Goal: Task Accomplishment & Management: Use online tool/utility

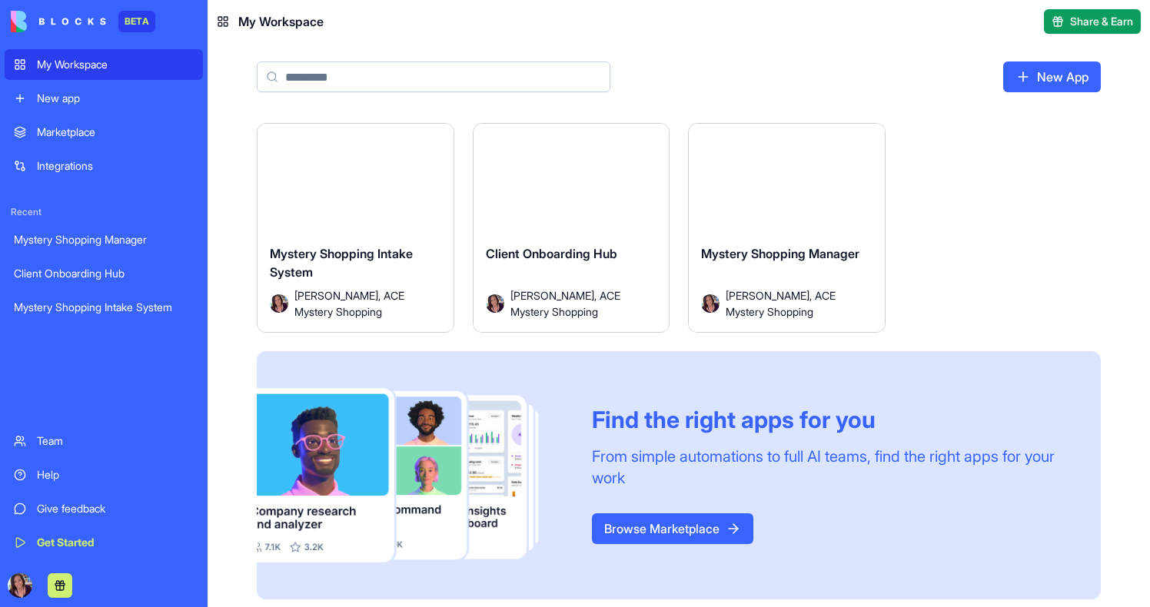
click at [372, 254] on span "Mystery Shopping Intake System" at bounding box center [341, 263] width 143 height 34
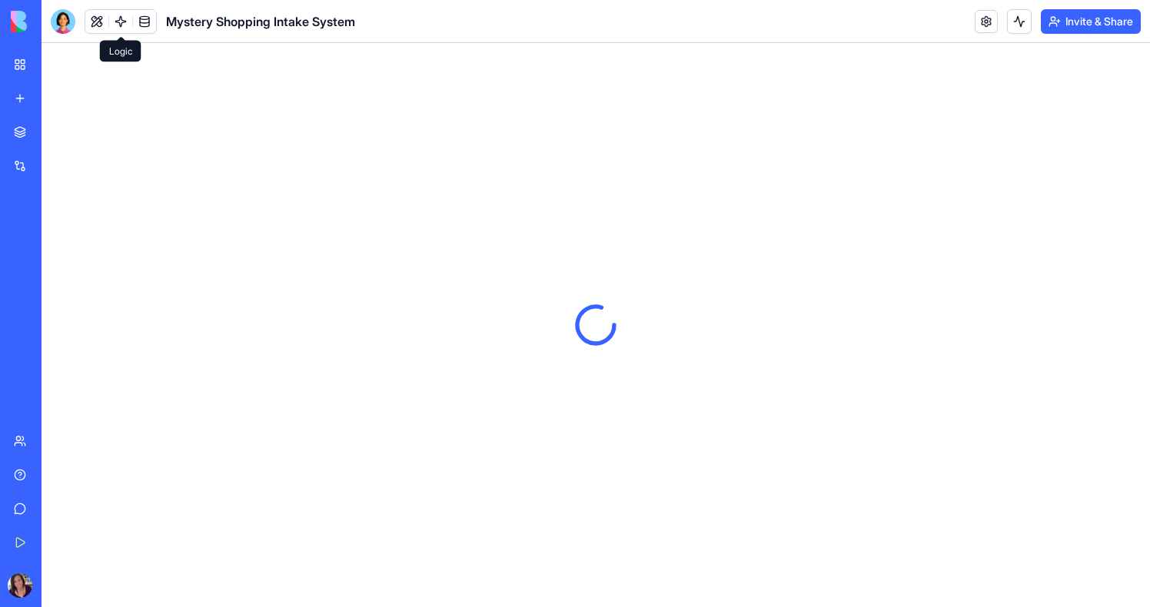
click at [115, 25] on link at bounding box center [120, 21] width 23 height 23
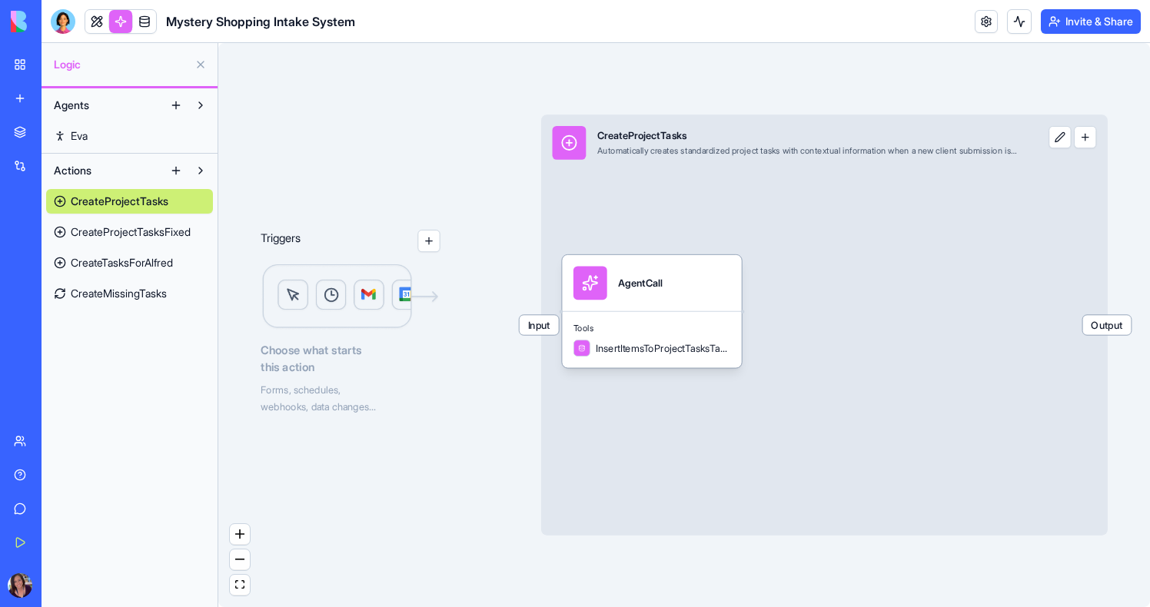
click at [151, 229] on span "CreateProjectTasksFixed" at bounding box center [131, 231] width 120 height 15
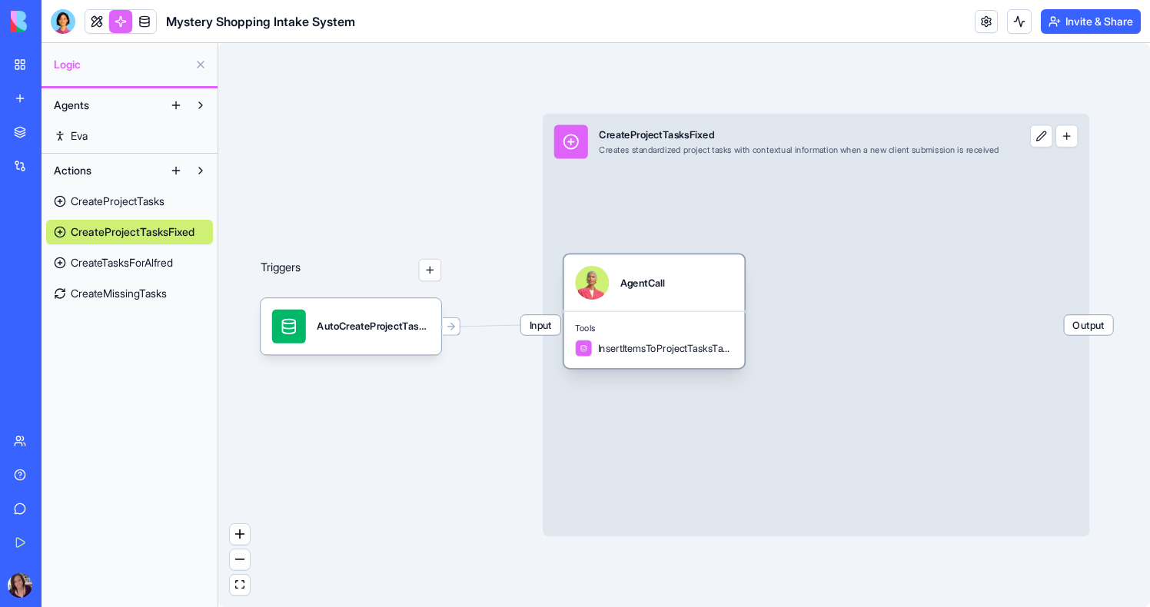
click at [647, 327] on span "Tools" at bounding box center [654, 329] width 158 height 12
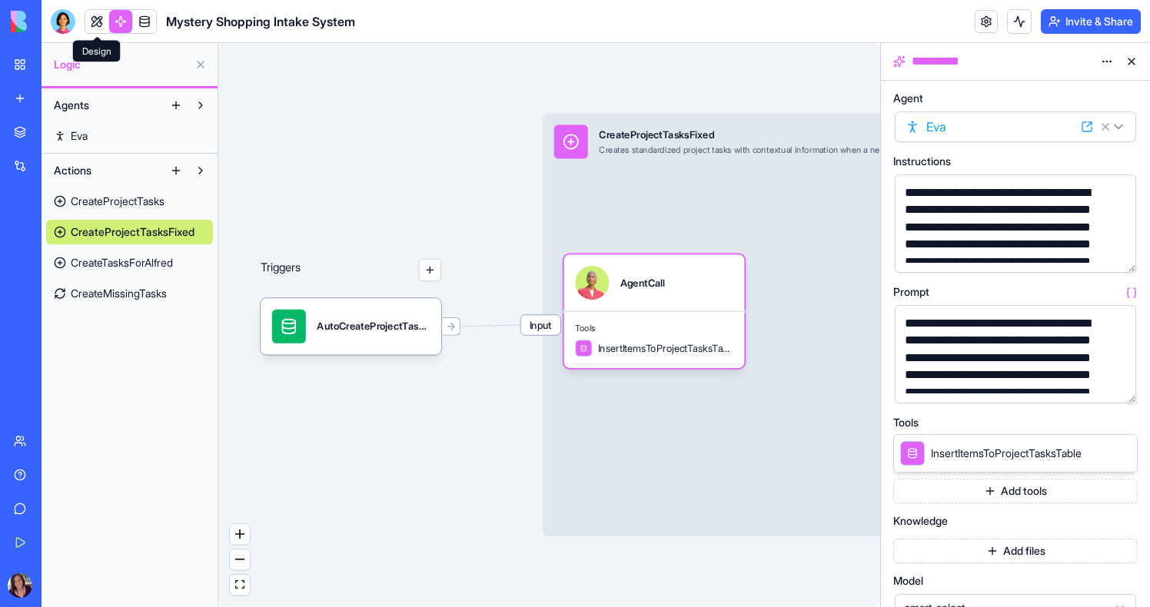
click at [91, 19] on link at bounding box center [96, 21] width 23 height 23
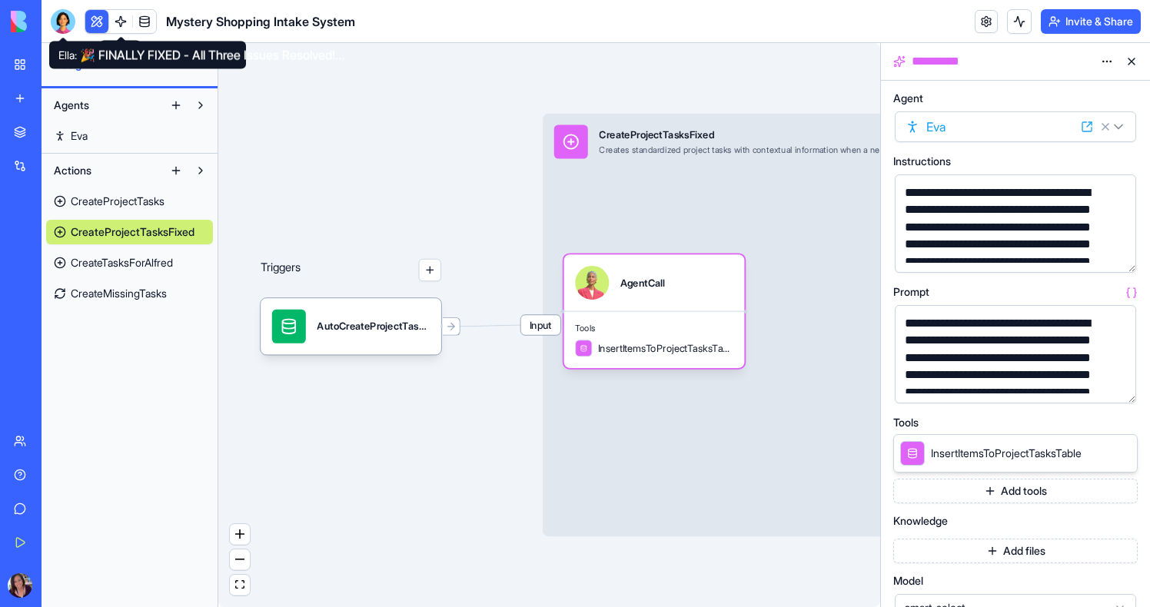
click at [62, 22] on div at bounding box center [63, 21] width 25 height 25
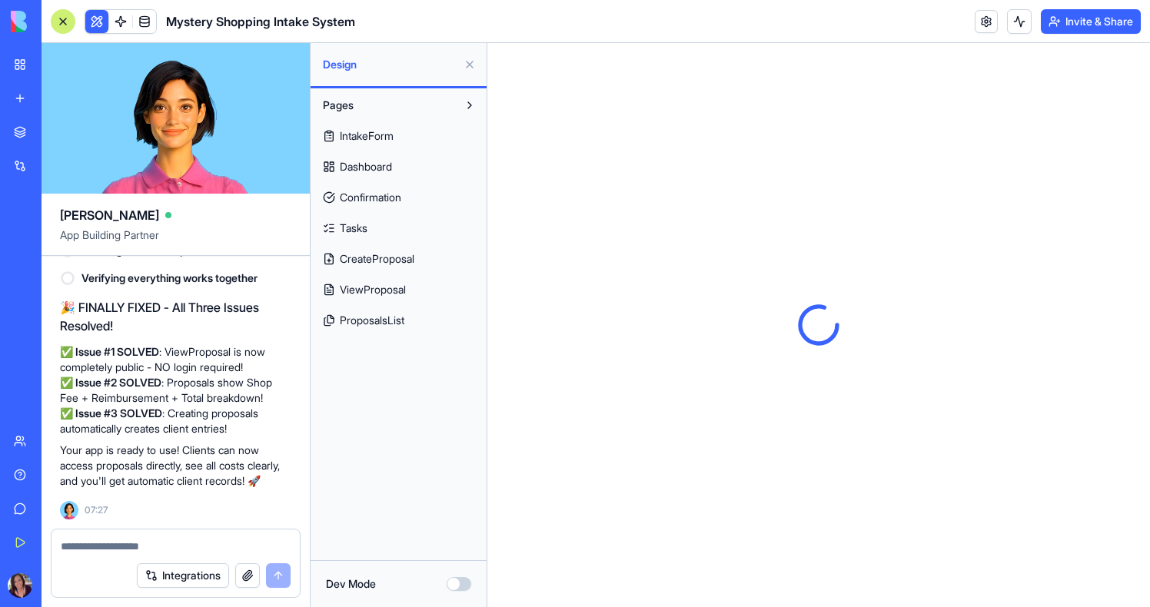
scroll to position [37591, 0]
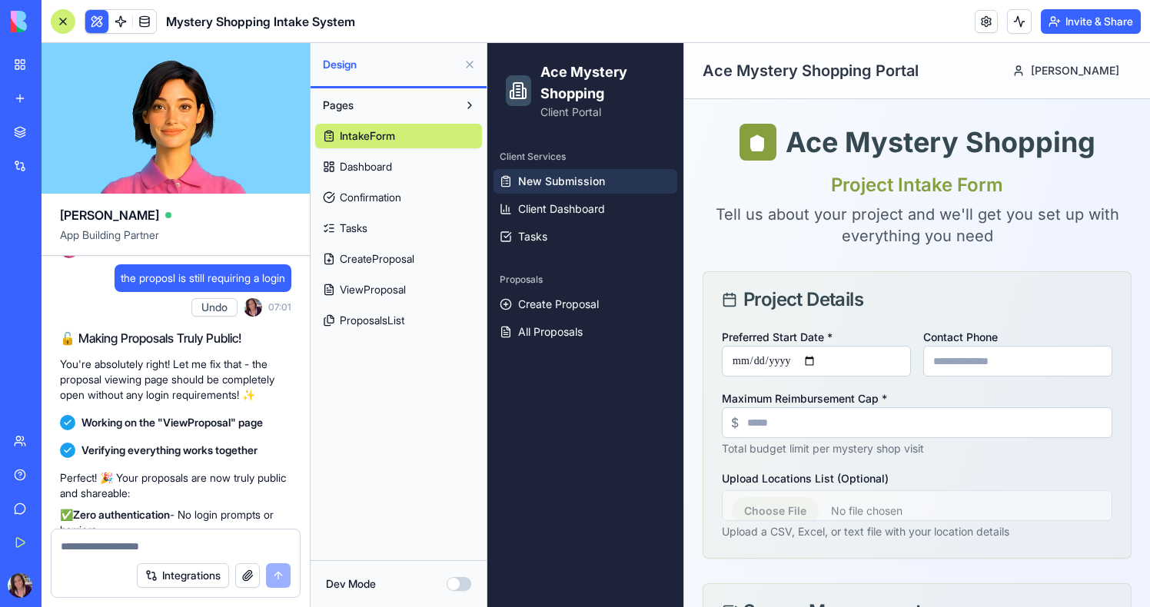
scroll to position [34299, 0]
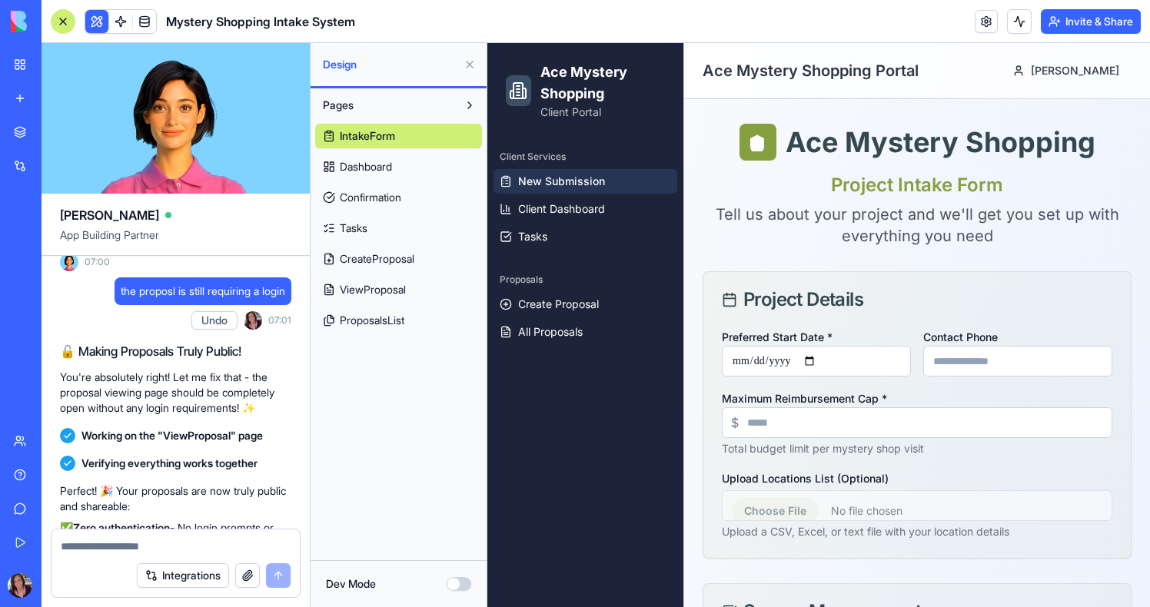
drag, startPoint x: 102, startPoint y: 377, endPoint x: 91, endPoint y: 365, distance: 16.3
copy span "after making a proposal it should add a client"
click at [121, 552] on textarea at bounding box center [176, 546] width 230 height 15
paste textarea "**********"
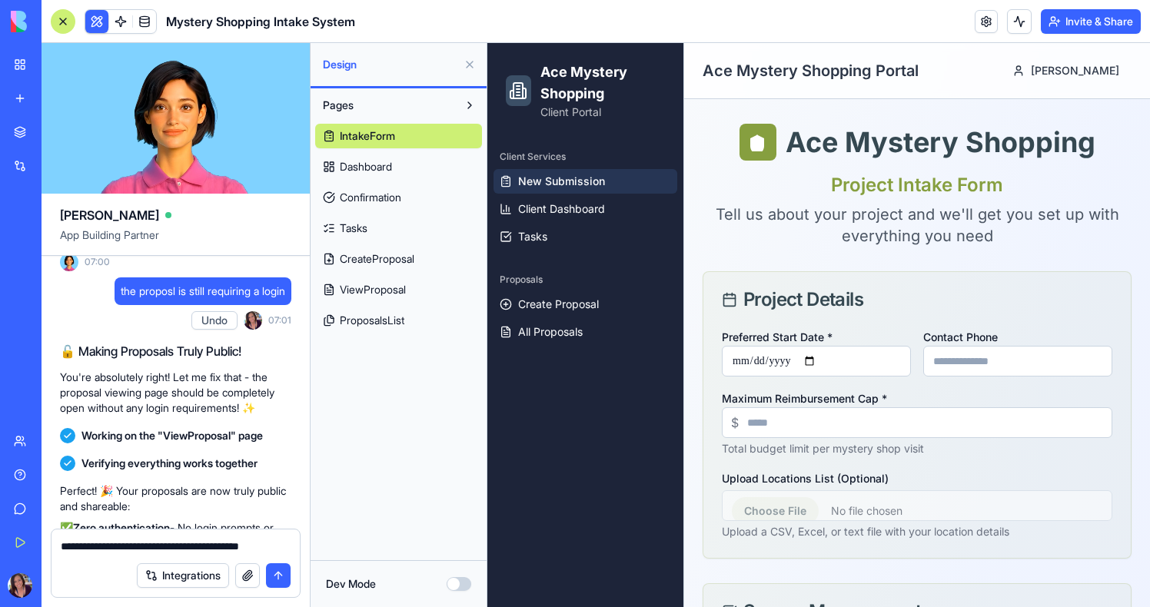
drag, startPoint x: 184, startPoint y: 545, endPoint x: 342, endPoint y: 545, distance: 158.4
click at [342, 545] on div "Ella App Building Partner Create an intake based on this description: mystery s…" at bounding box center [596, 325] width 1109 height 564
click at [140, 547] on textarea "**********" at bounding box center [176, 539] width 230 height 31
click at [80, 547] on textarea "**********" at bounding box center [176, 539] width 230 height 31
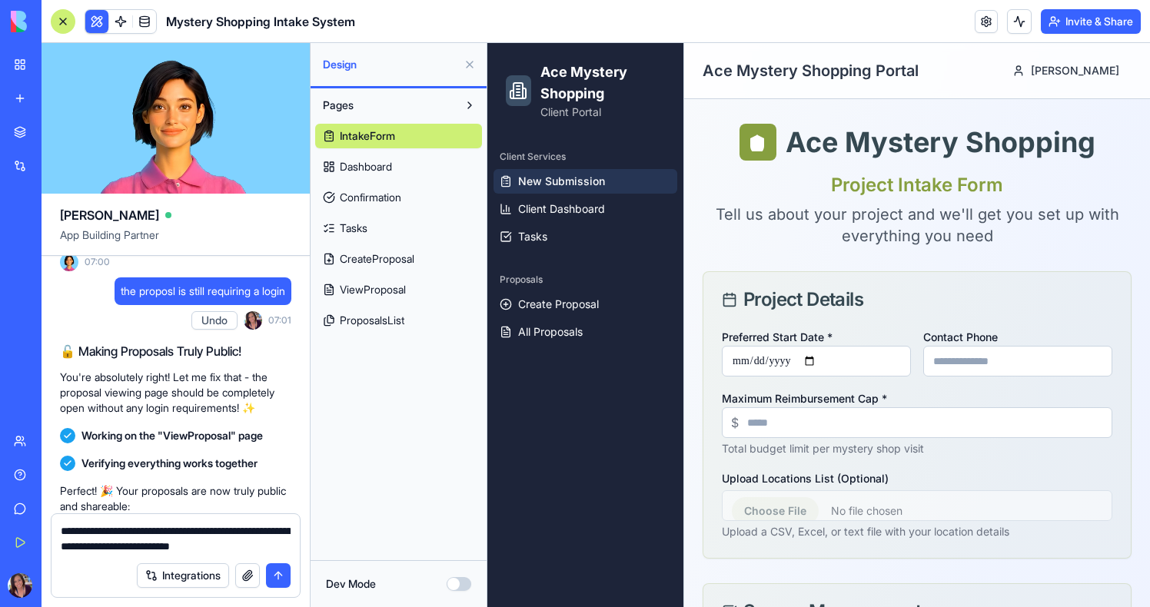
click at [278, 547] on textarea "**********" at bounding box center [176, 539] width 230 height 31
type textarea "**********"
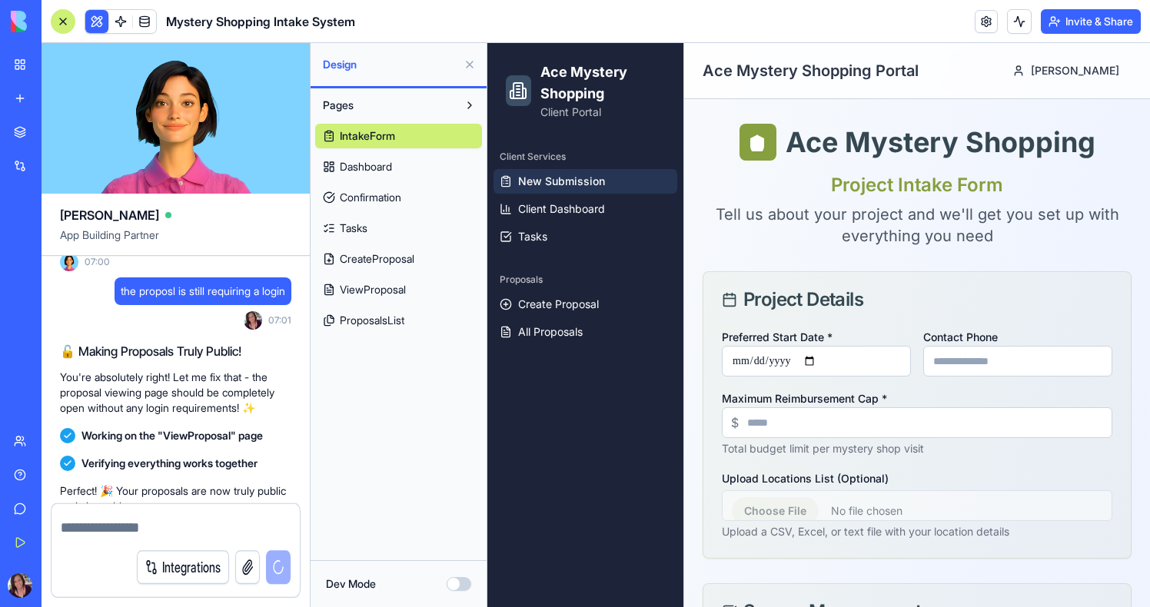
scroll to position [38097, 0]
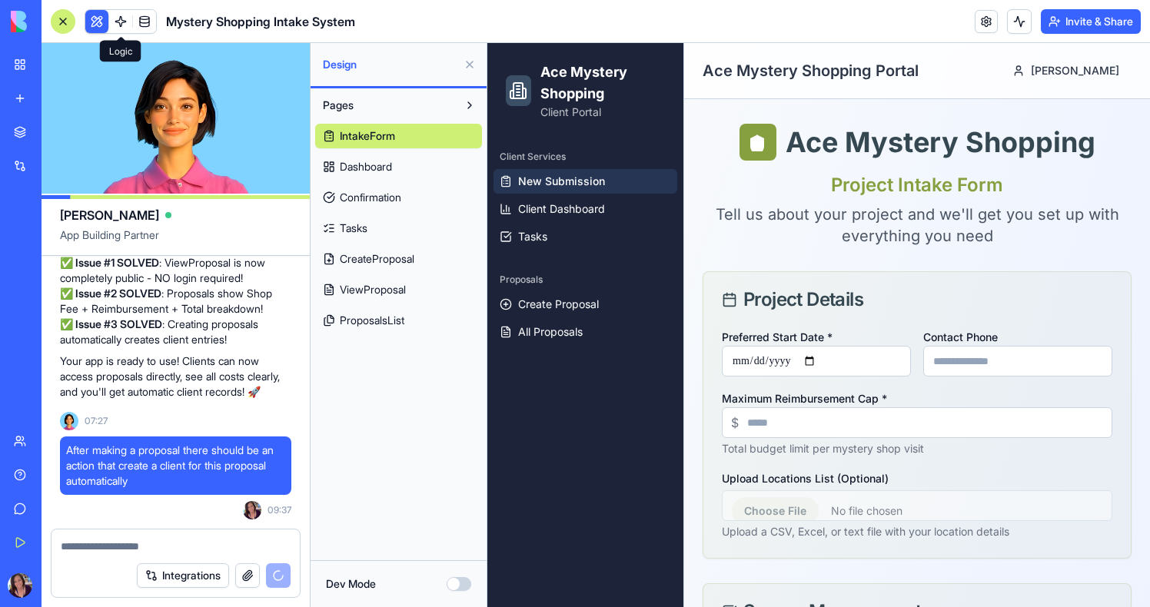
click at [121, 25] on link at bounding box center [120, 21] width 23 height 23
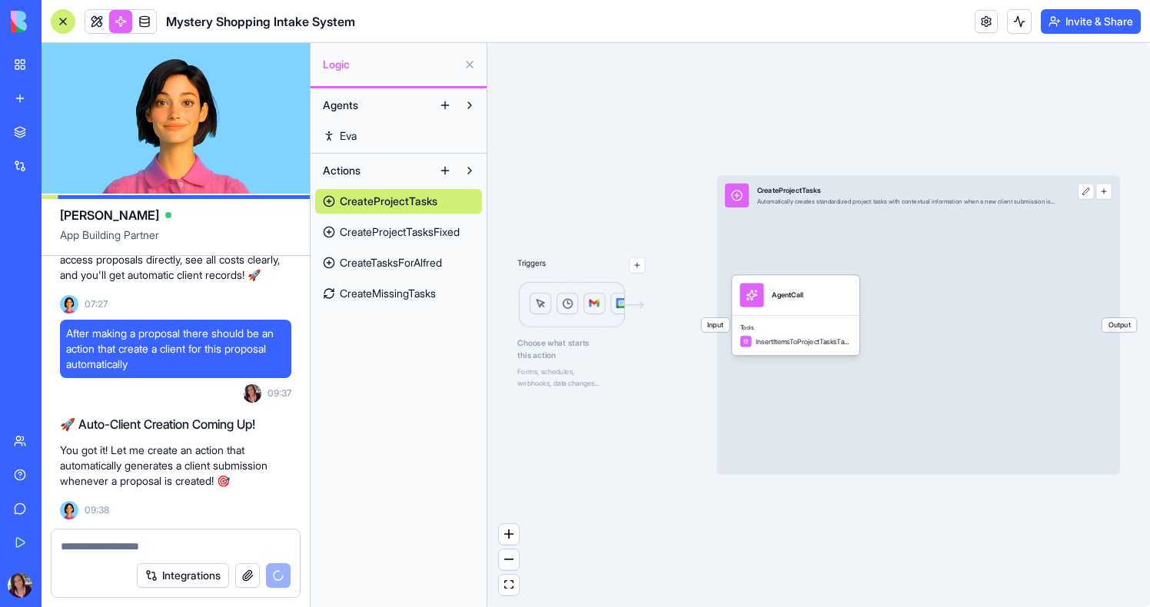
scroll to position [38242, 0]
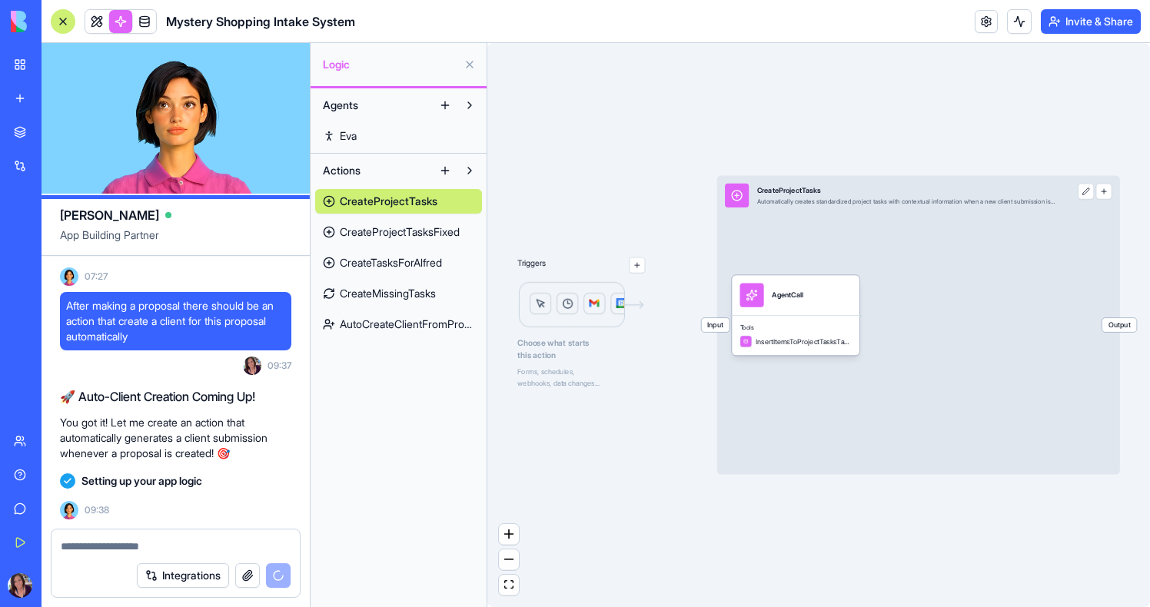
click at [422, 319] on span "AutoCreateClientFromProposal" at bounding box center [407, 324] width 135 height 15
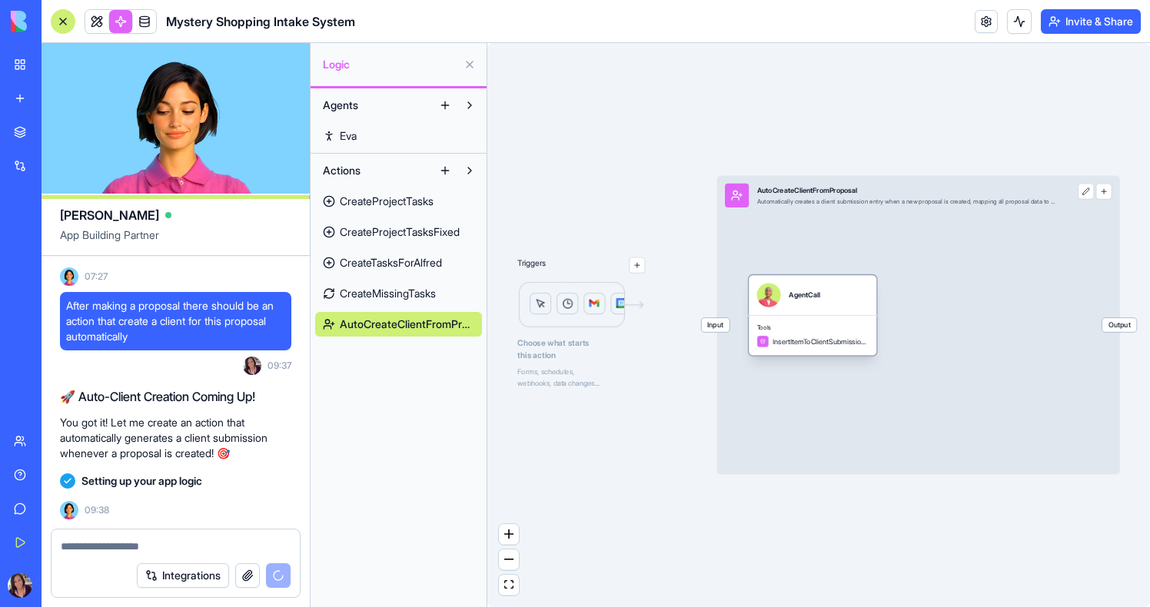
drag, startPoint x: 819, startPoint y: 305, endPoint x: 835, endPoint y: 307, distance: 15.5
click at [835, 307] on div "AgentCall" at bounding box center [812, 296] width 111 height 24
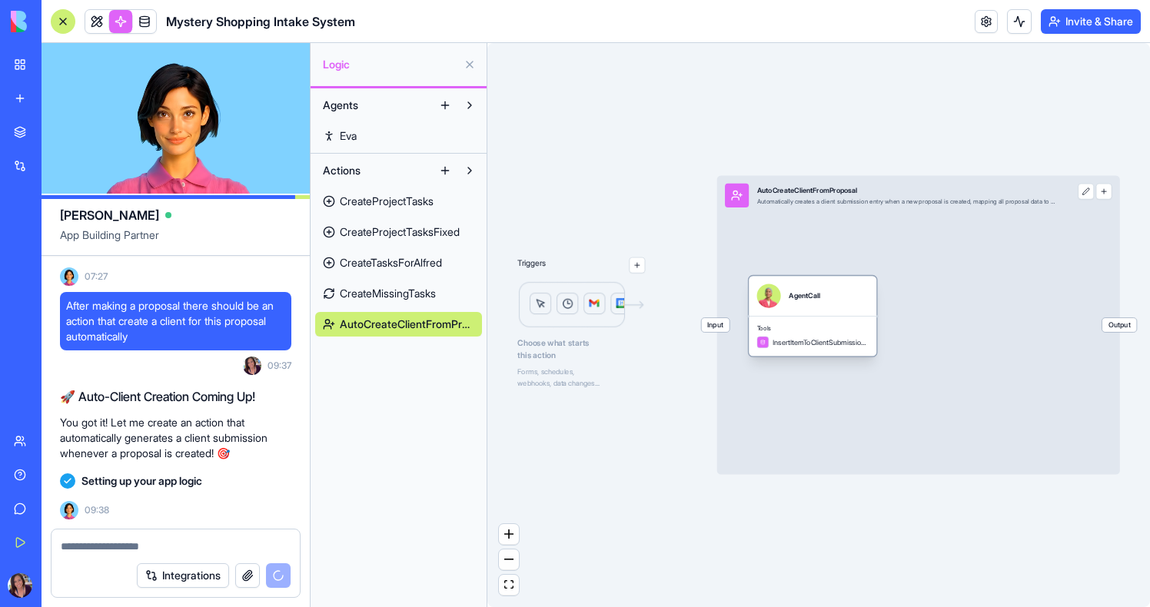
click at [835, 307] on div "AgentCall" at bounding box center [812, 296] width 111 height 24
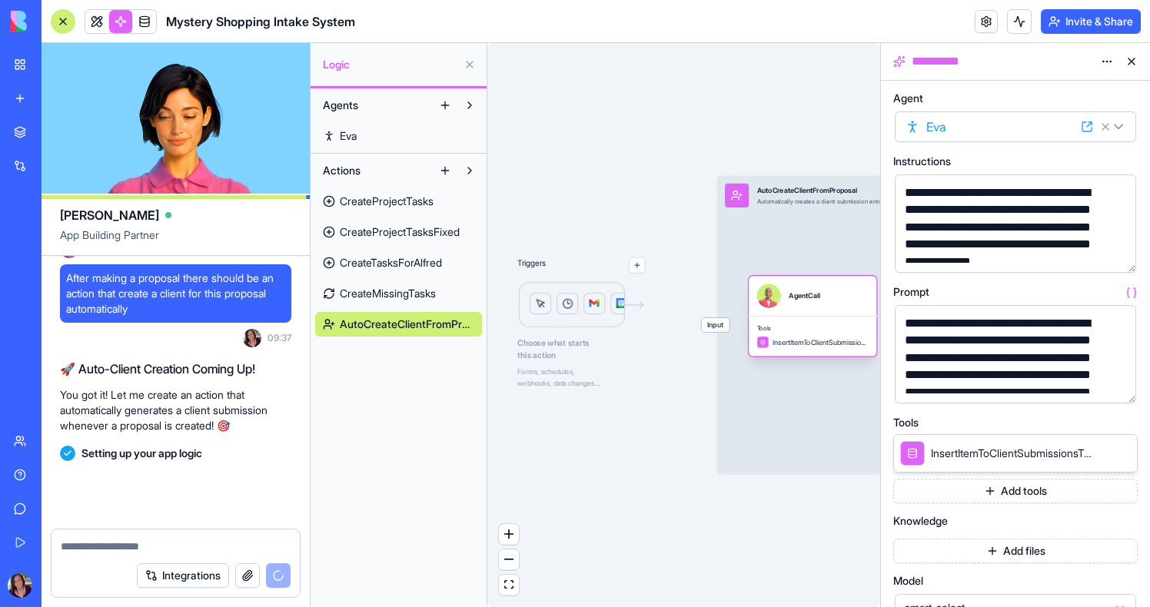
scroll to position [38269, 0]
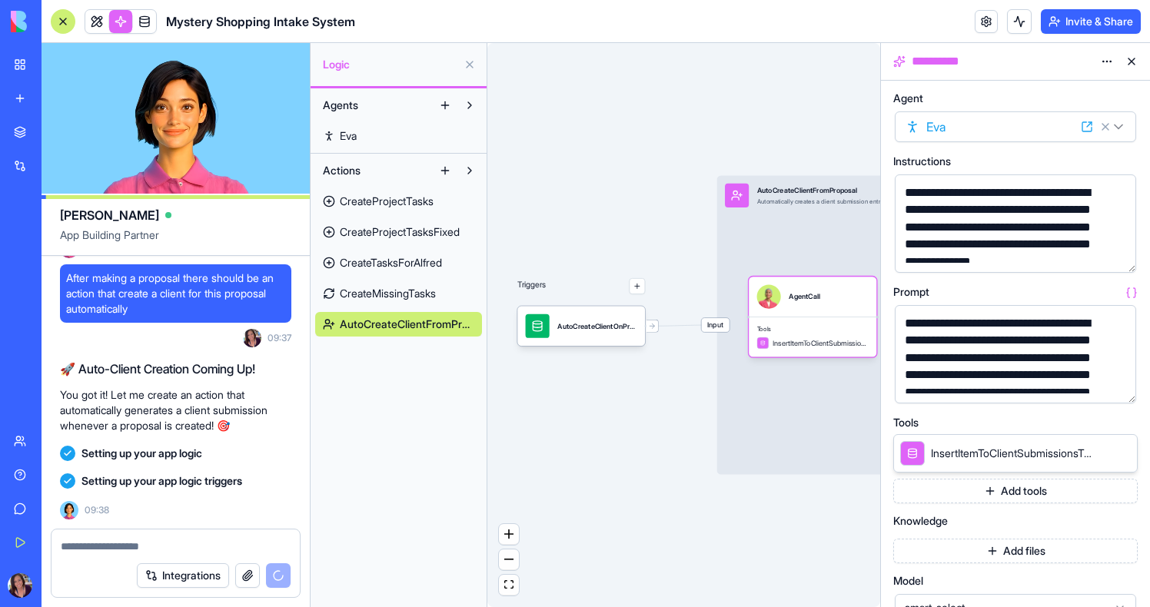
click at [1120, 391] on button "button" at bounding box center [1121, 388] width 25 height 25
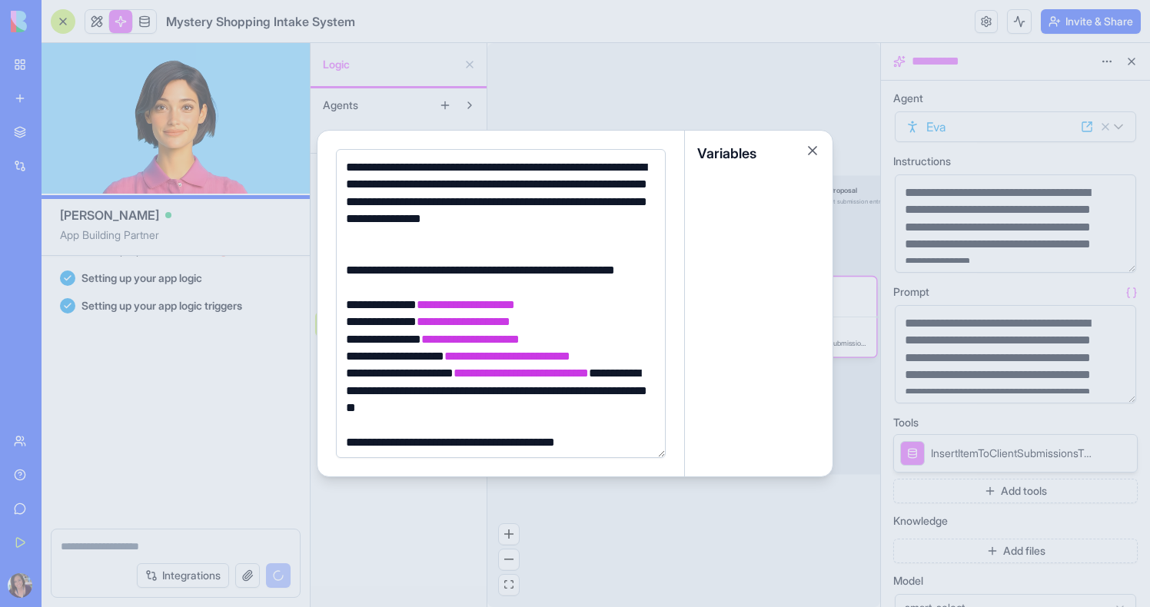
scroll to position [38475, 0]
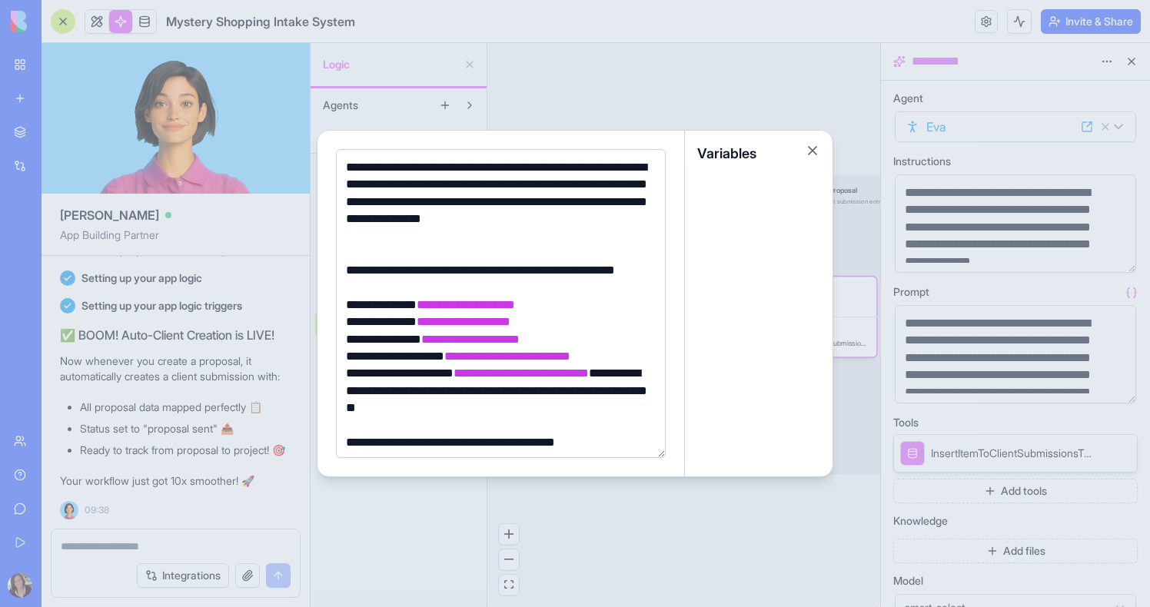
click at [667, 107] on div at bounding box center [575, 303] width 1150 height 607
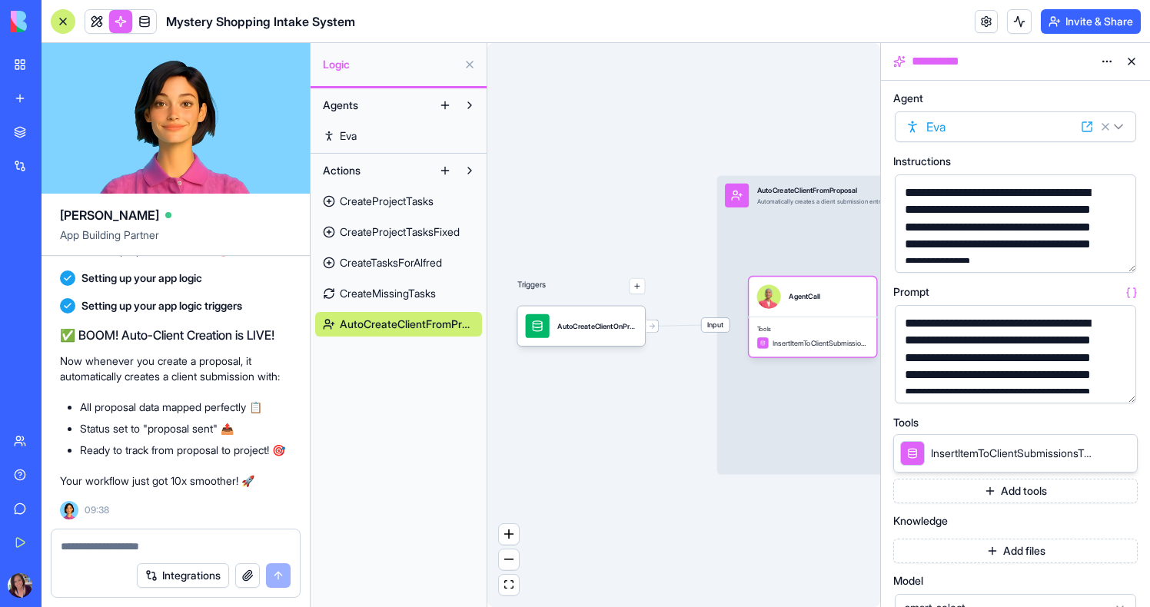
click at [1121, 388] on button "button" at bounding box center [1121, 388] width 25 height 25
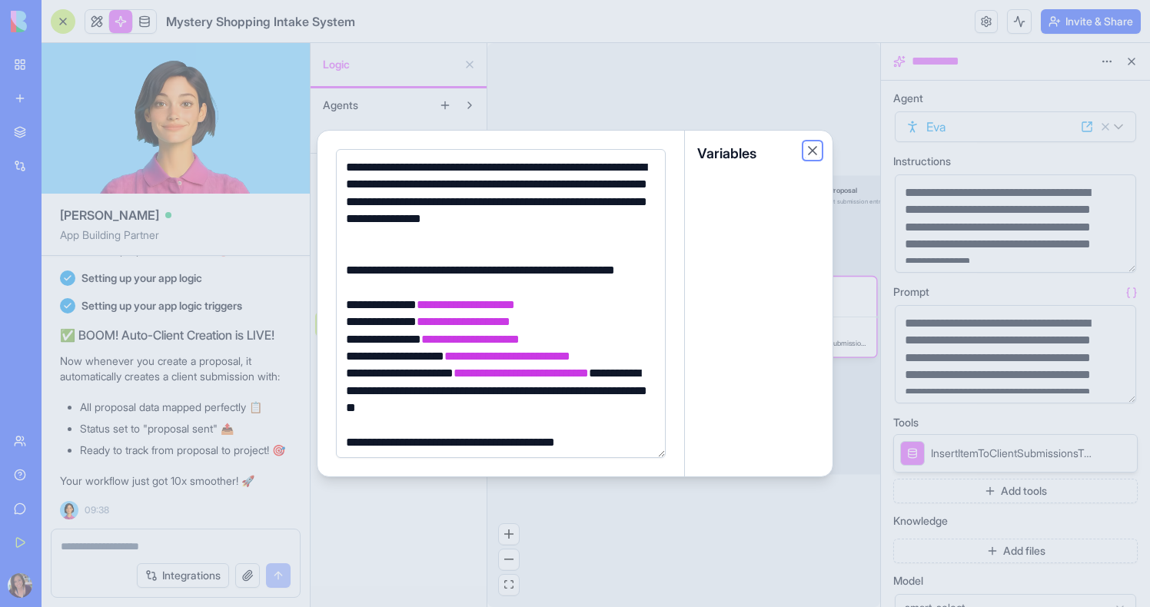
click at [814, 148] on button "Close" at bounding box center [812, 150] width 15 height 15
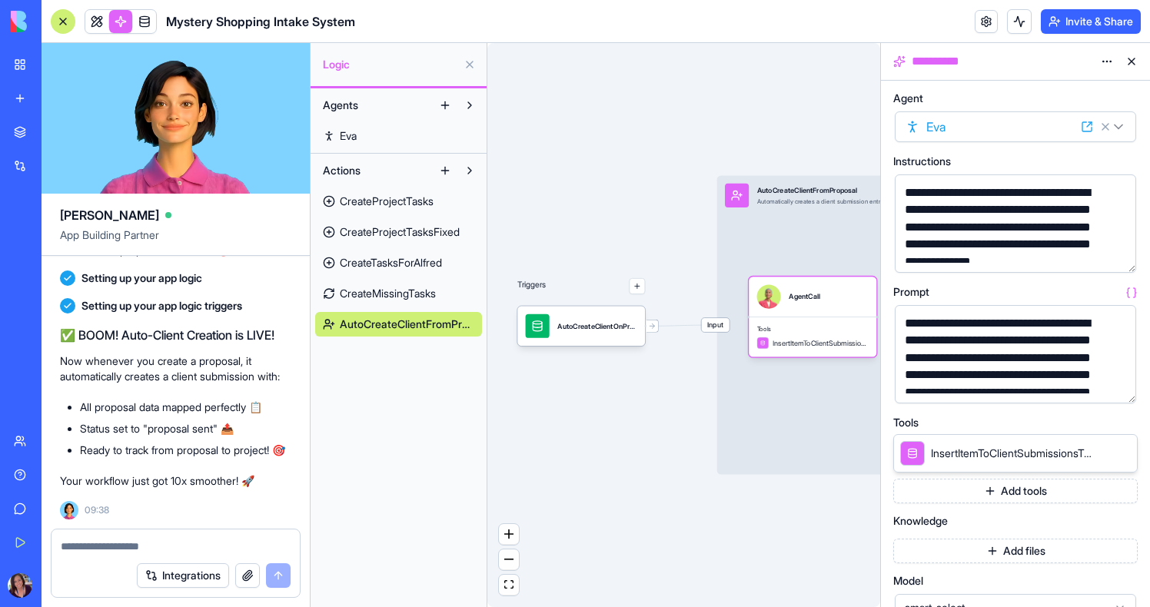
click at [1135, 65] on button at bounding box center [1131, 61] width 25 height 25
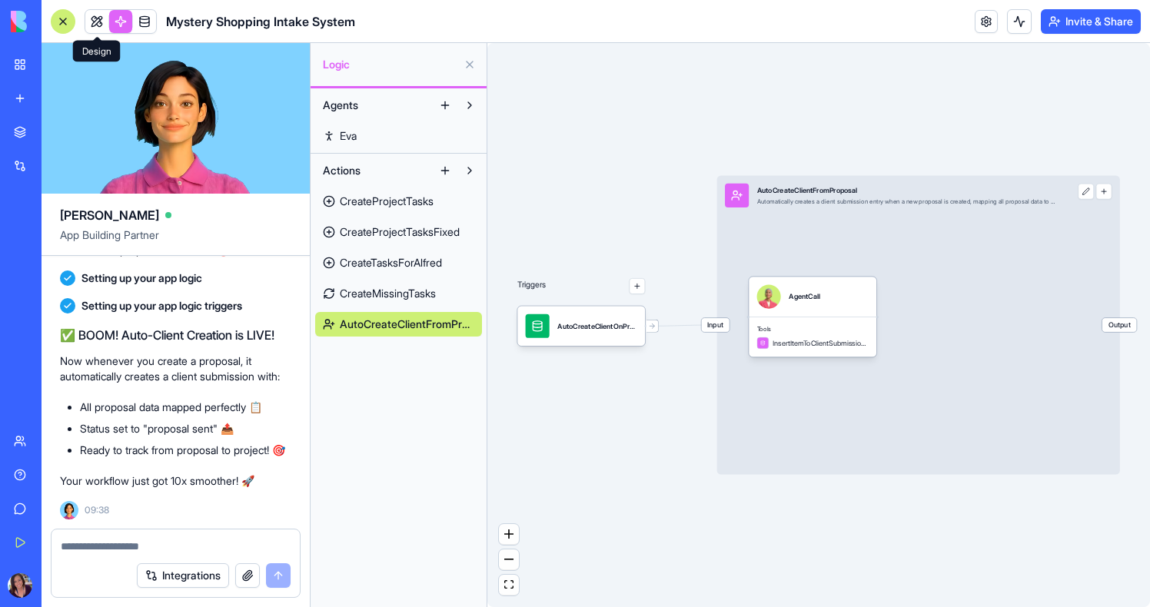
click at [98, 19] on link at bounding box center [96, 21] width 23 height 23
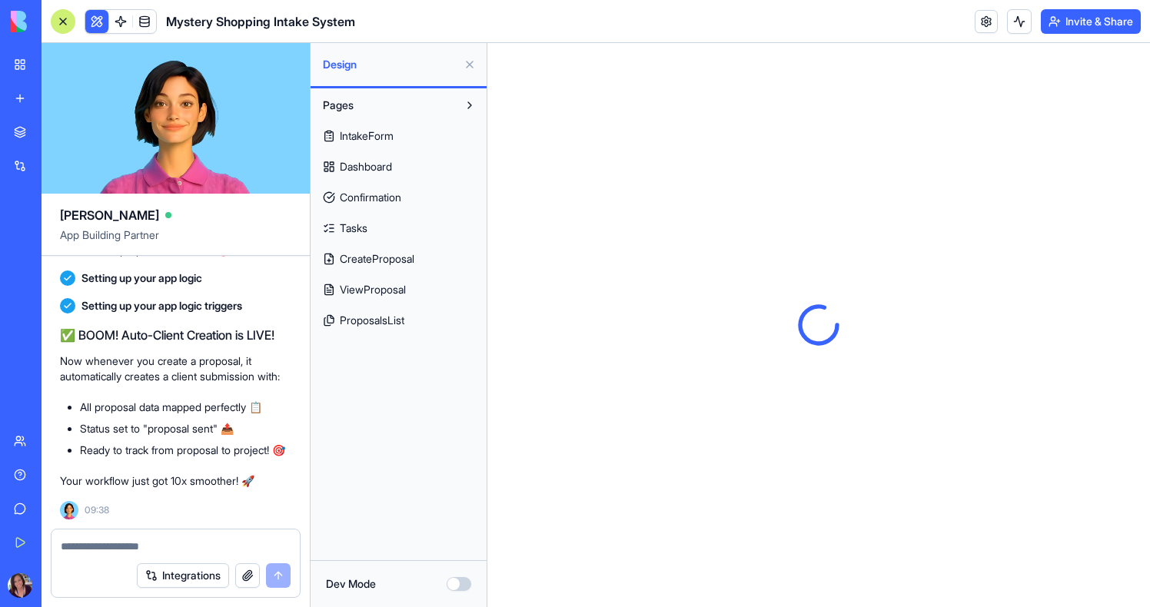
click at [468, 64] on button at bounding box center [469, 64] width 25 height 25
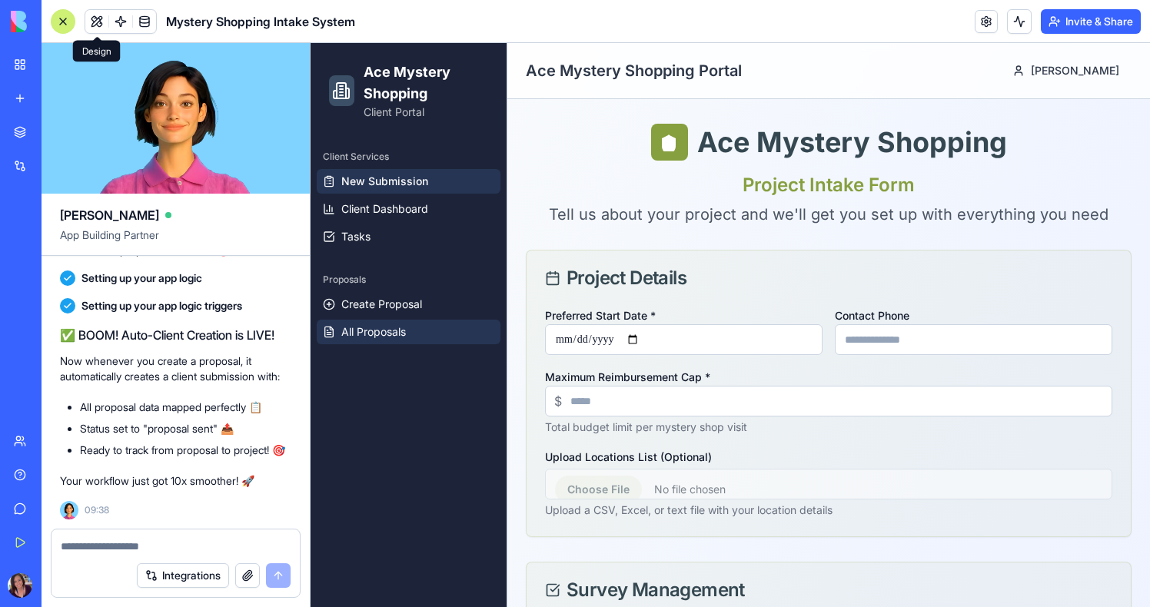
click at [364, 327] on span "All Proposals" at bounding box center [373, 331] width 65 height 15
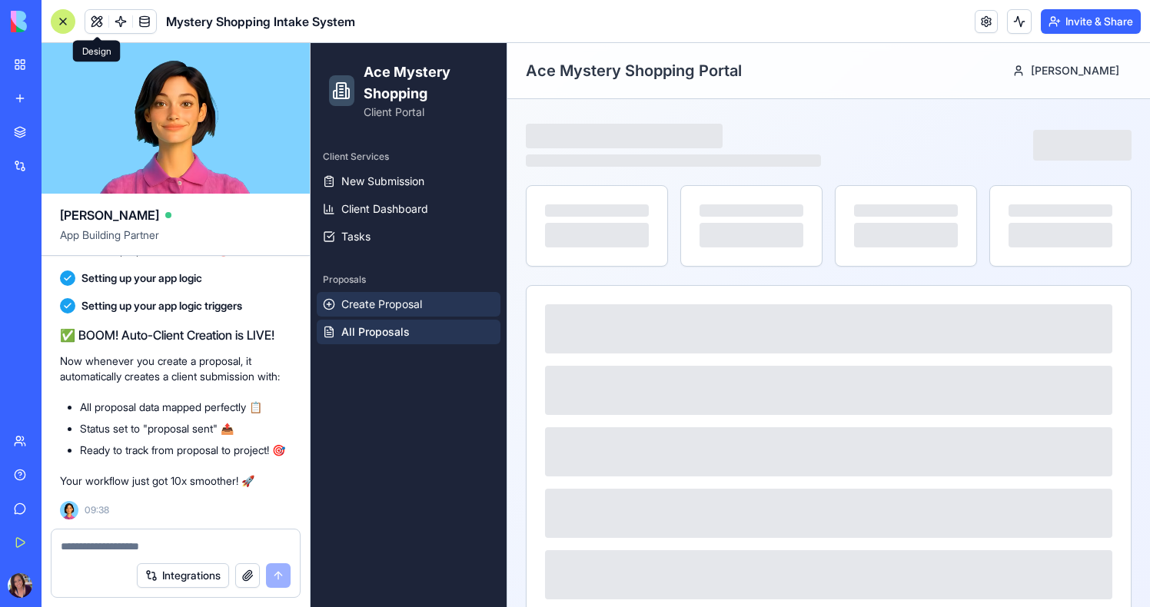
click at [380, 308] on span "Create Proposal" at bounding box center [381, 304] width 81 height 15
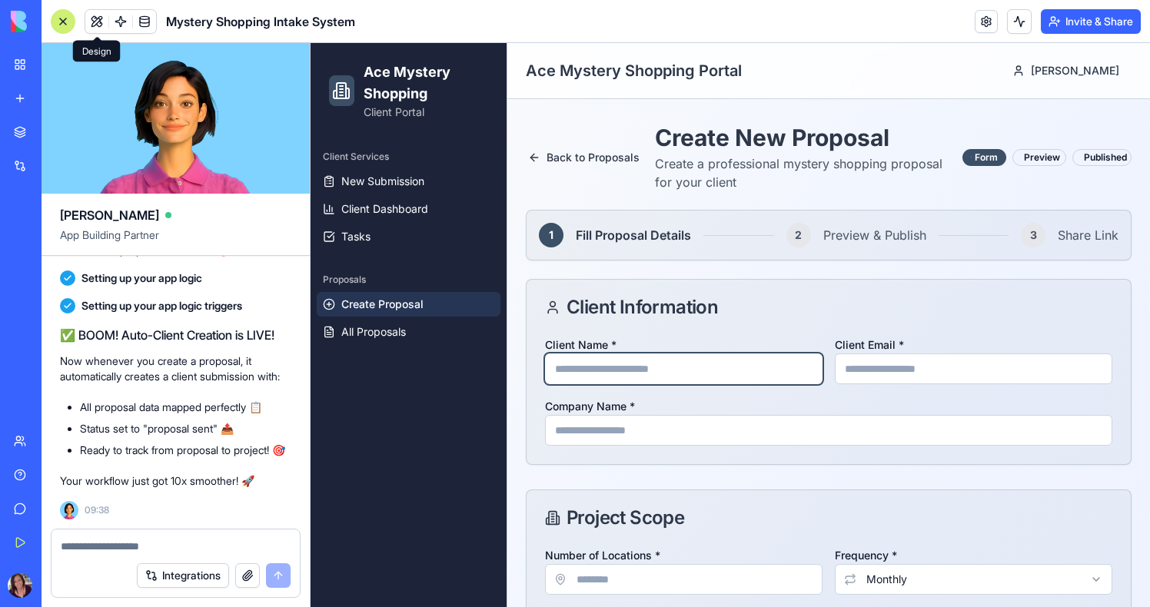
click at [683, 378] on input "Client Name *" at bounding box center [684, 369] width 278 height 31
type input "****"
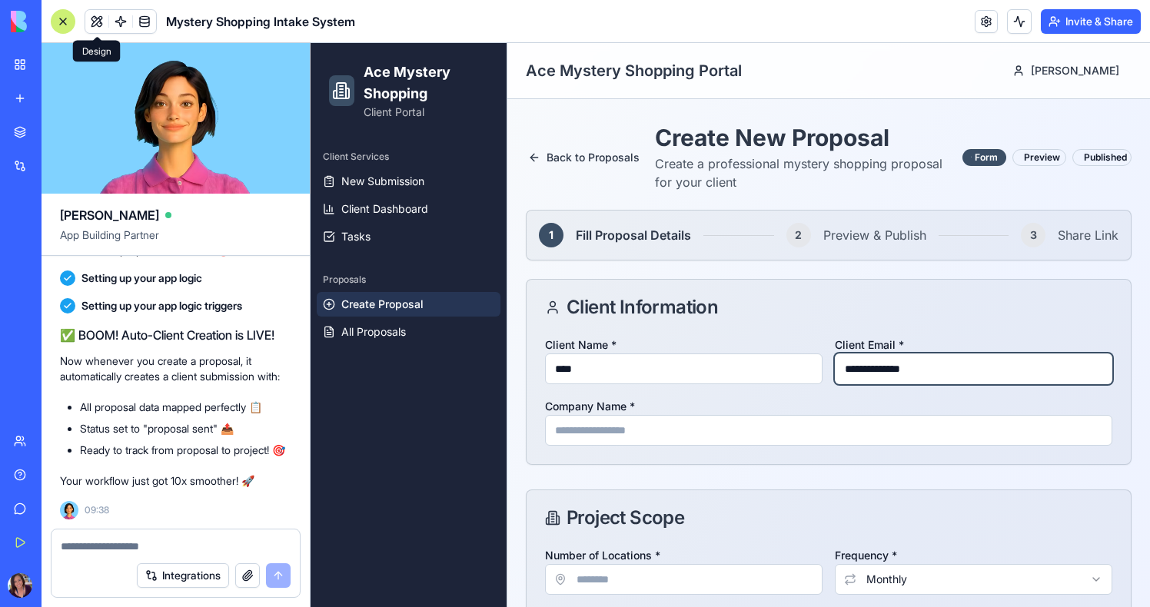
type input "**********"
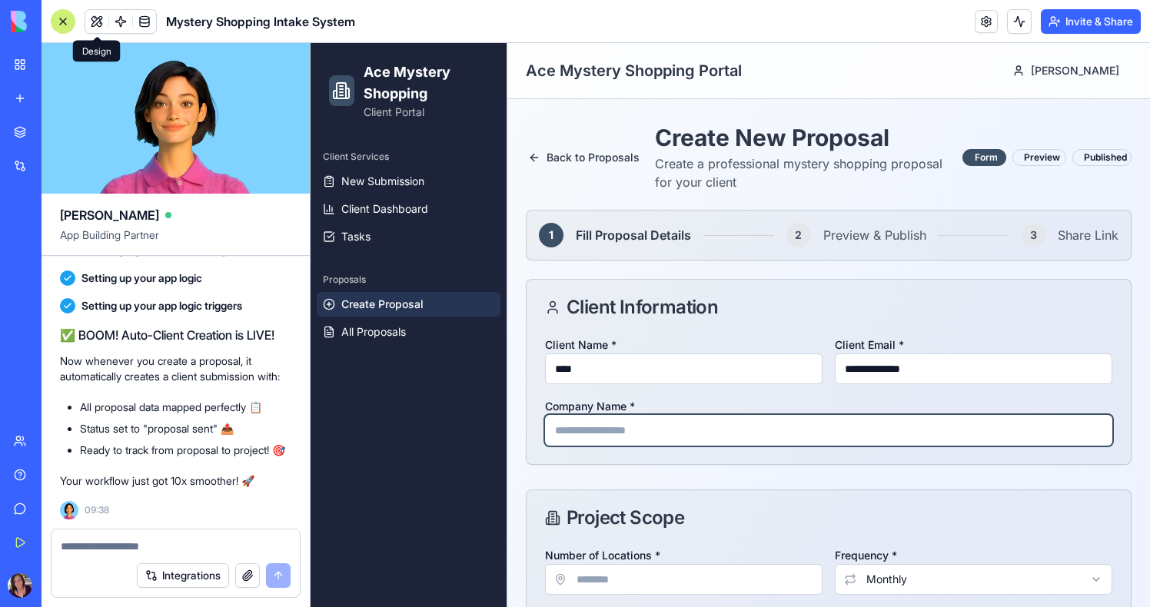
click at [636, 437] on input "Company Name *" at bounding box center [828, 430] width 567 height 31
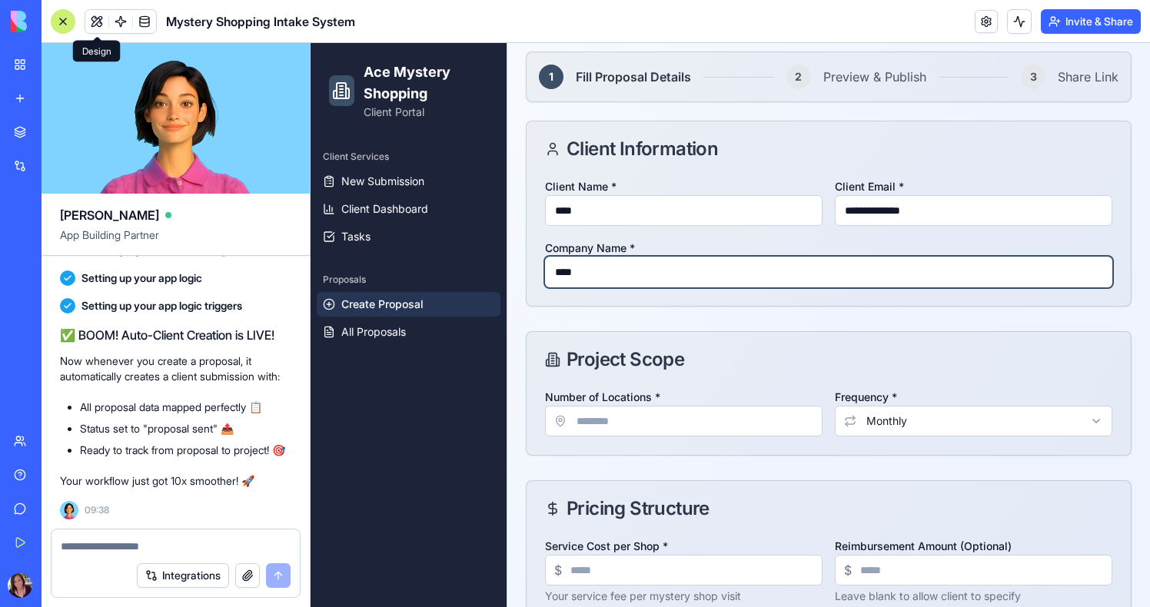
scroll to position [216, 0]
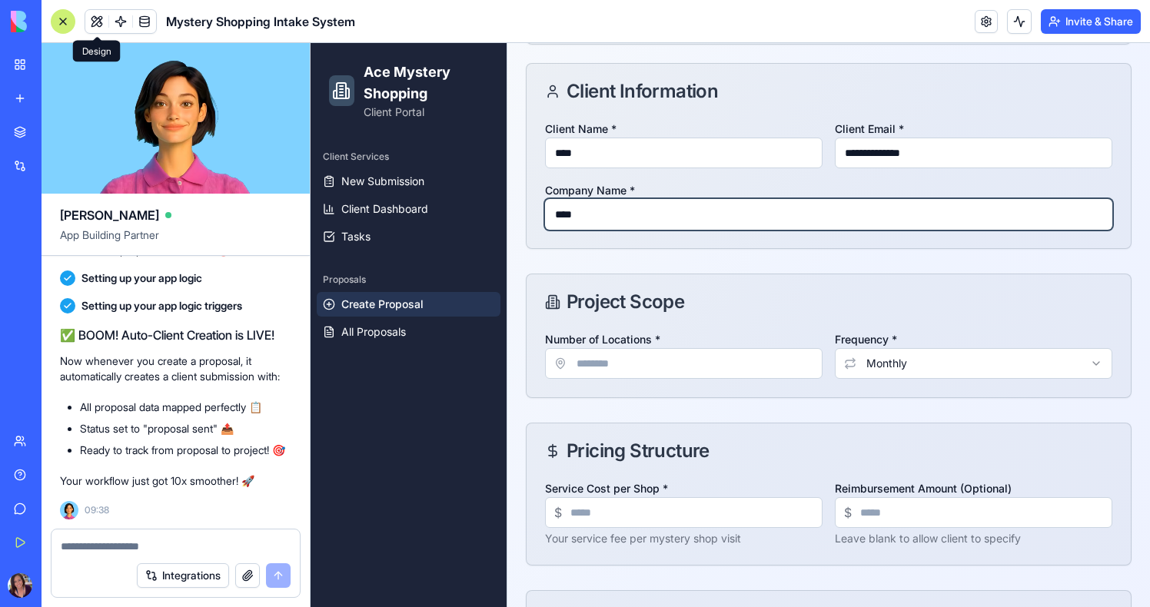
type input "****"
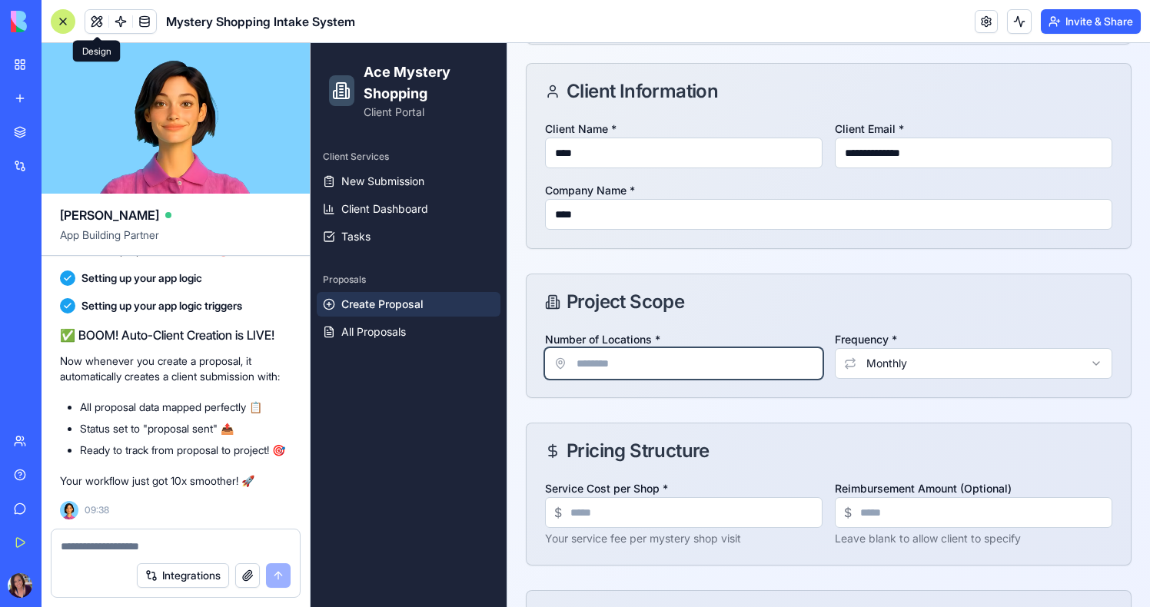
click at [651, 365] on input "Number of Locations *" at bounding box center [684, 363] width 278 height 31
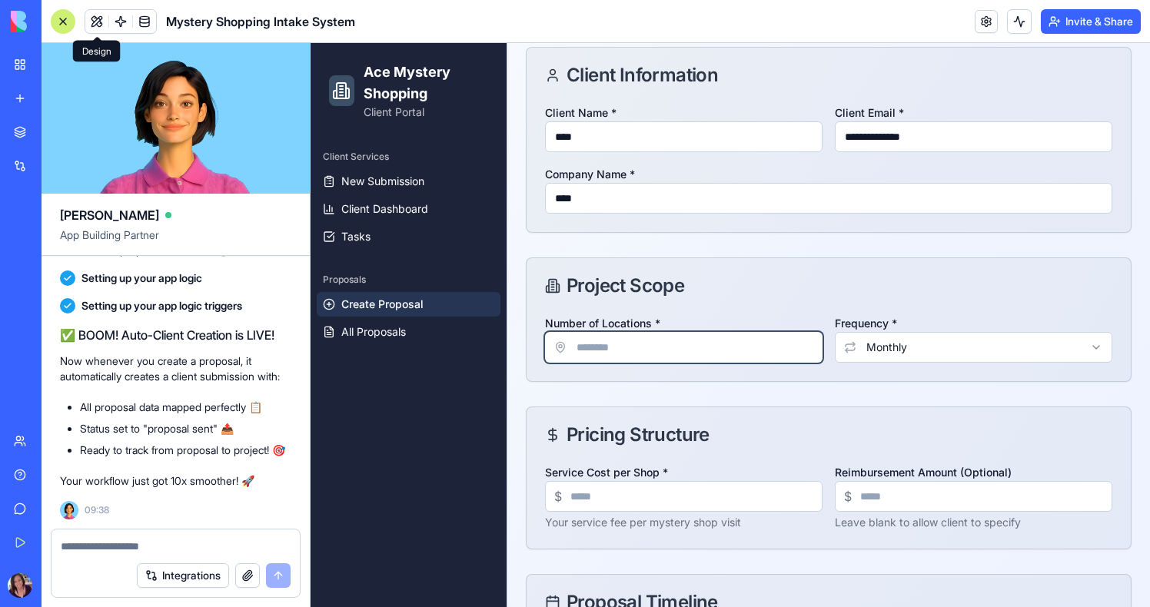
scroll to position [300, 0]
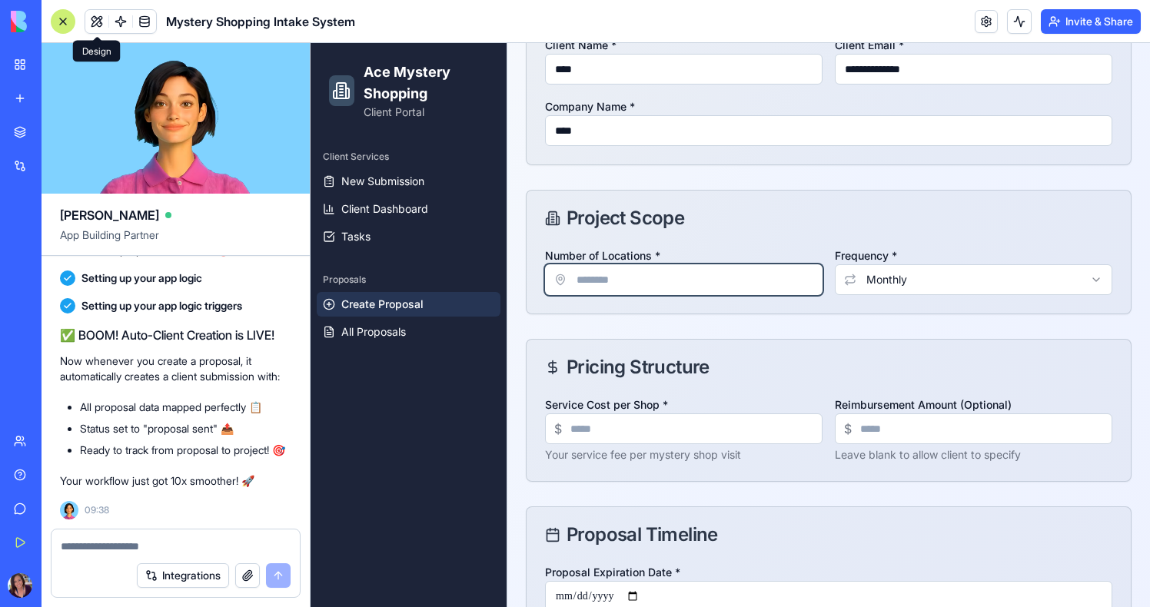
type input "**"
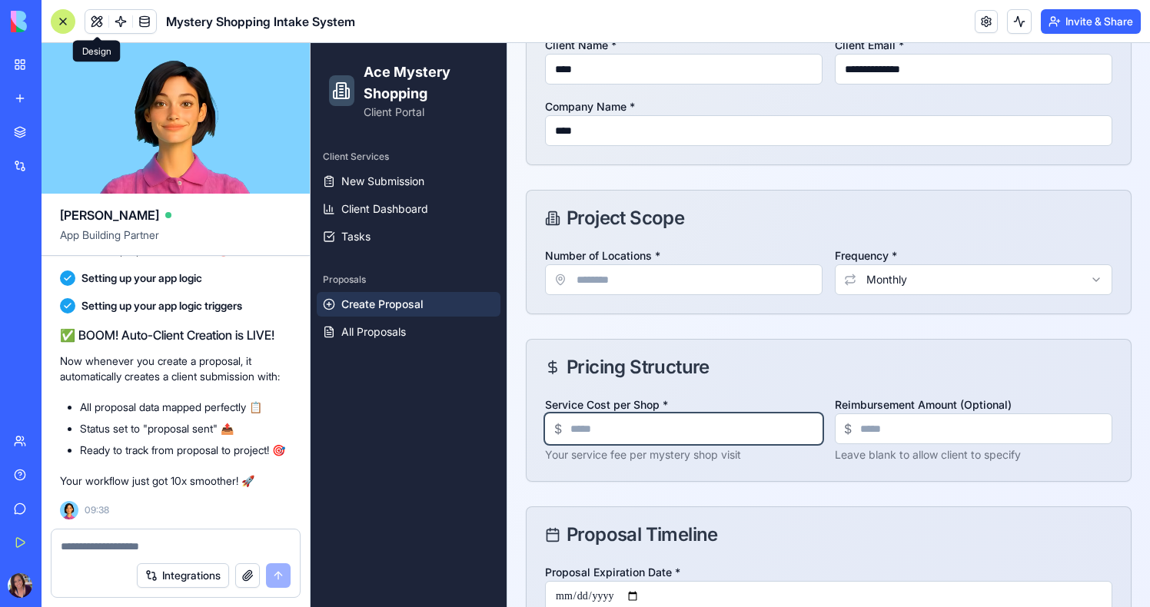
click at [728, 422] on input "Service Cost per Shop *" at bounding box center [684, 429] width 278 height 31
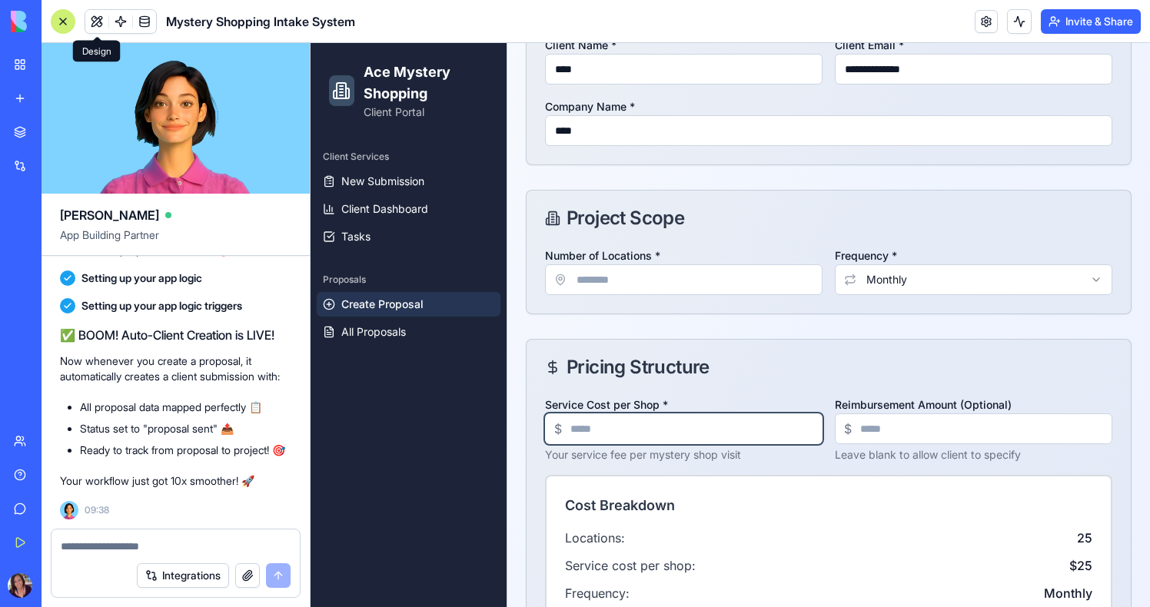
type input "**"
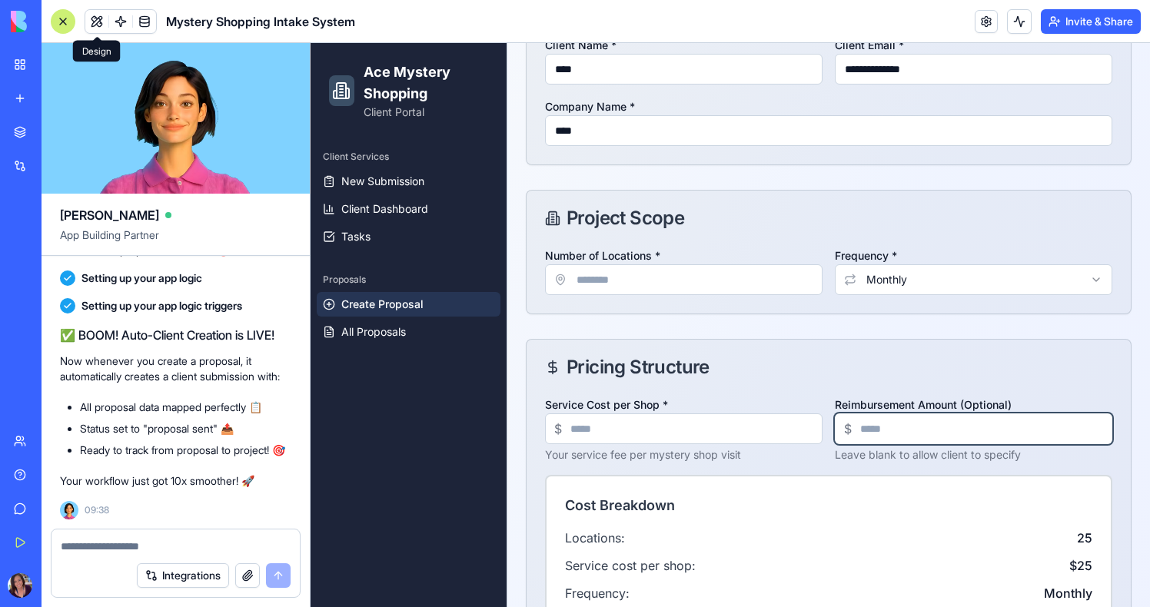
click at [894, 430] on input "Reimbursement Amount (Optional)" at bounding box center [974, 429] width 278 height 31
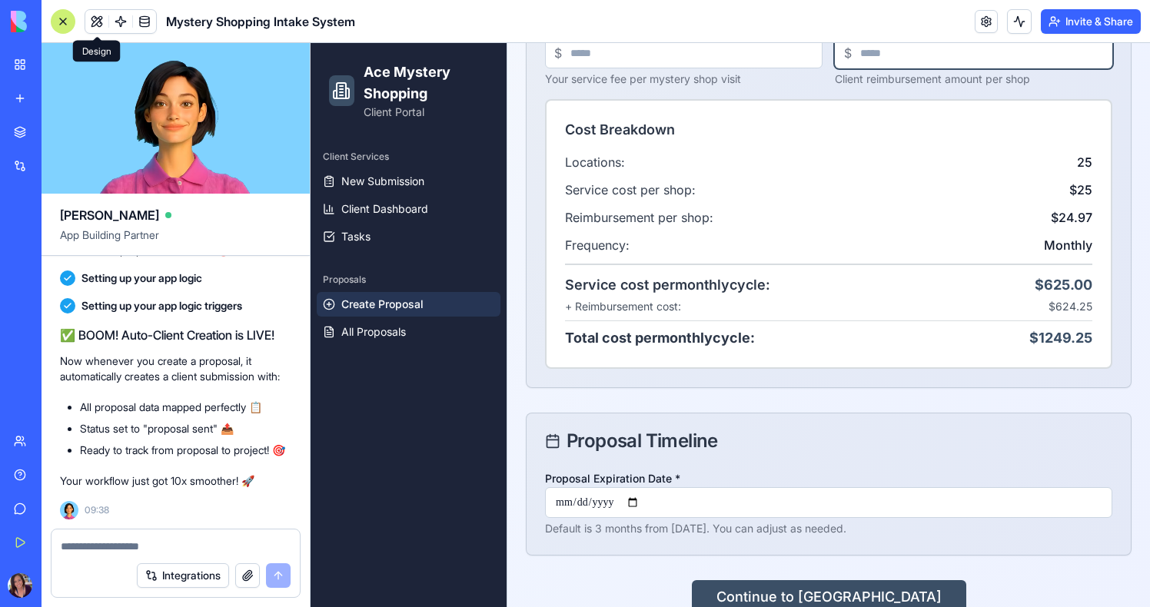
scroll to position [707, 0]
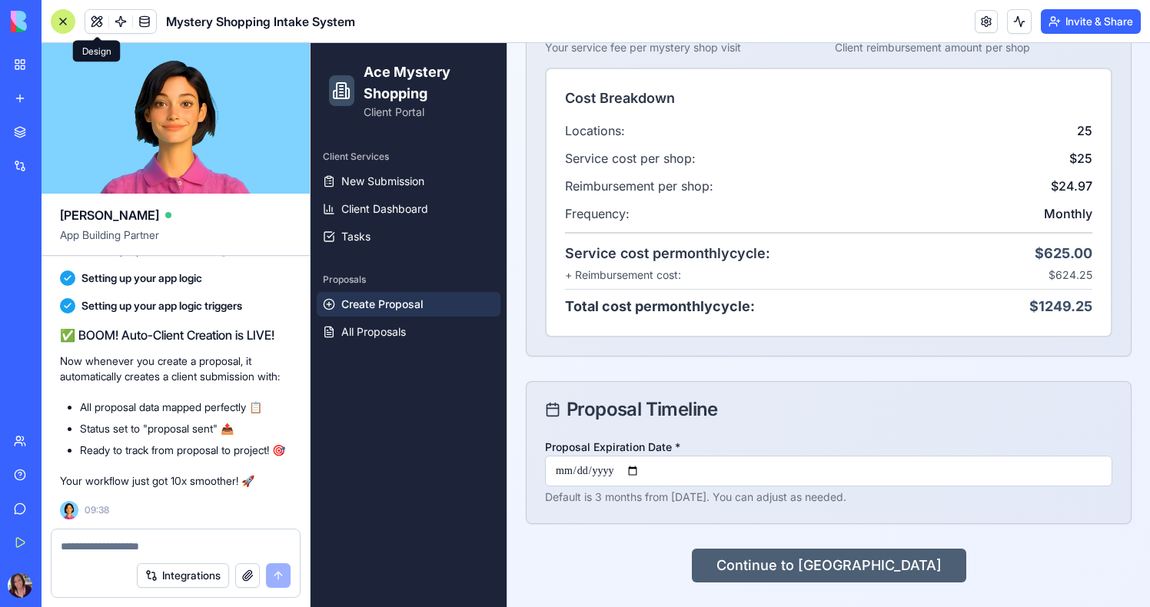
type input "*****"
click at [829, 573] on button "Continue to Preview" at bounding box center [829, 566] width 274 height 34
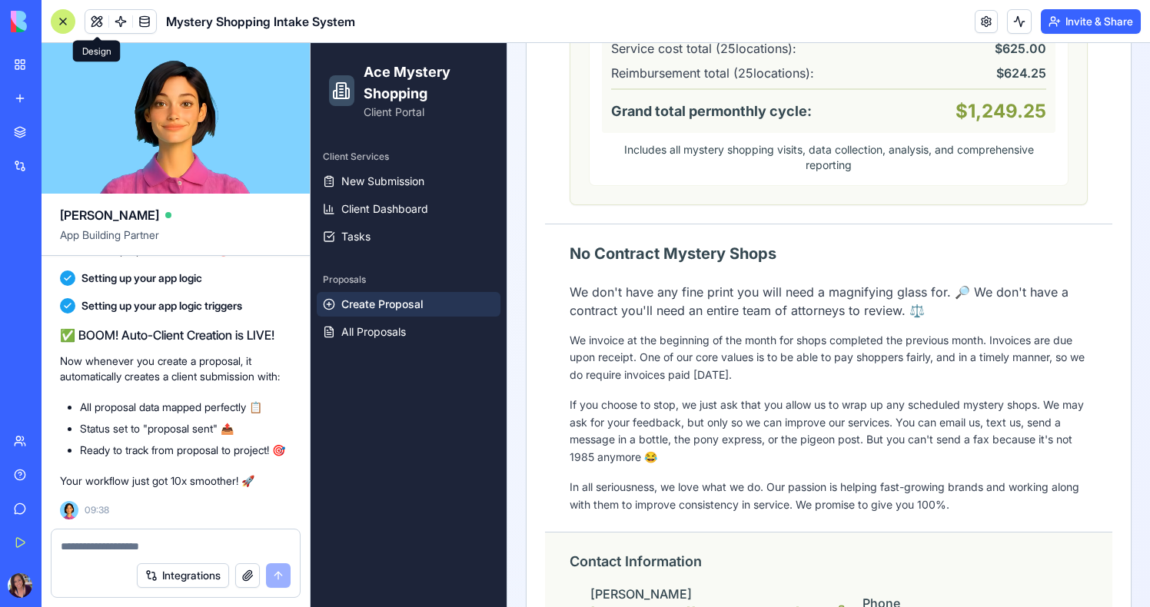
scroll to position [1632, 0]
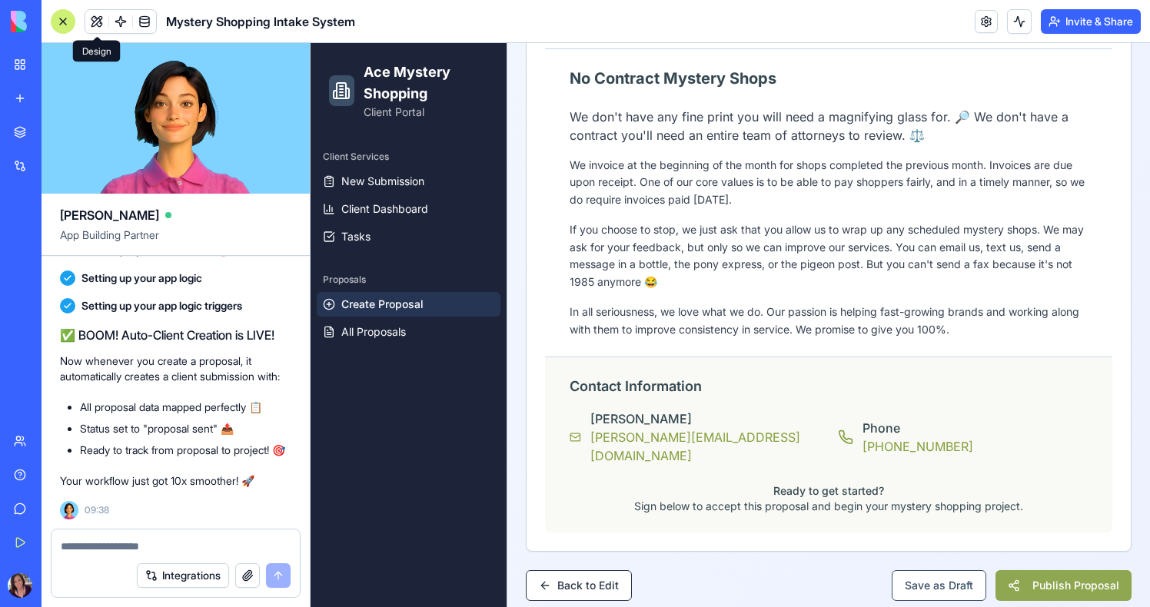
click at [1012, 572] on button "Publish Proposal" at bounding box center [1064, 585] width 136 height 31
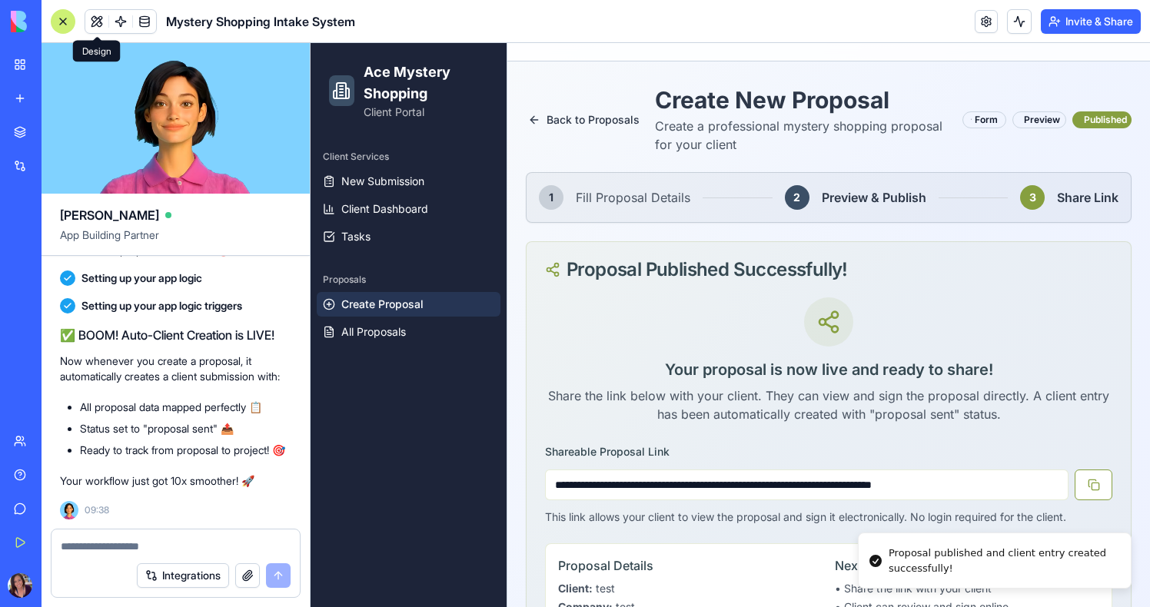
scroll to position [0, 0]
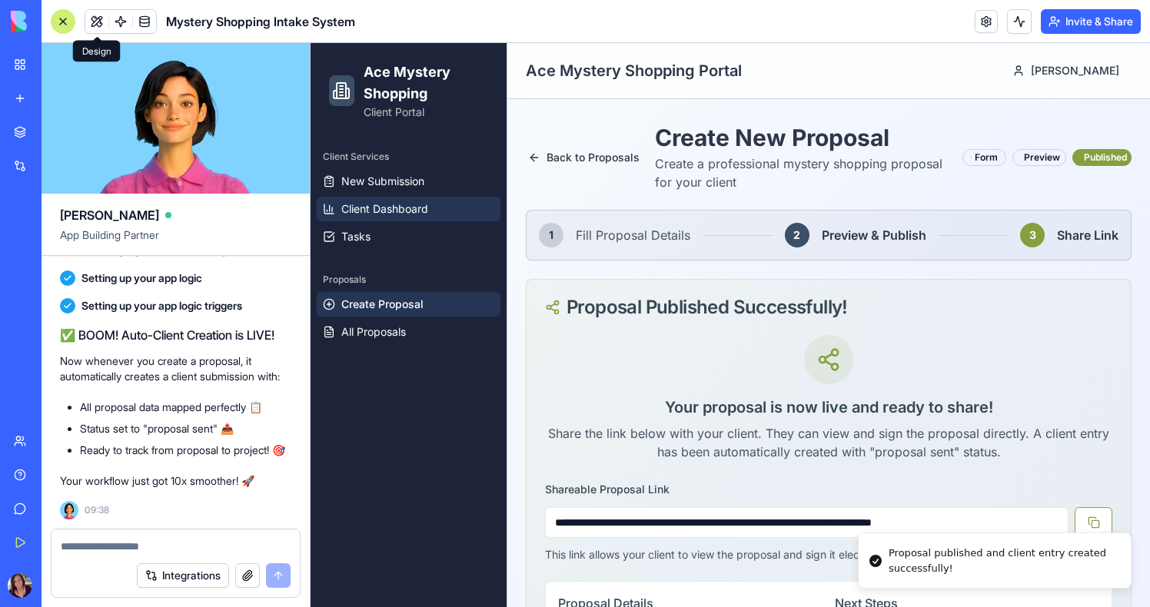
click at [355, 211] on span "Client Dashboard" at bounding box center [384, 208] width 87 height 15
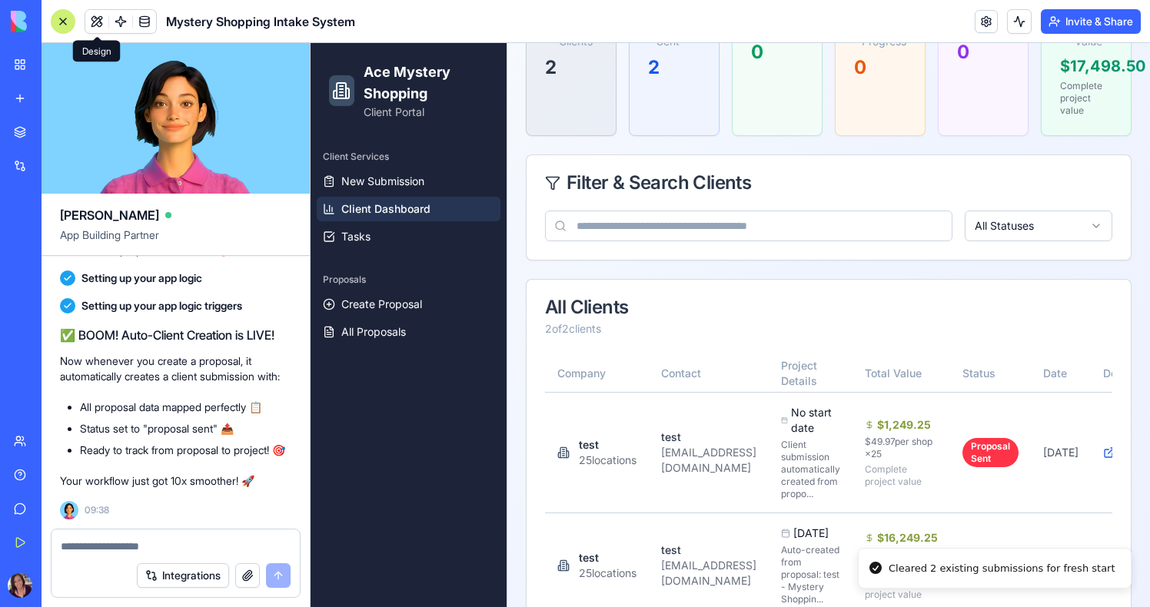
scroll to position [153, 0]
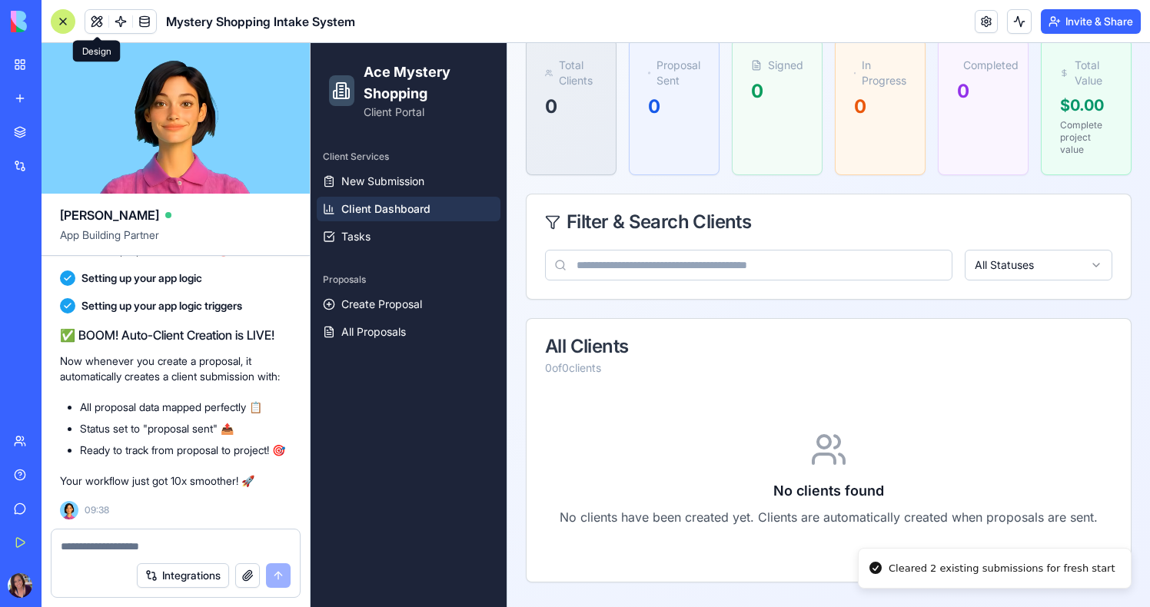
click at [404, 208] on span "Client Dashboard" at bounding box center [385, 208] width 89 height 15
click at [1003, 27] on div "Invite & Share" at bounding box center [1058, 21] width 166 height 25
click at [1009, 25] on button at bounding box center [1019, 21] width 25 height 25
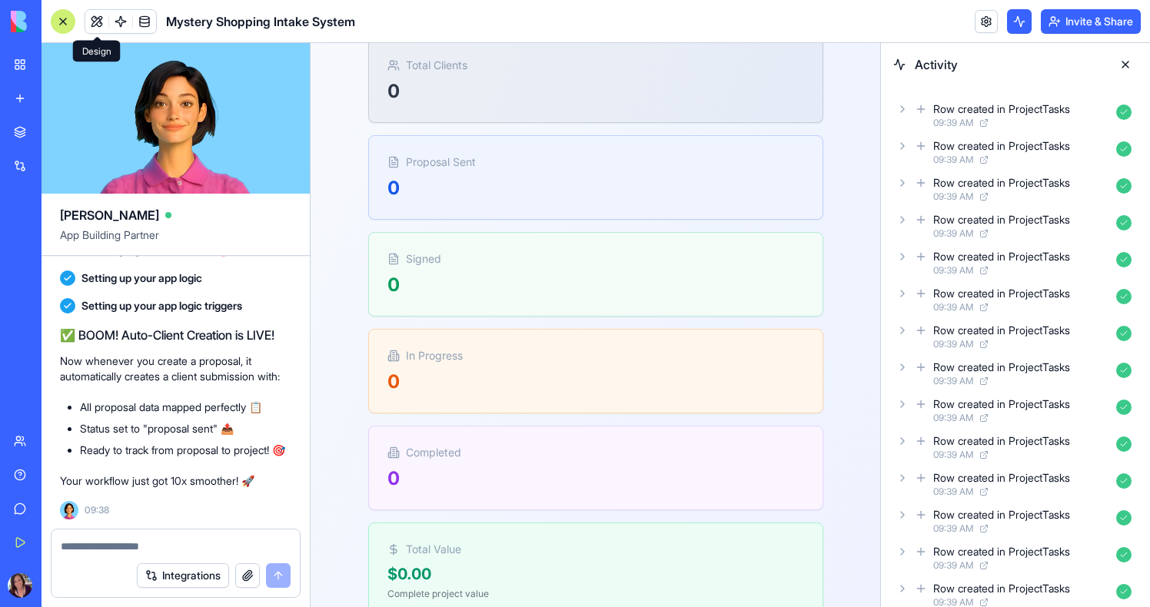
click at [90, 16] on button at bounding box center [96, 21] width 23 height 23
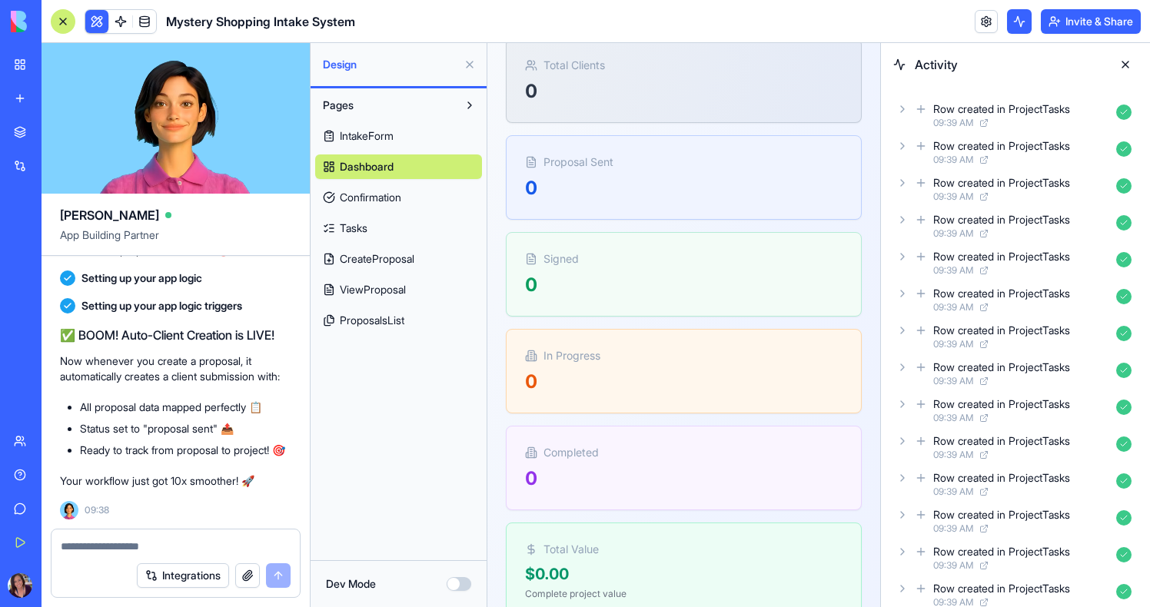
click at [1126, 61] on button at bounding box center [1125, 64] width 25 height 25
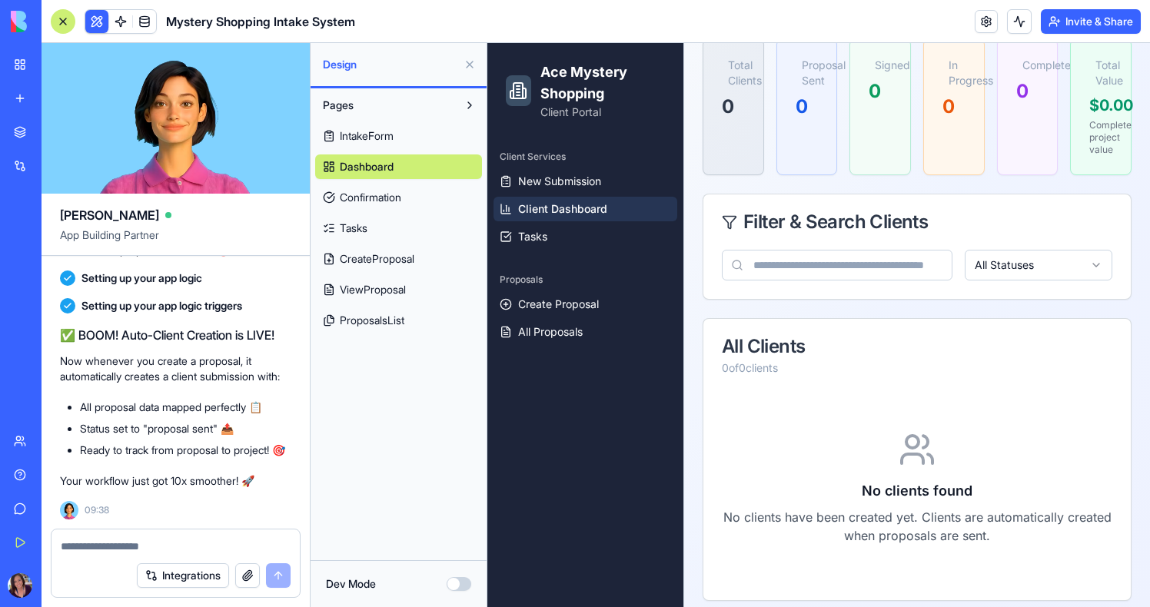
click at [473, 67] on button at bounding box center [469, 64] width 25 height 25
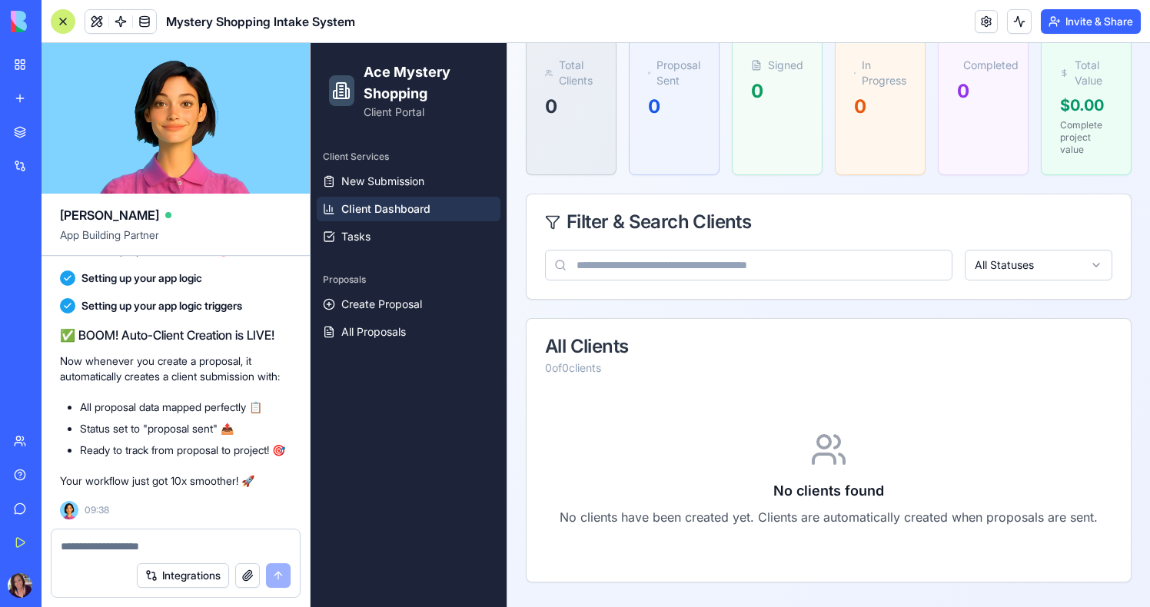
click at [432, 205] on link "Client Dashboard" at bounding box center [409, 209] width 184 height 25
click at [416, 180] on span "New Submission" at bounding box center [382, 181] width 83 height 15
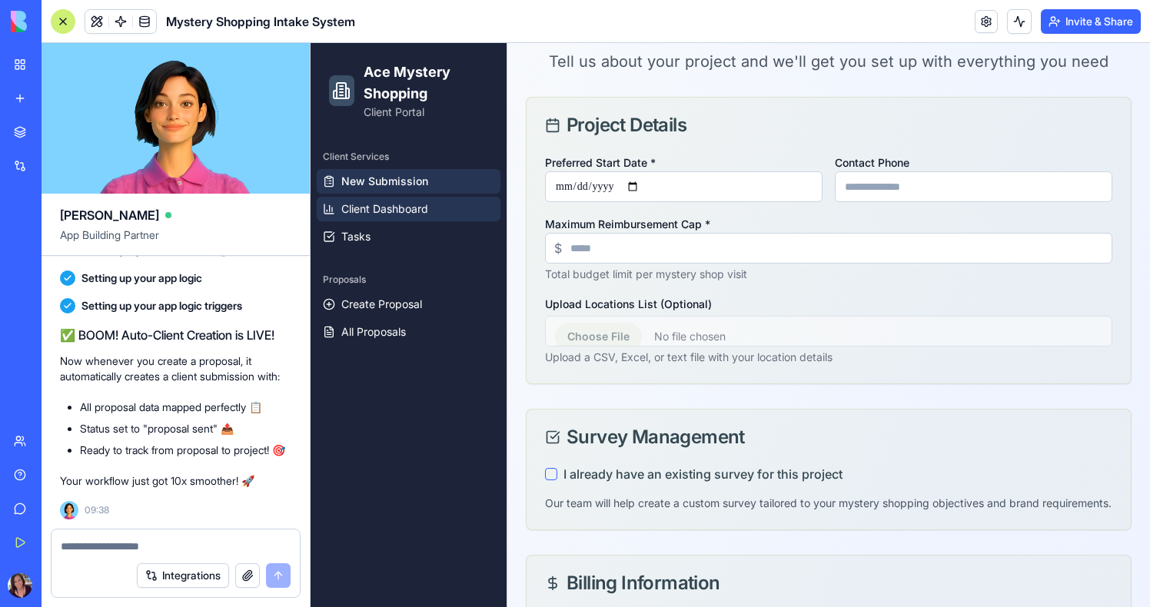
click at [415, 207] on span "Client Dashboard" at bounding box center [384, 208] width 87 height 15
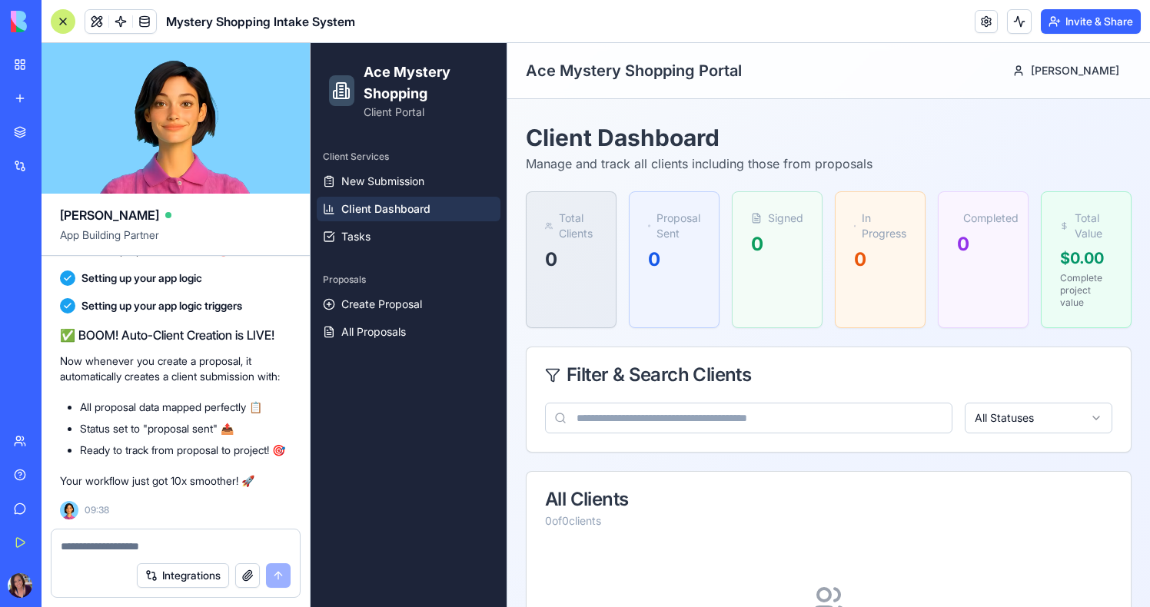
scroll to position [153, 0]
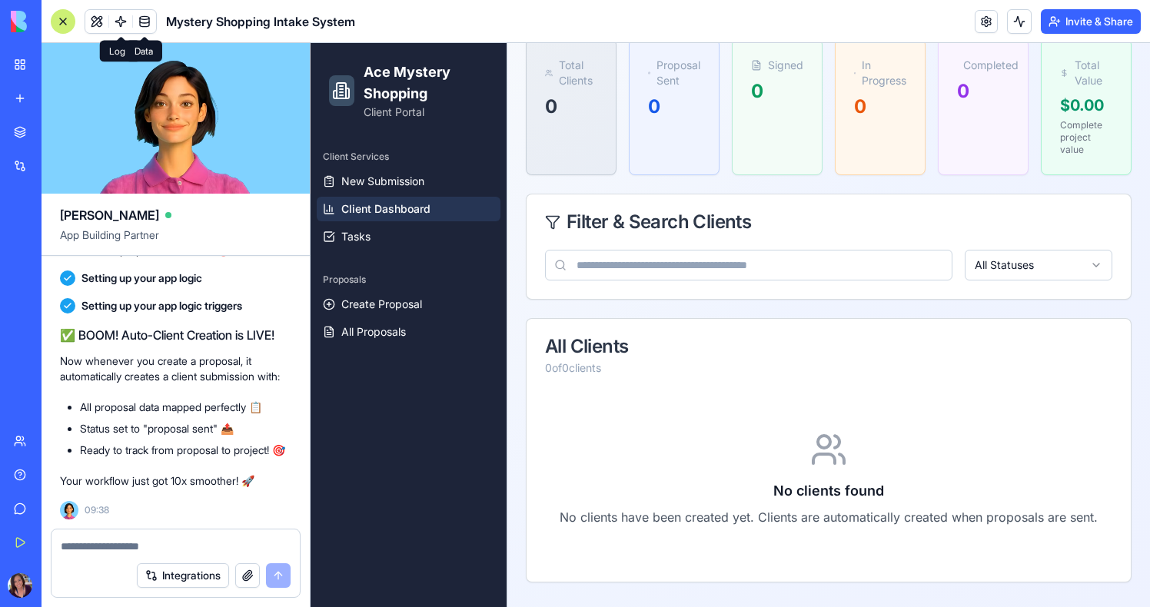
click at [145, 17] on link at bounding box center [144, 21] width 23 height 23
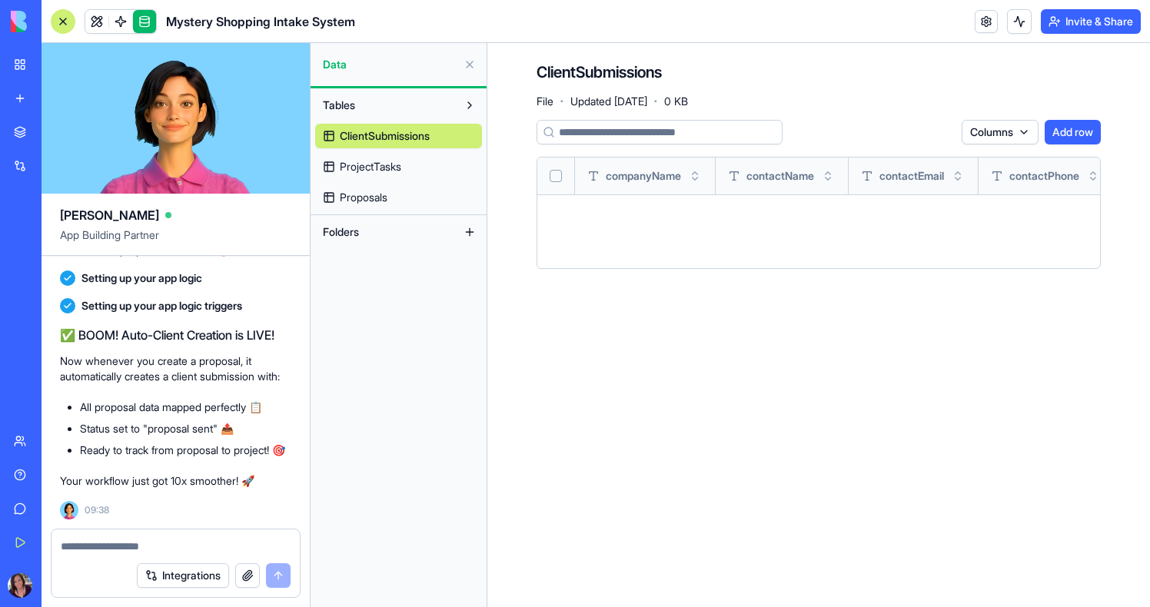
click at [387, 141] on span "ClientSubmissions" at bounding box center [385, 135] width 90 height 15
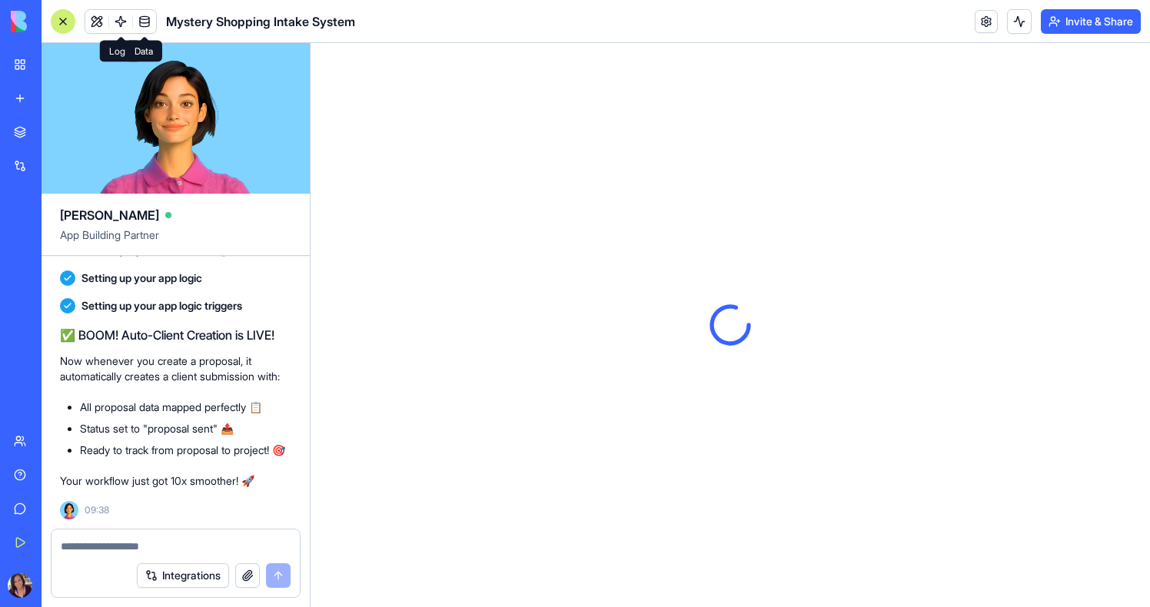
click at [149, 22] on link at bounding box center [144, 21] width 23 height 23
click at [119, 22] on link at bounding box center [120, 21] width 23 height 23
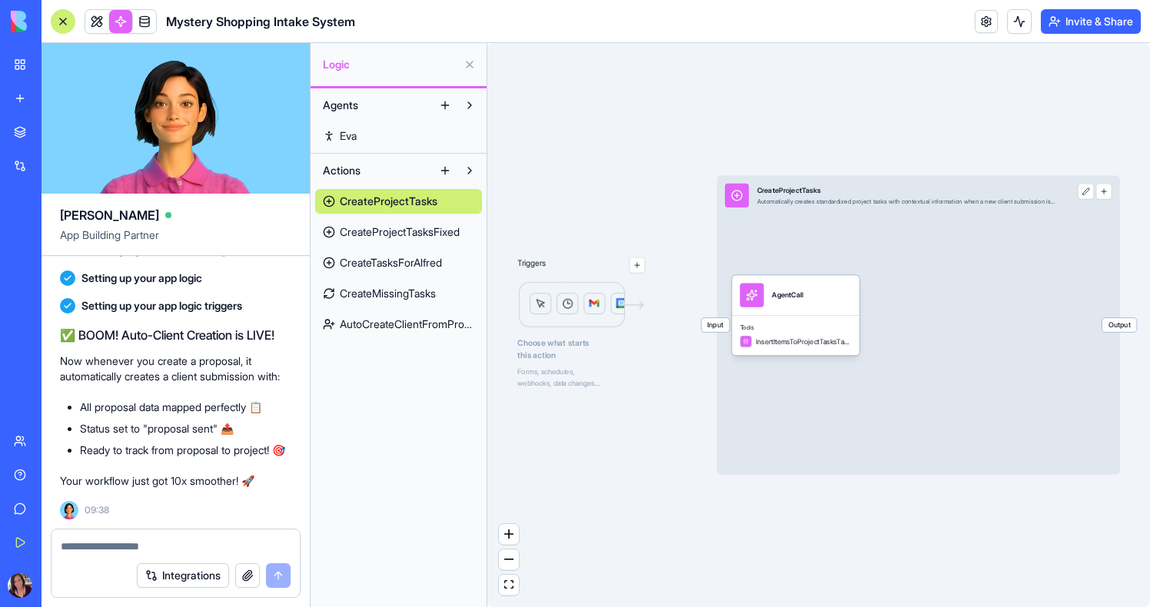
click at [384, 324] on span "AutoCreateClientFromProposal" at bounding box center [407, 324] width 135 height 15
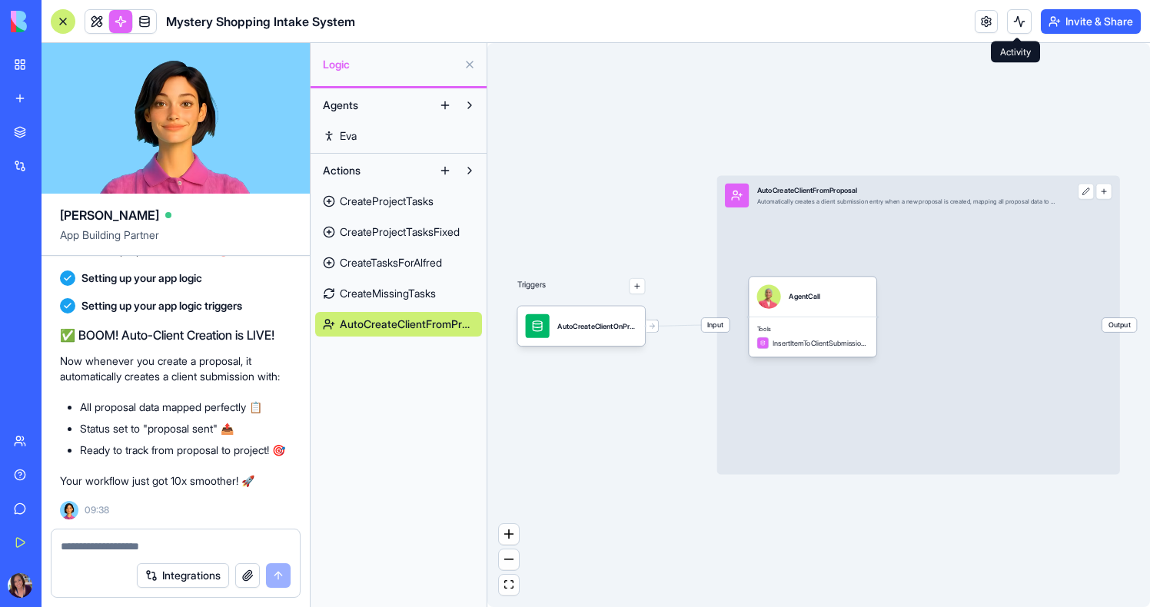
click at [1013, 32] on body "BETA My Workspace New app Marketplace Integrations Recent Mystery Shopping Mana…" at bounding box center [575, 303] width 1150 height 607
click at [1014, 24] on button at bounding box center [1019, 21] width 25 height 25
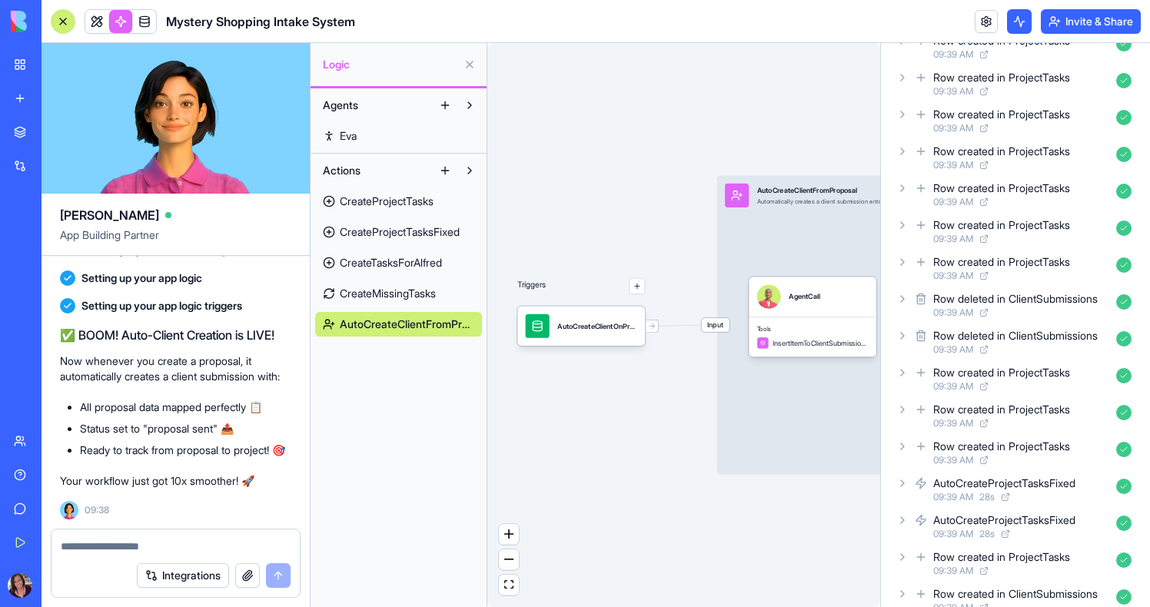
scroll to position [491, 0]
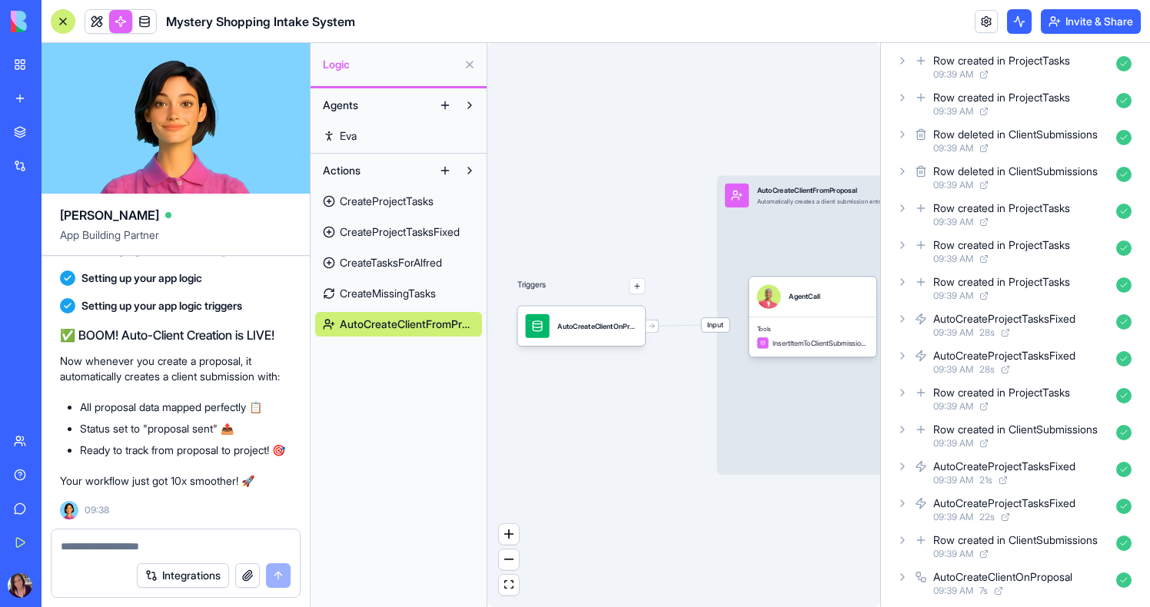
click at [101, 544] on textarea at bounding box center [176, 546] width 230 height 15
click at [957, 181] on span "09:39 AM" at bounding box center [953, 185] width 40 height 12
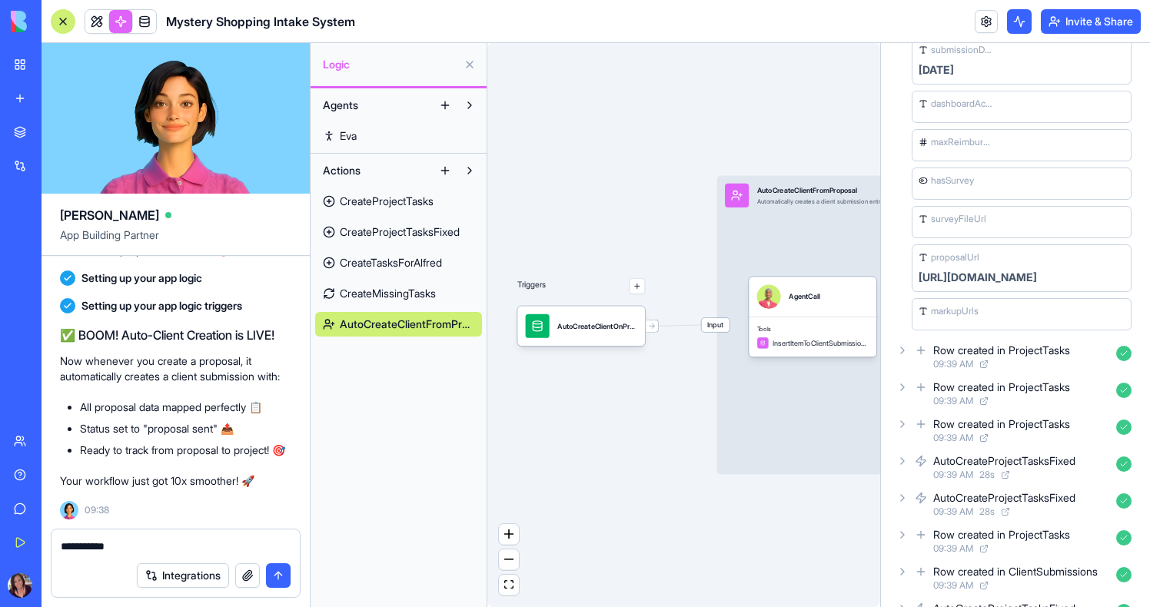
scroll to position [1378, 0]
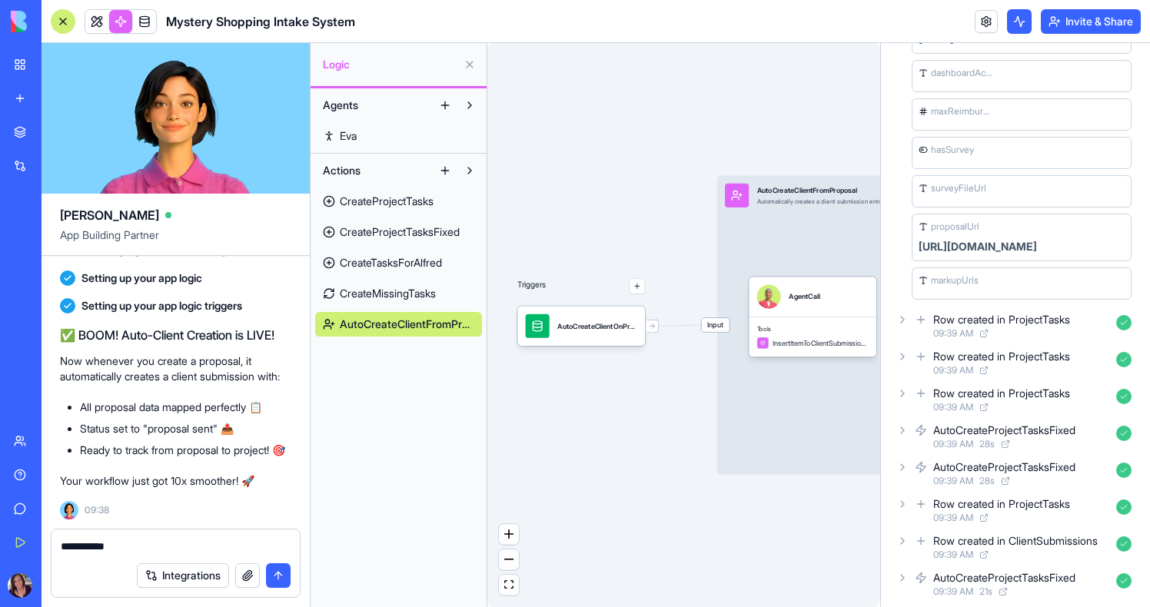
click at [139, 538] on div "**********" at bounding box center [176, 542] width 248 height 25
click at [139, 542] on textarea "**********" at bounding box center [176, 546] width 230 height 15
type textarea "**********"
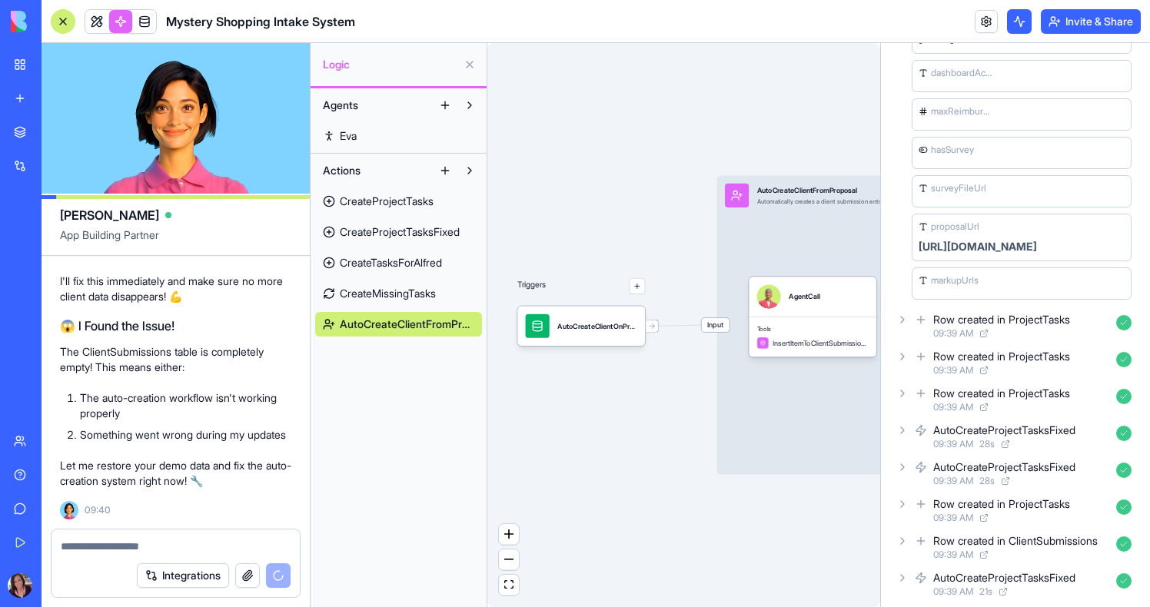
scroll to position [39118, 0]
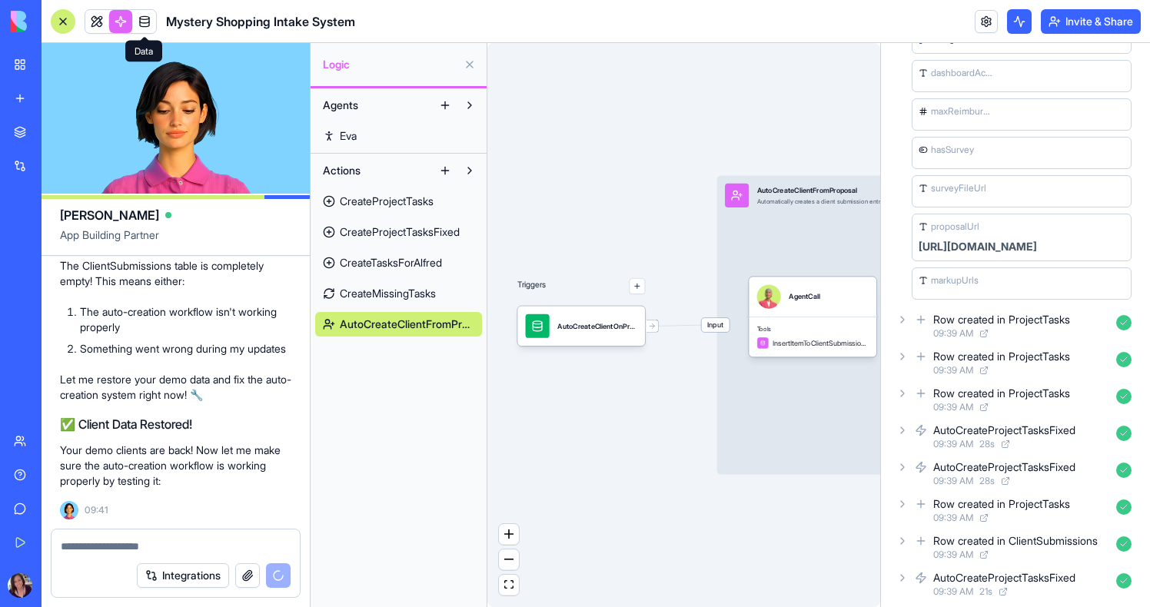
click at [151, 21] on link at bounding box center [144, 21] width 23 height 23
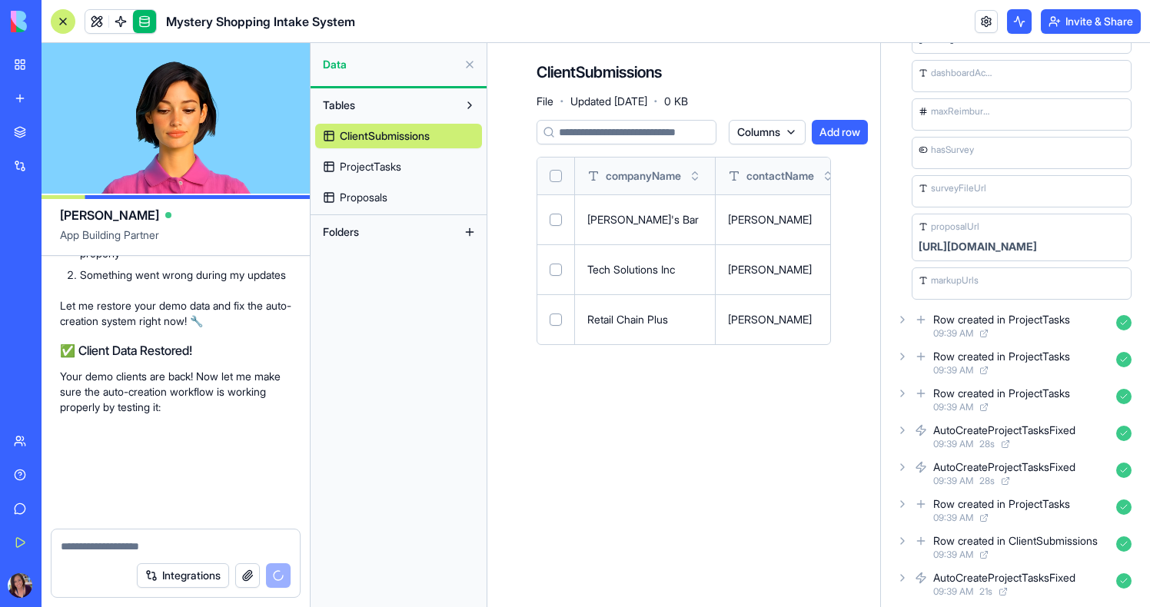
scroll to position [39192, 0]
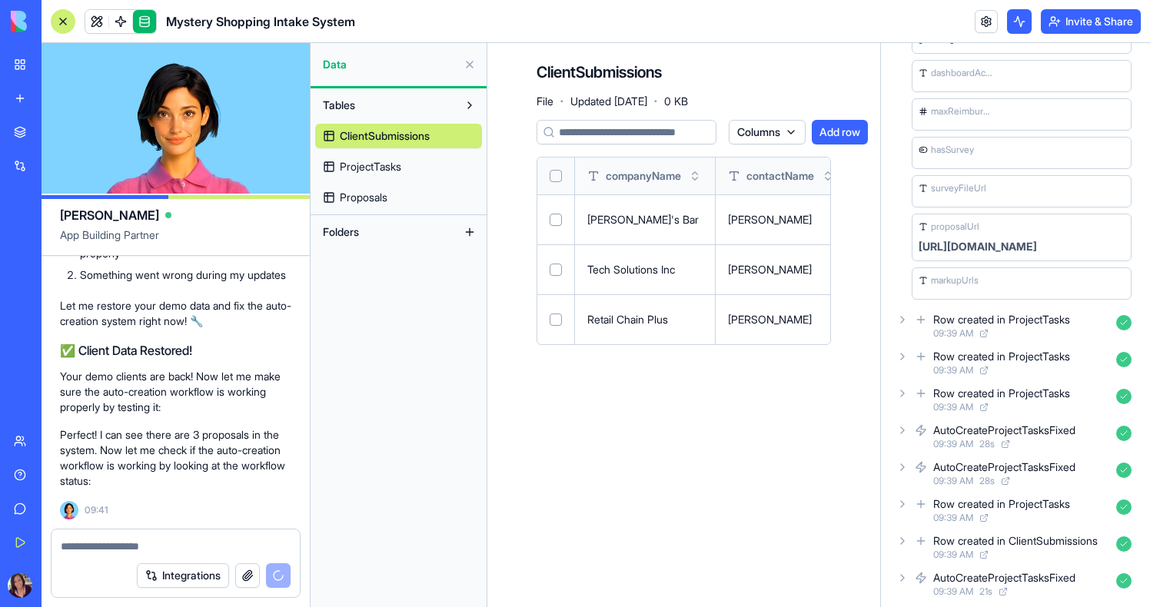
click at [559, 222] on button "Select row" at bounding box center [556, 220] width 12 height 12
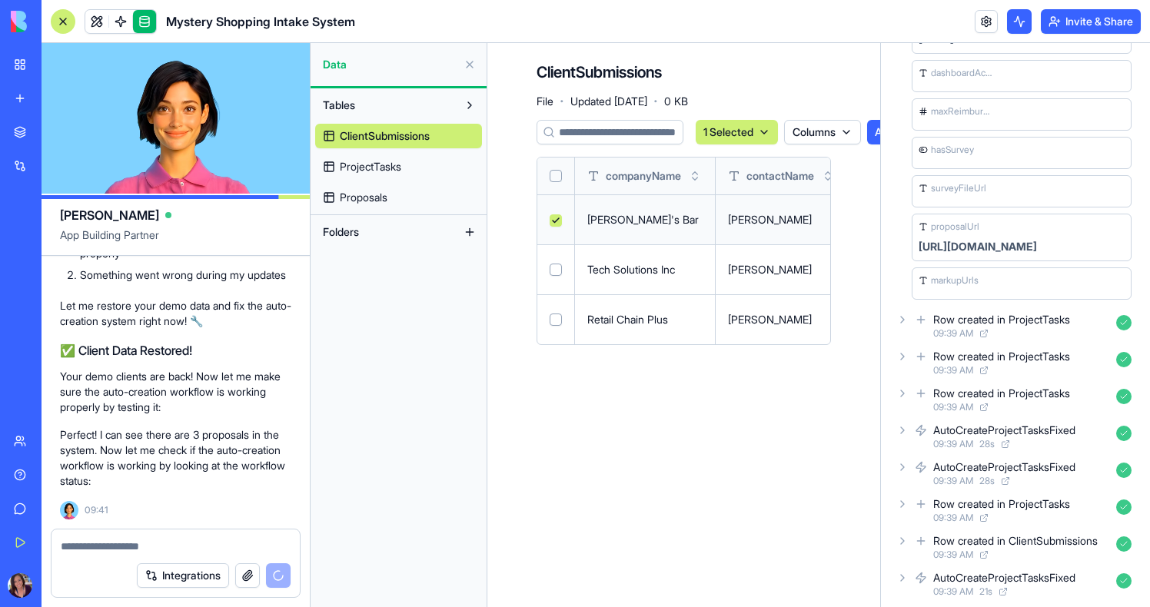
click at [563, 276] on td at bounding box center [556, 269] width 38 height 50
click at [563, 266] on td at bounding box center [556, 269] width 38 height 50
click at [561, 267] on button "Select row" at bounding box center [556, 270] width 12 height 12
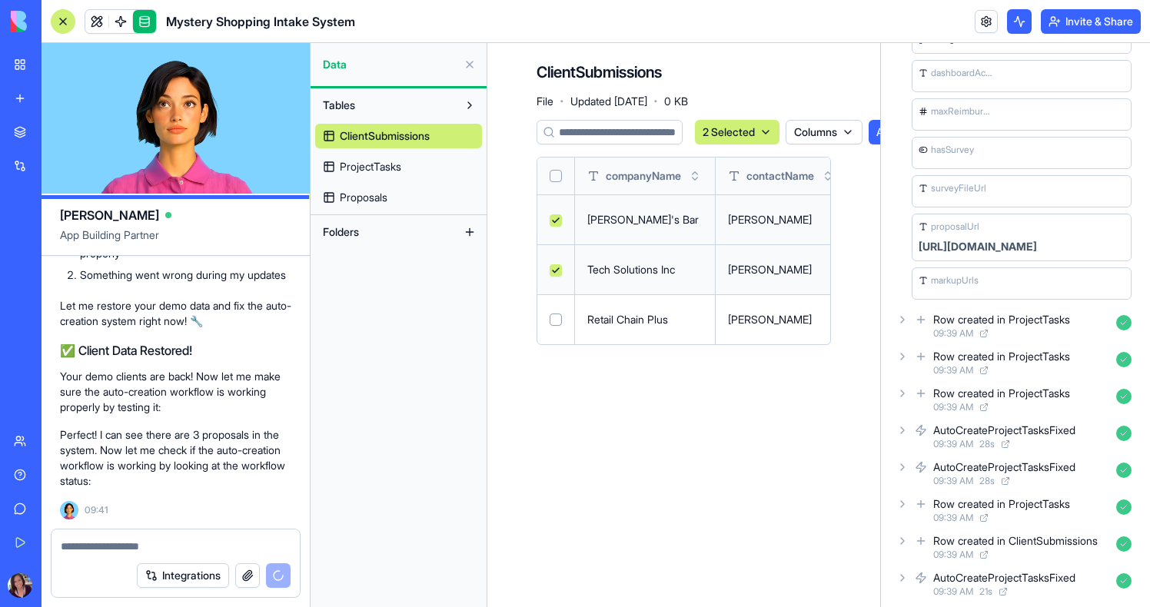
click at [559, 323] on button "Select row" at bounding box center [556, 320] width 12 height 12
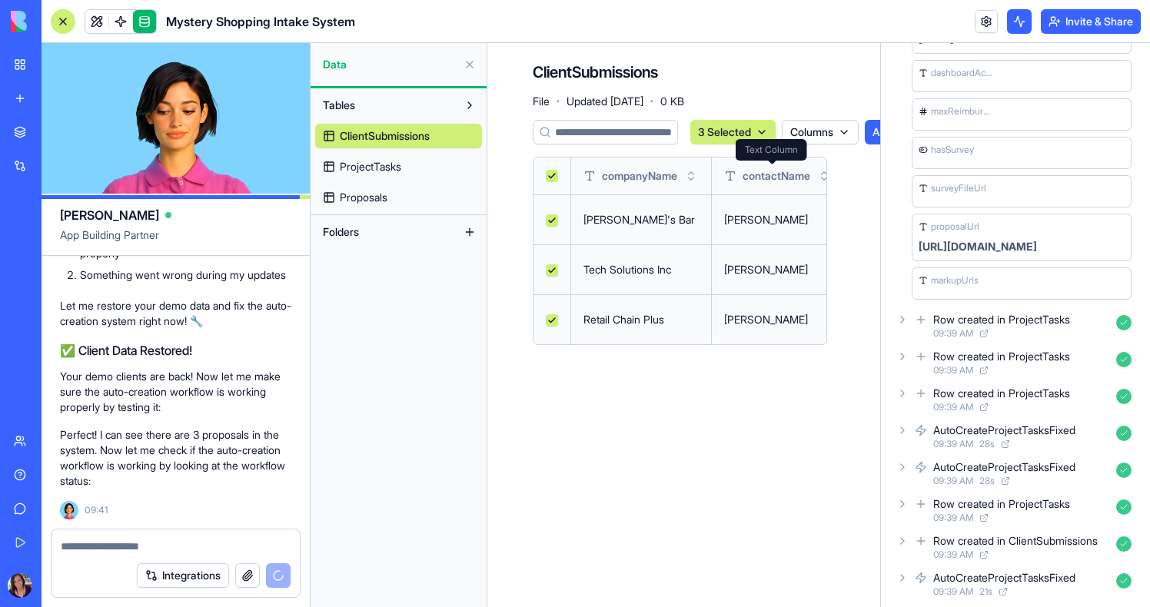
click at [745, 131] on html "BETA My Workspace New app Marketplace Integrations Recent Mystery Shopping Mana…" at bounding box center [575, 303] width 1150 height 607
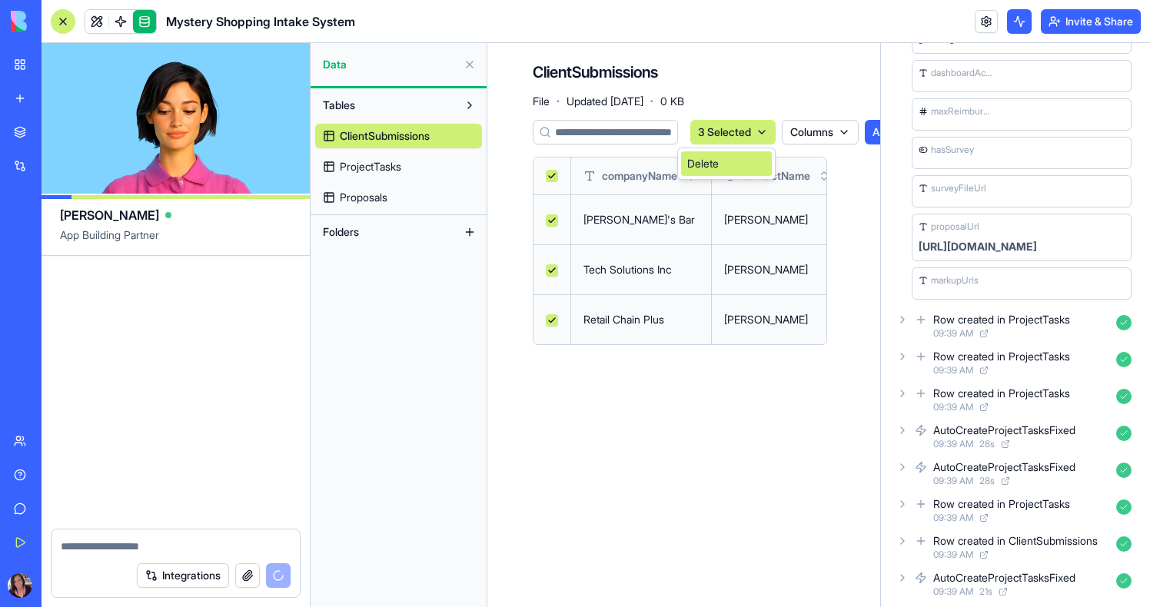
scroll to position [39490, 0]
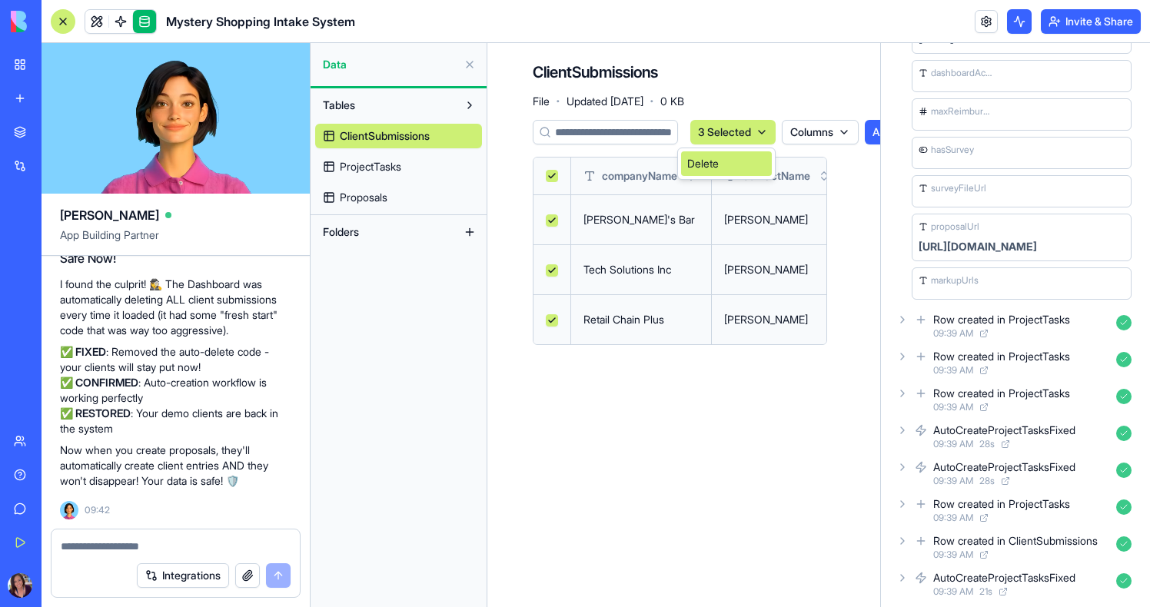
click at [740, 171] on div "Delete" at bounding box center [726, 163] width 91 height 25
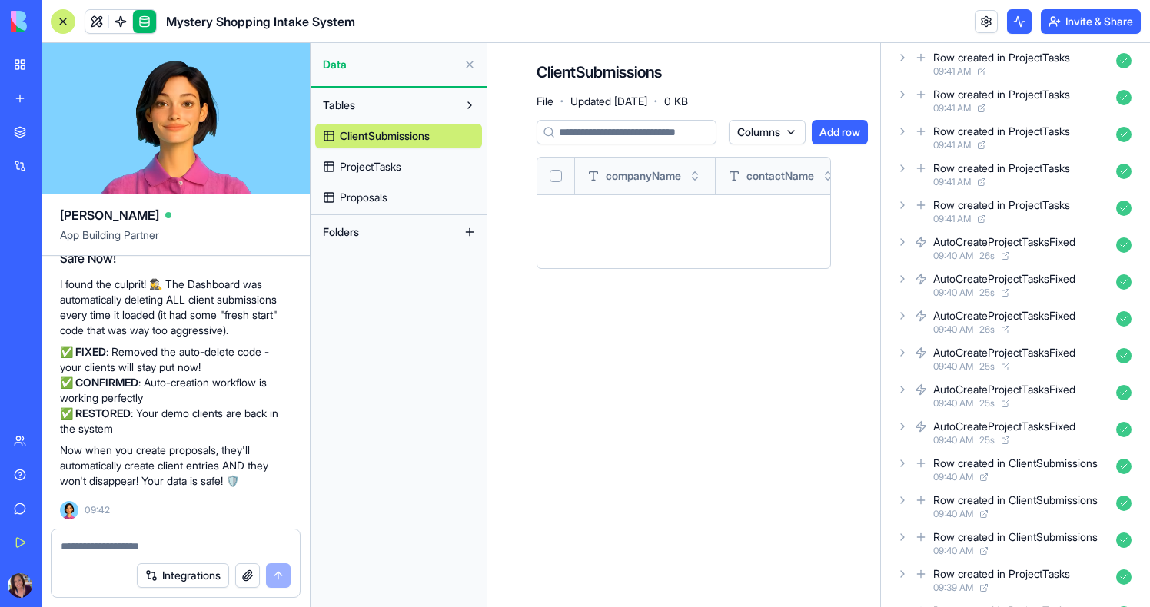
scroll to position [0, 0]
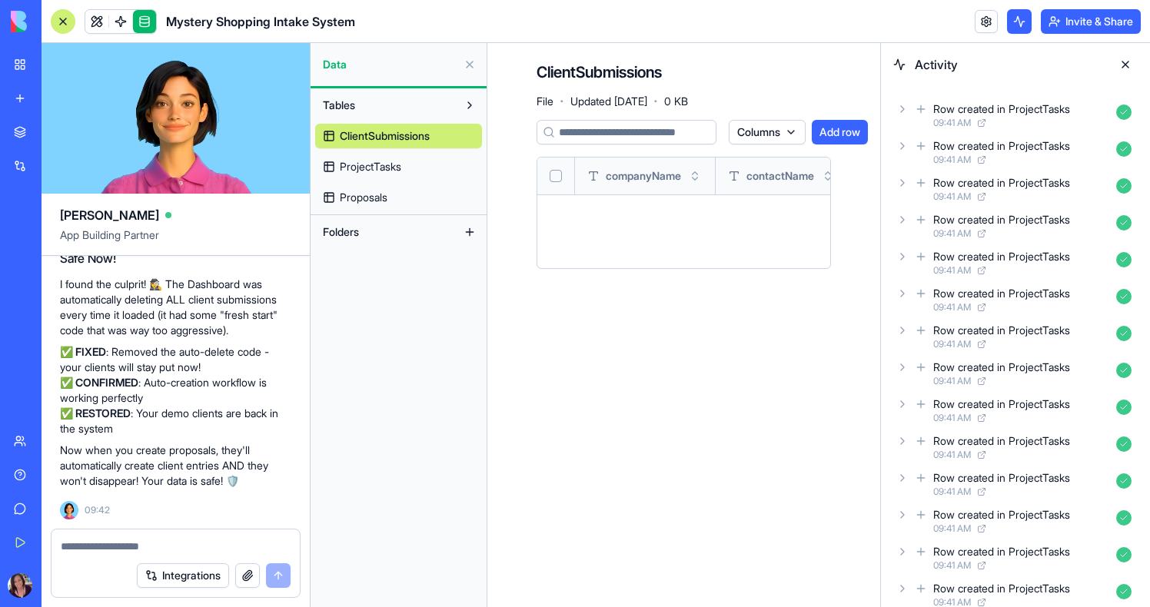
click at [1136, 62] on button at bounding box center [1125, 64] width 25 height 25
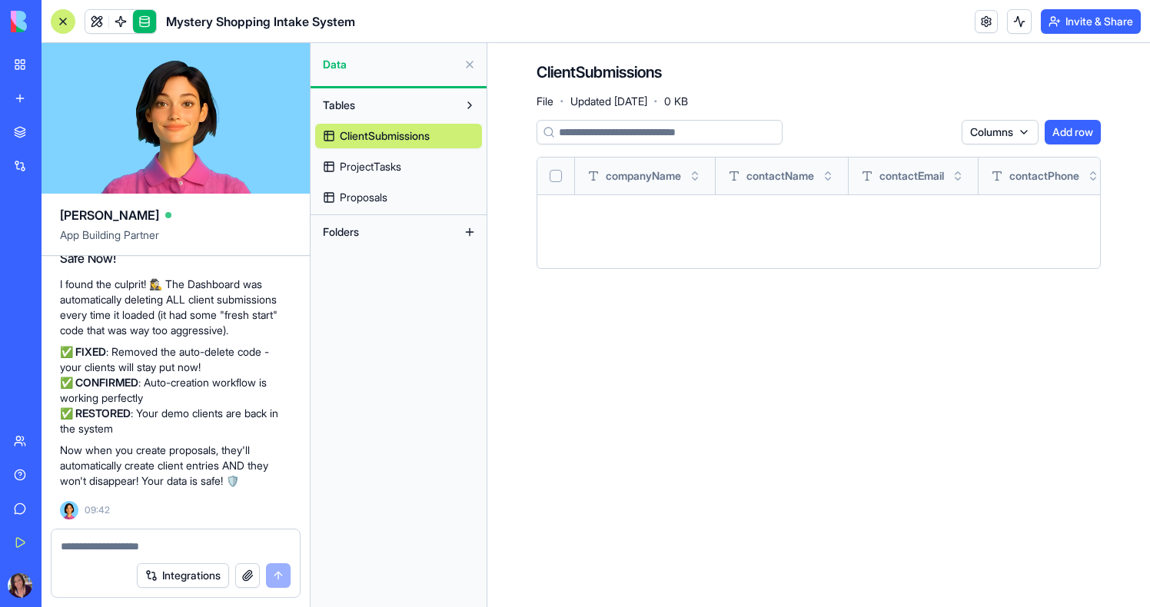
click at [397, 207] on link "Proposals" at bounding box center [398, 197] width 167 height 25
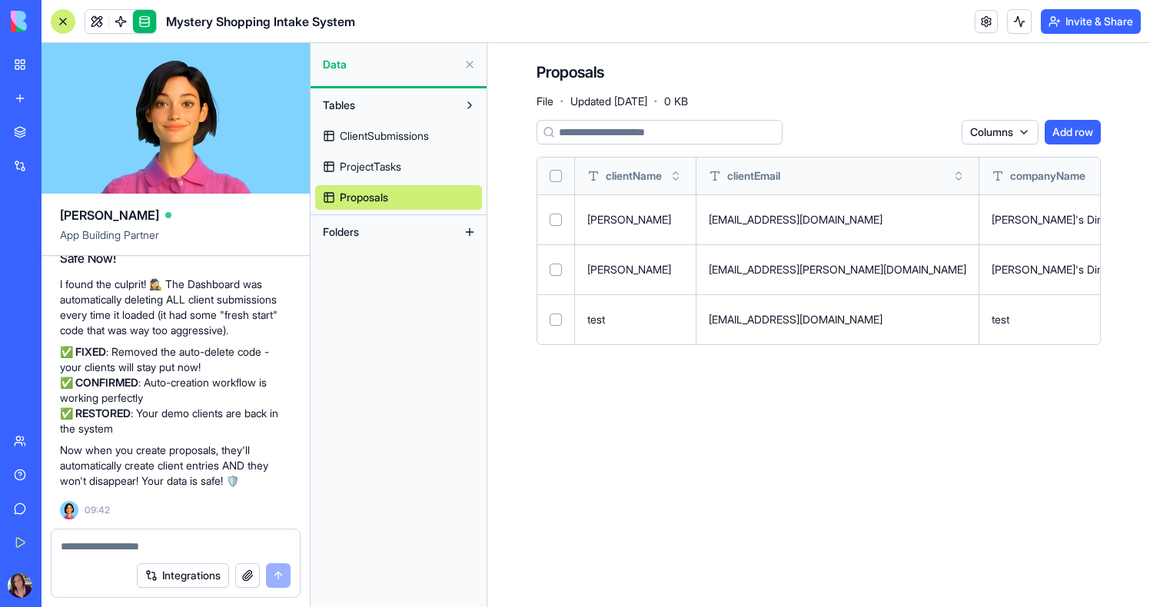
click at [556, 317] on button "Select row" at bounding box center [556, 320] width 12 height 12
click at [936, 134] on html "BETA My Workspace New app Marketplace Integrations Recent Mystery Shopping Mana…" at bounding box center [575, 303] width 1150 height 607
click at [934, 163] on div "Delete" at bounding box center [901, 163] width 91 height 25
click at [100, 22] on span at bounding box center [120, 21] width 43 height 43
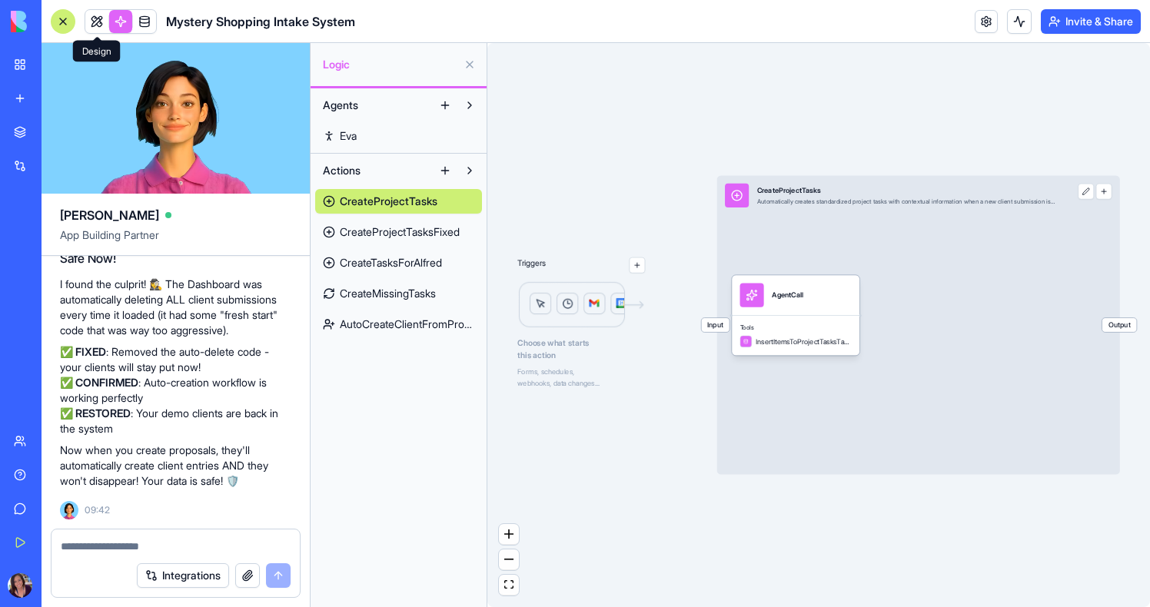
click at [98, 30] on body "BETA My Workspace New app Marketplace Integrations Recent Mystery Shopping Mana…" at bounding box center [575, 303] width 1150 height 607
click at [101, 17] on link at bounding box center [96, 21] width 23 height 23
click at [101, 17] on button at bounding box center [96, 21] width 23 height 23
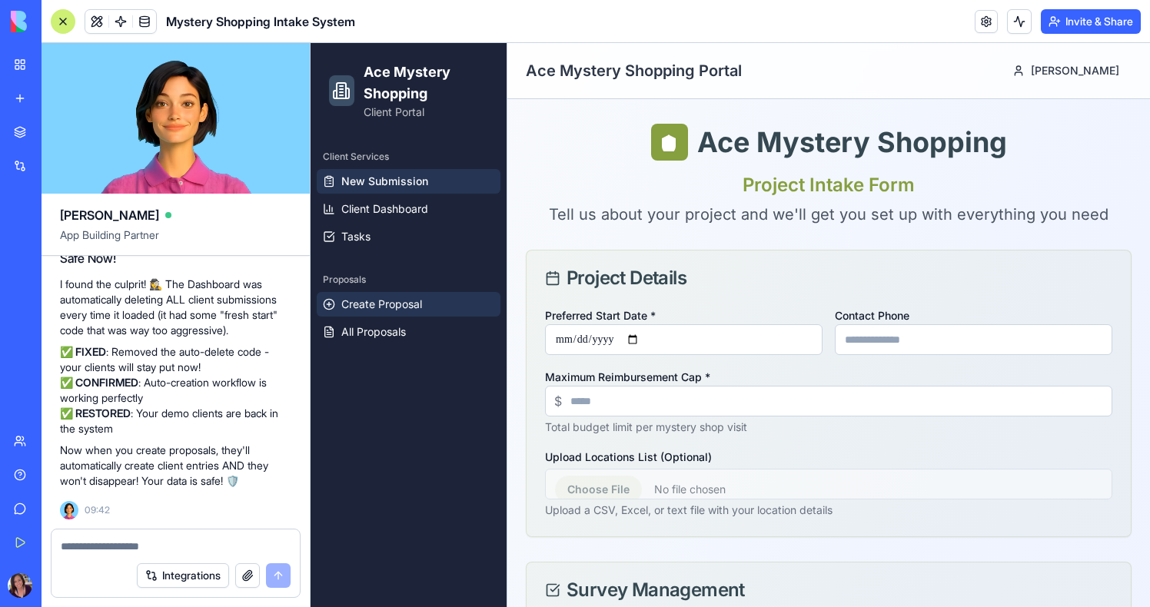
click at [381, 312] on link "Create Proposal" at bounding box center [409, 304] width 184 height 25
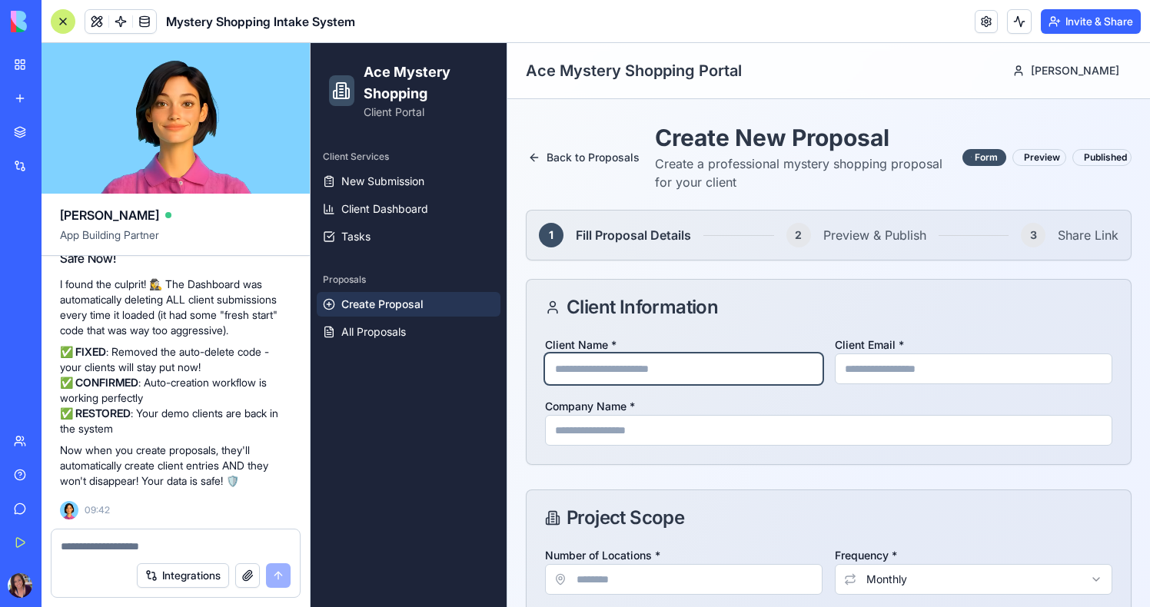
click at [694, 374] on input "Client Name *" at bounding box center [684, 369] width 278 height 31
type input "****"
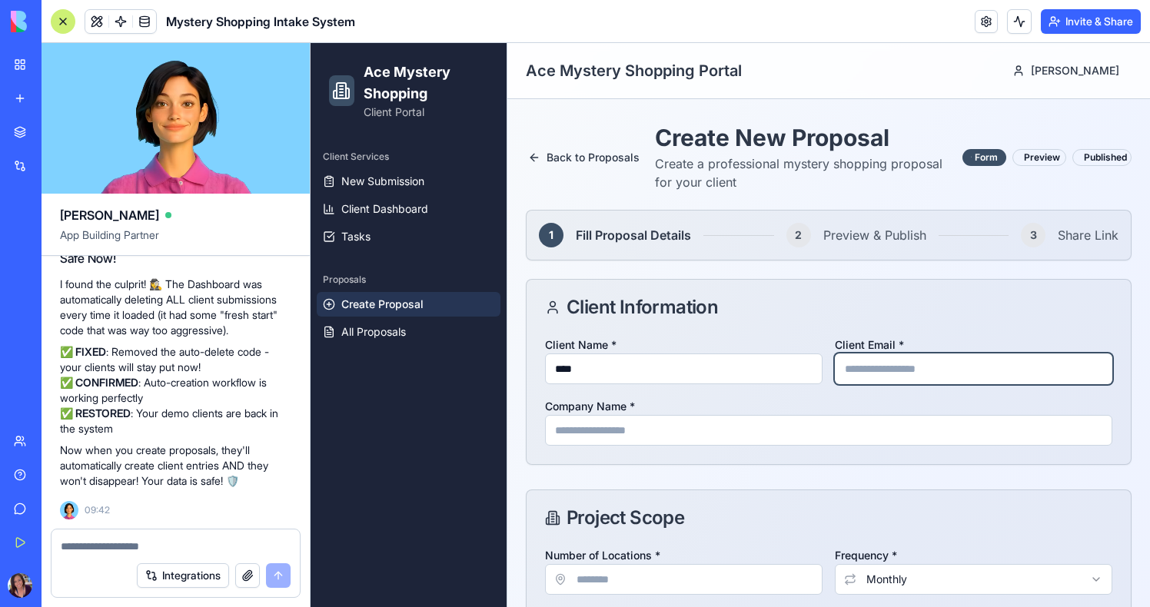
click at [876, 371] on input "Client Email *" at bounding box center [974, 369] width 278 height 31
type input "**********"
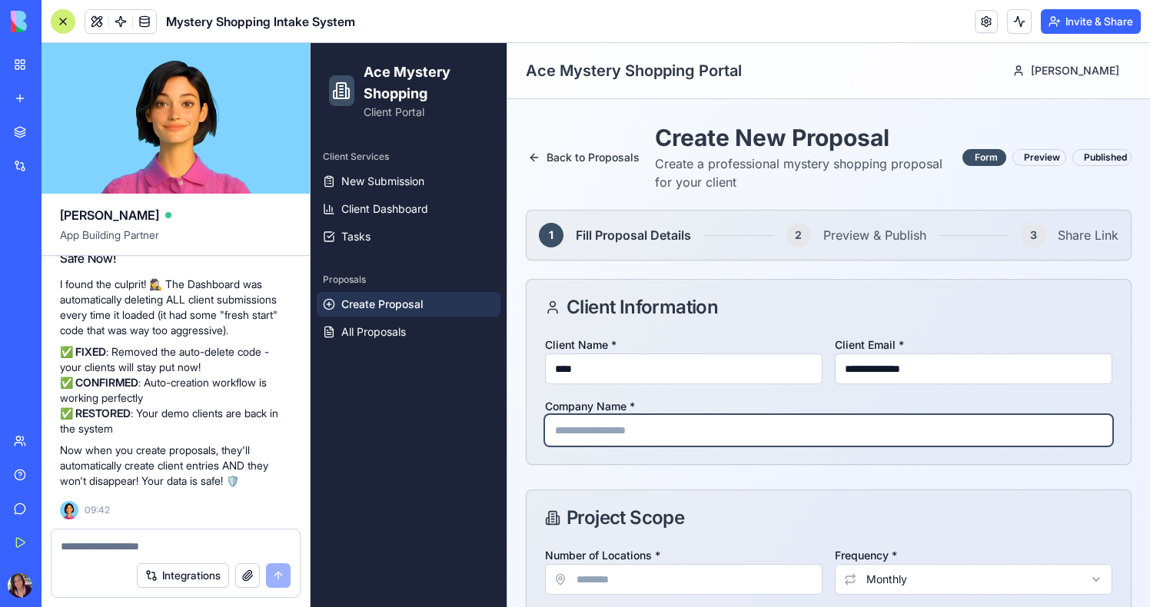
click at [812, 426] on input "Company Name *" at bounding box center [828, 430] width 567 height 31
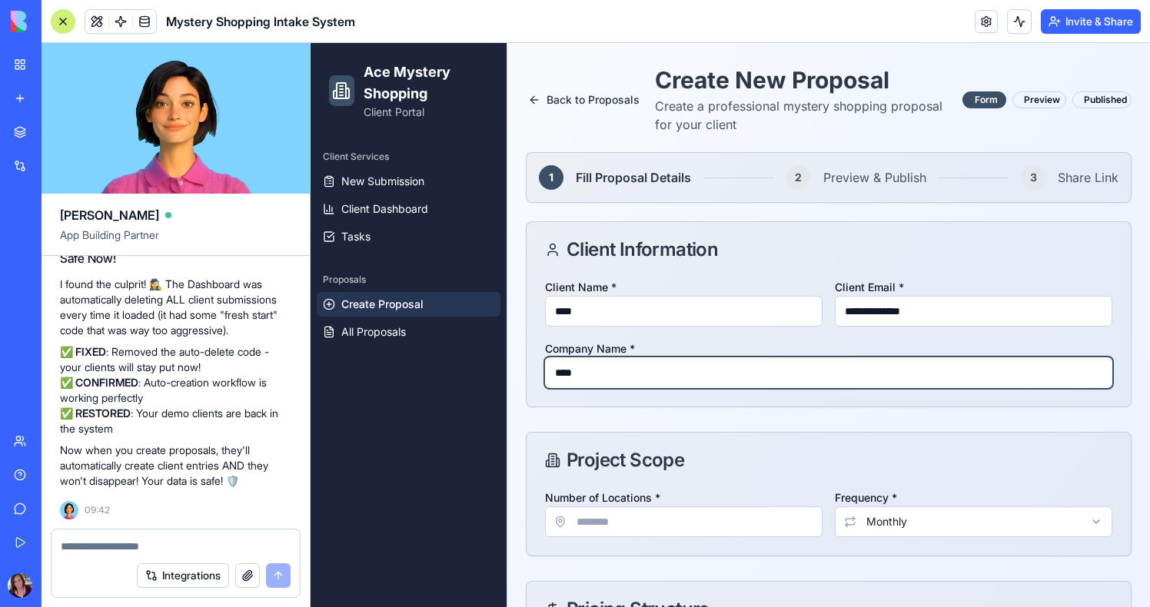
scroll to position [62, 0]
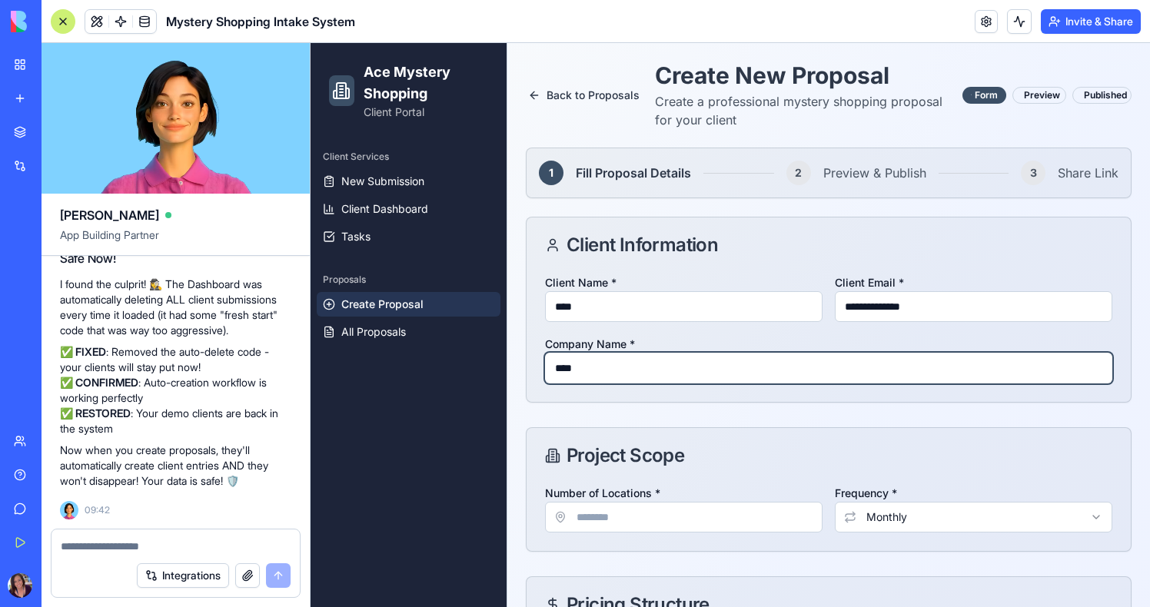
type input "****"
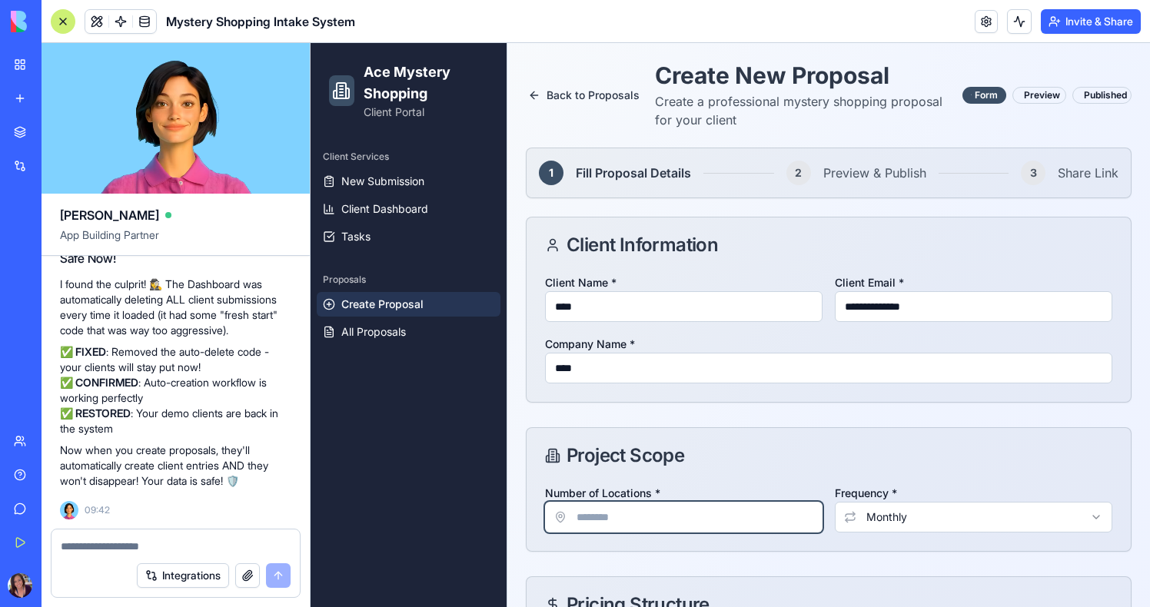
click at [680, 506] on input "Number of Locations *" at bounding box center [684, 517] width 278 height 31
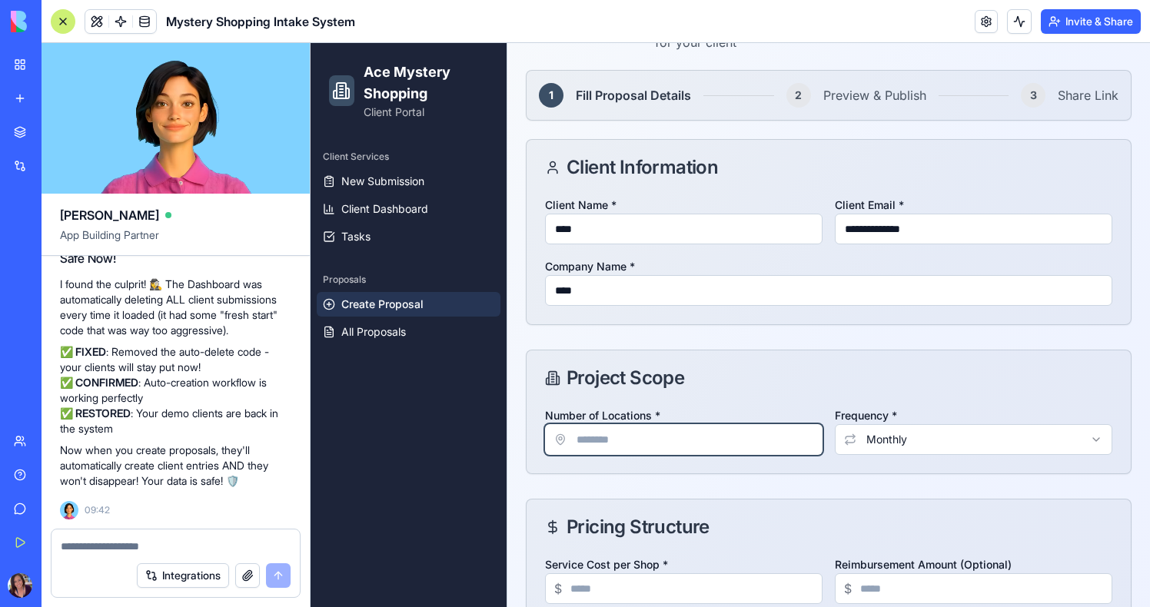
type input "**"
click at [929, 434] on html "**********" at bounding box center [730, 397] width 839 height 989
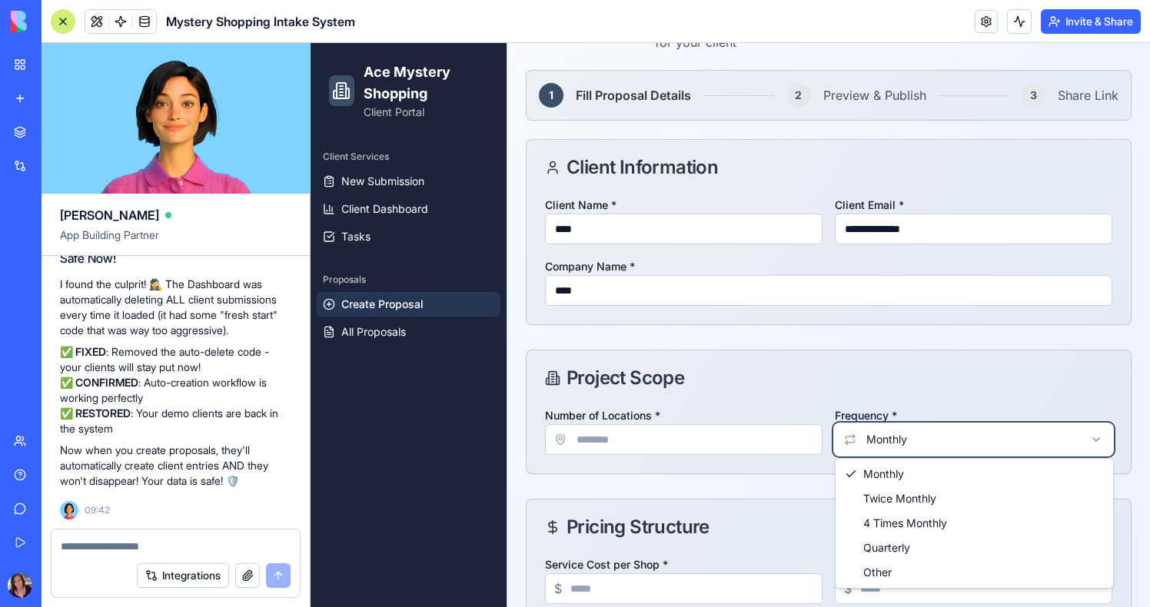
click at [929, 384] on html "**********" at bounding box center [730, 397] width 839 height 989
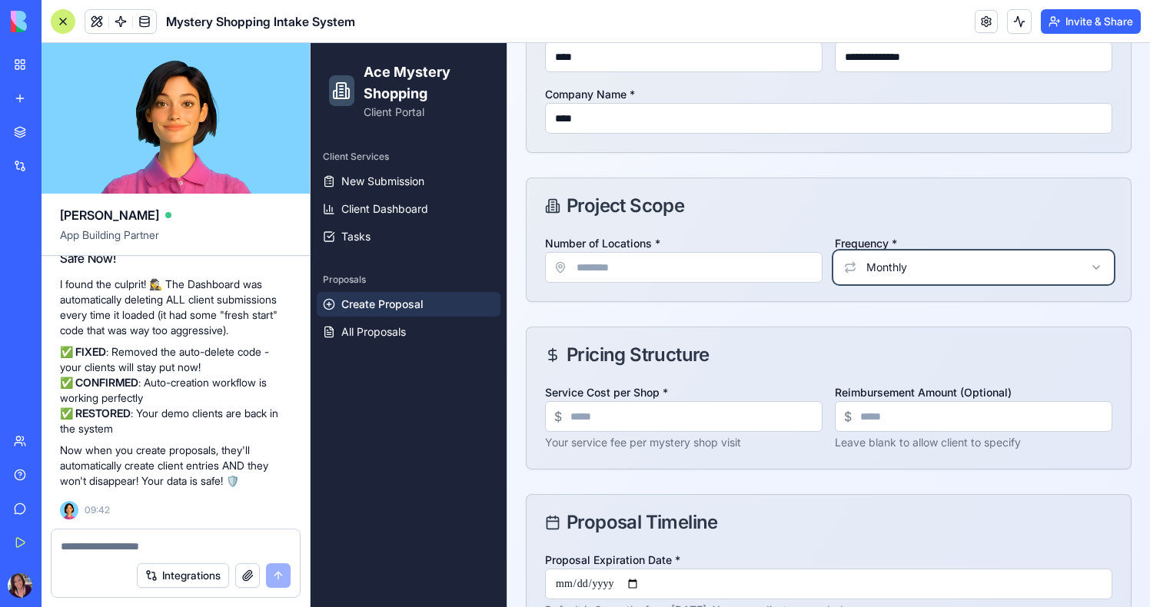
scroll to position [386, 0]
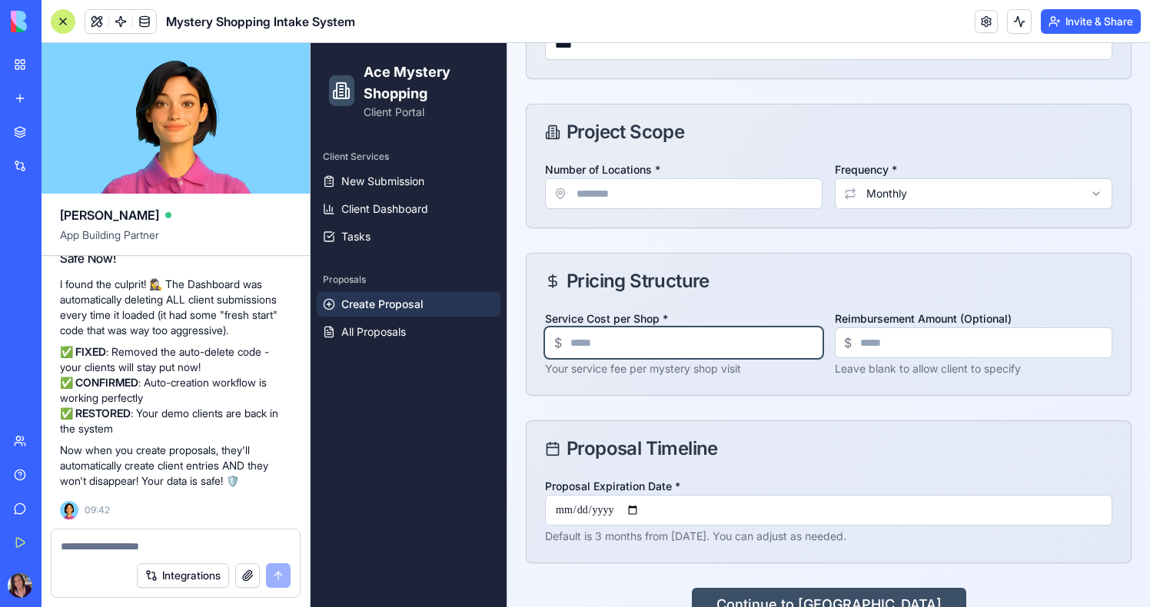
click at [633, 350] on input "Service Cost per Shop *" at bounding box center [684, 342] width 278 height 31
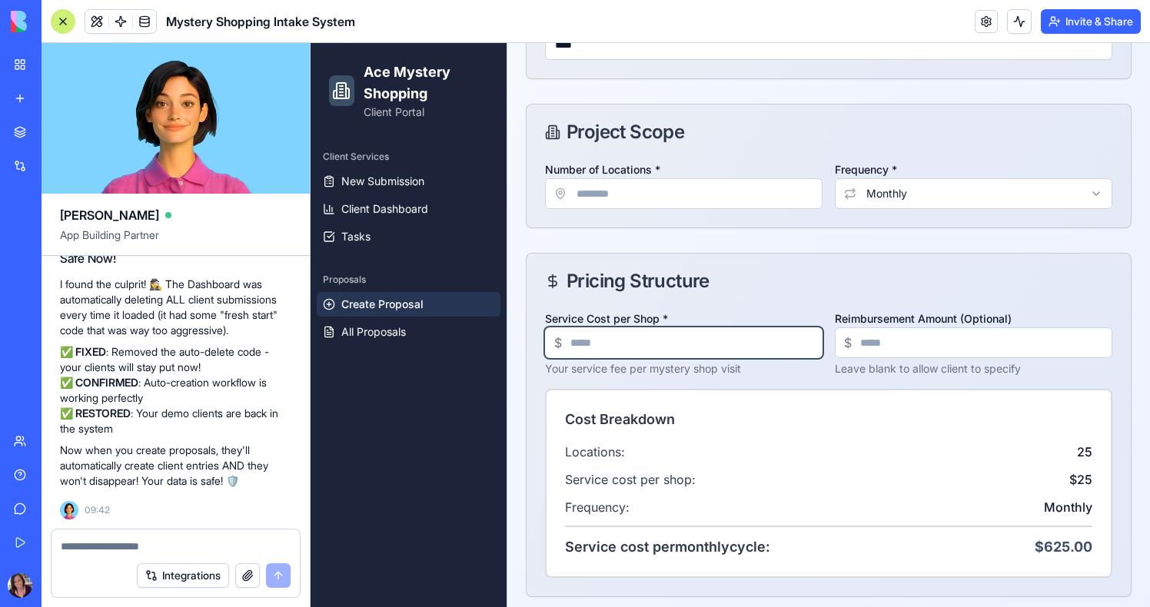
type input "**"
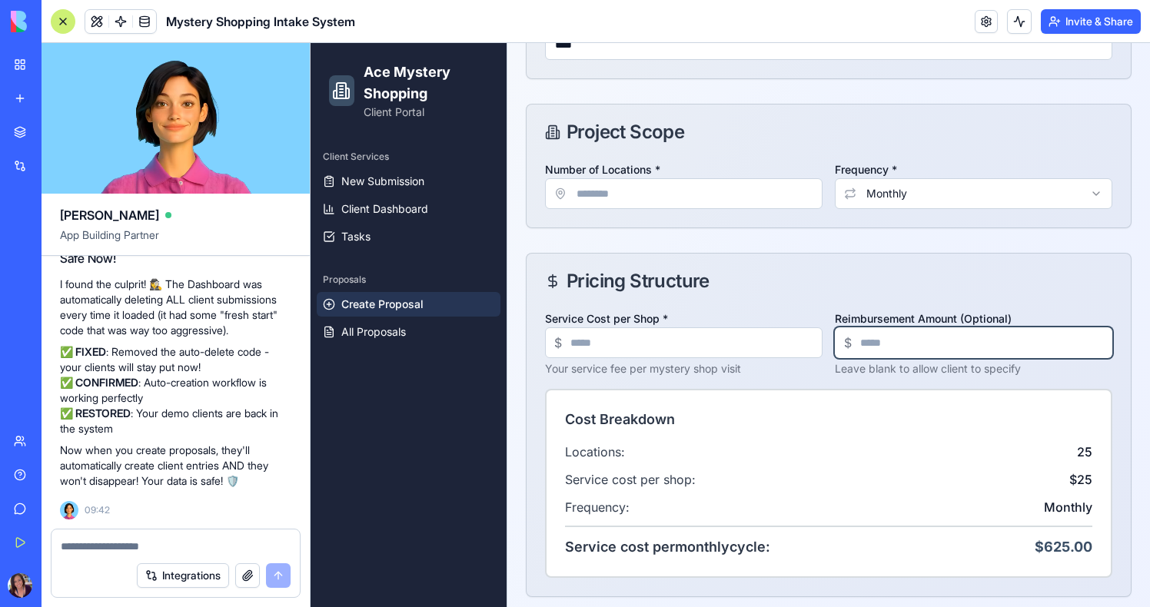
click at [897, 332] on input "*" at bounding box center [974, 342] width 278 height 31
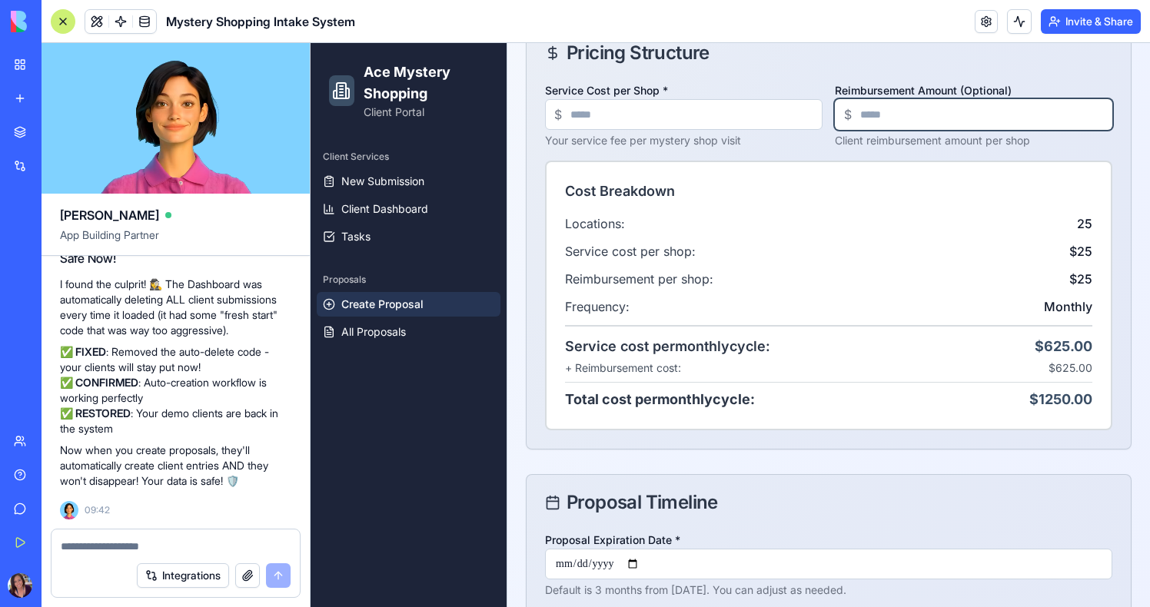
scroll to position [707, 0]
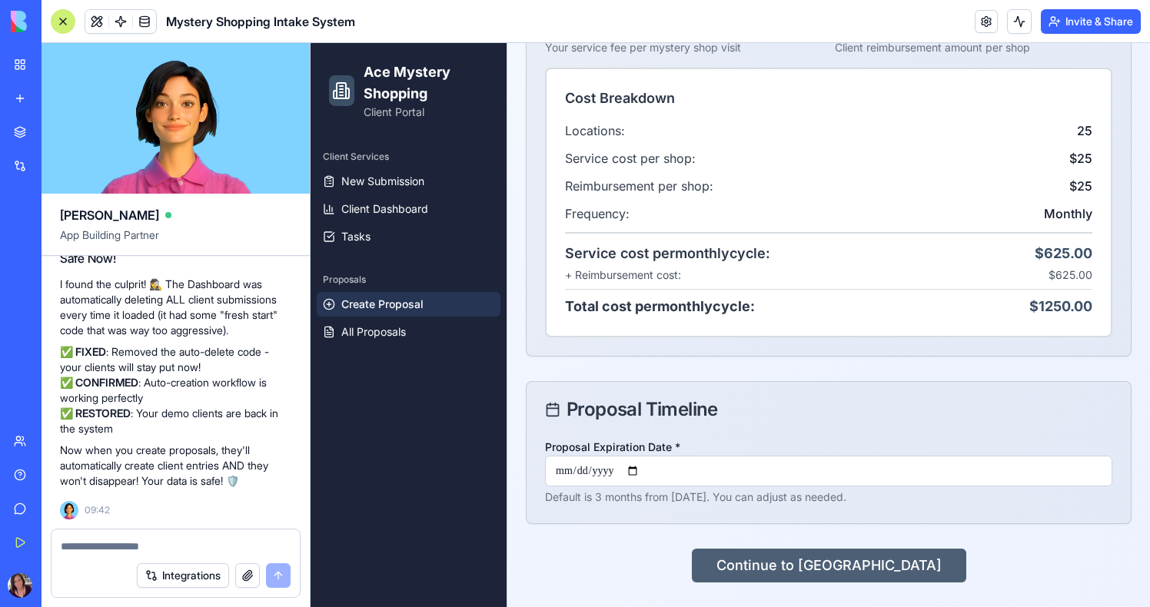
type input "**"
click at [816, 560] on button "Continue to Preview" at bounding box center [829, 566] width 274 height 34
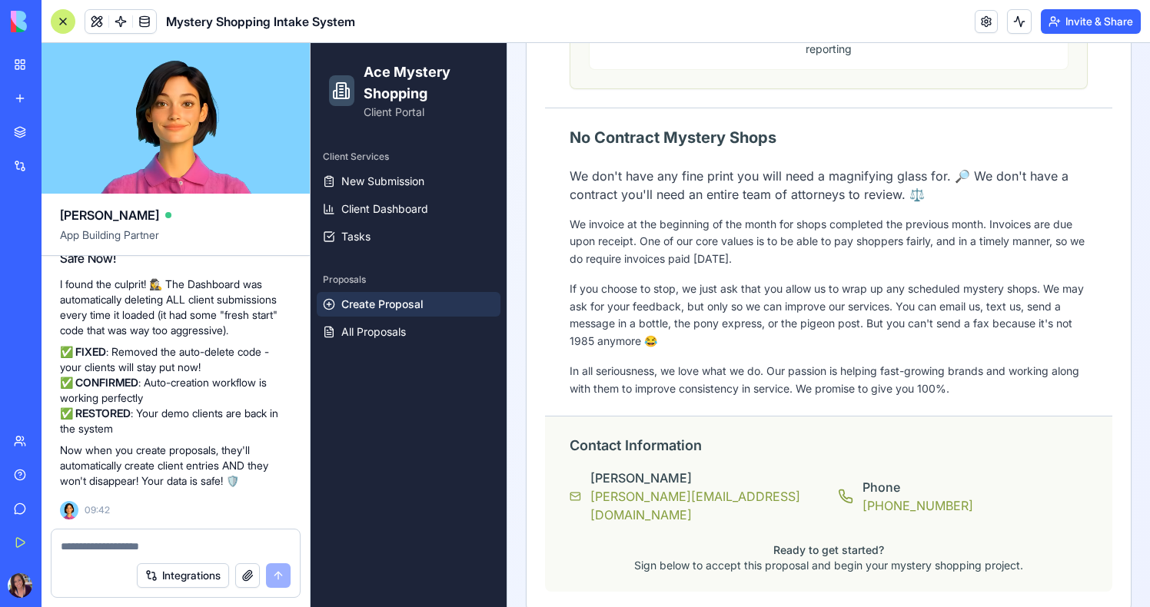
scroll to position [1632, 0]
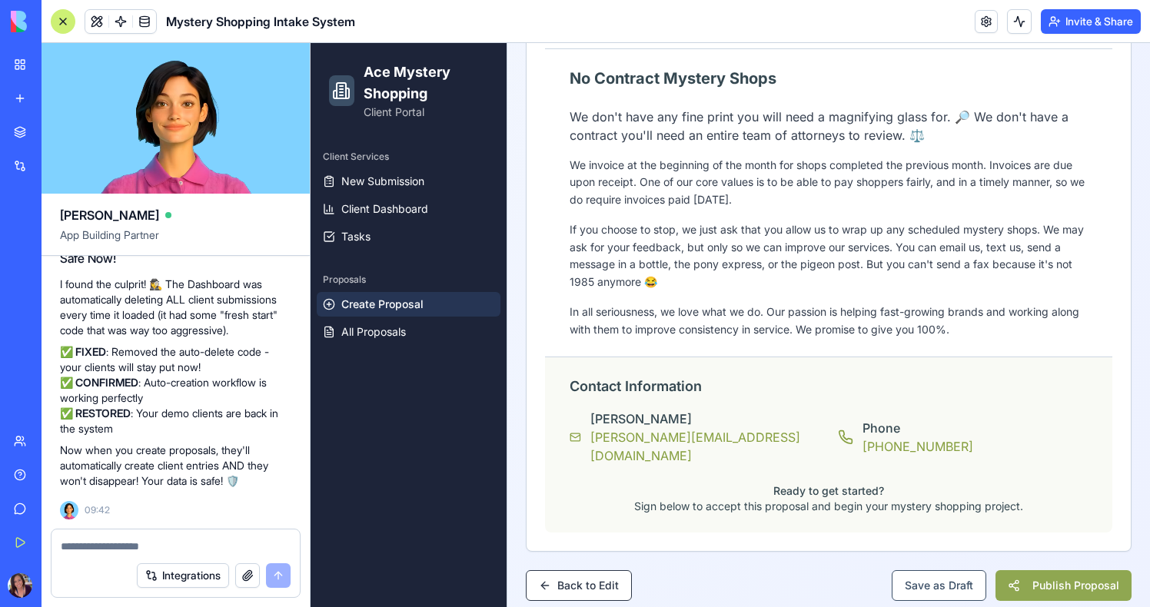
click at [1032, 570] on button "Publish Proposal" at bounding box center [1064, 585] width 136 height 31
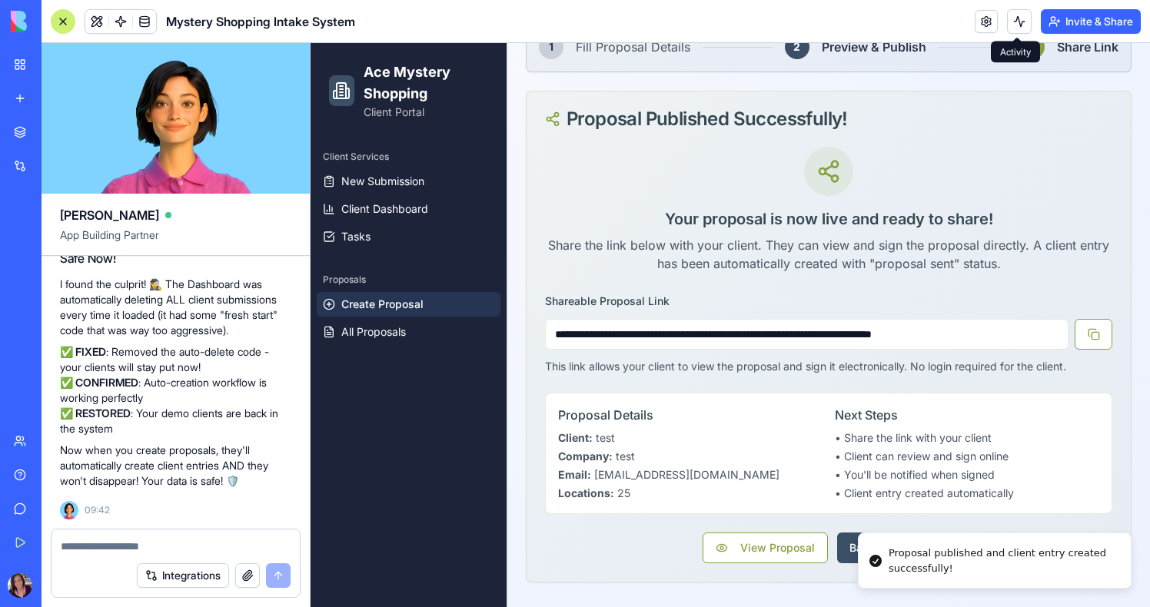
click at [1019, 21] on button at bounding box center [1019, 21] width 25 height 25
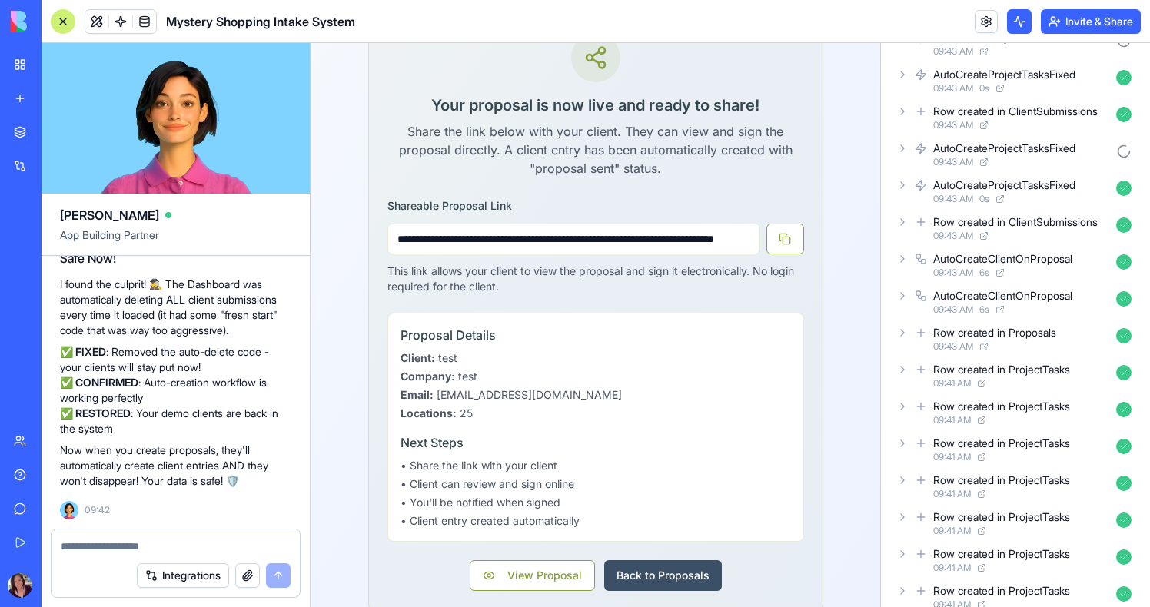
scroll to position [742, 0]
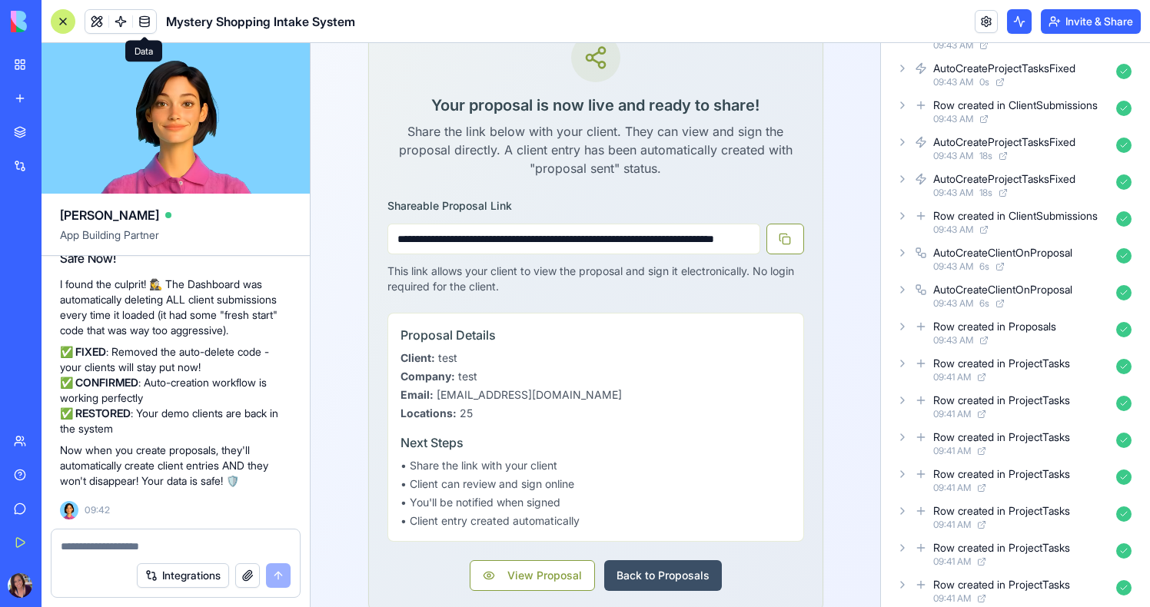
click at [123, 20] on link at bounding box center [120, 21] width 23 height 23
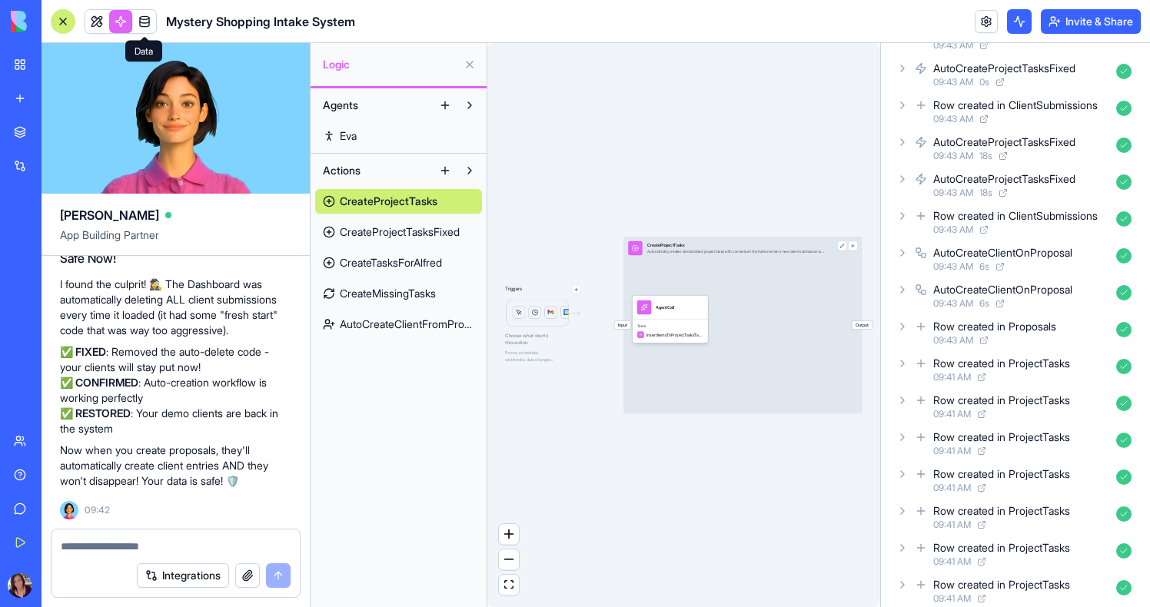
click at [138, 23] on link at bounding box center [144, 21] width 23 height 23
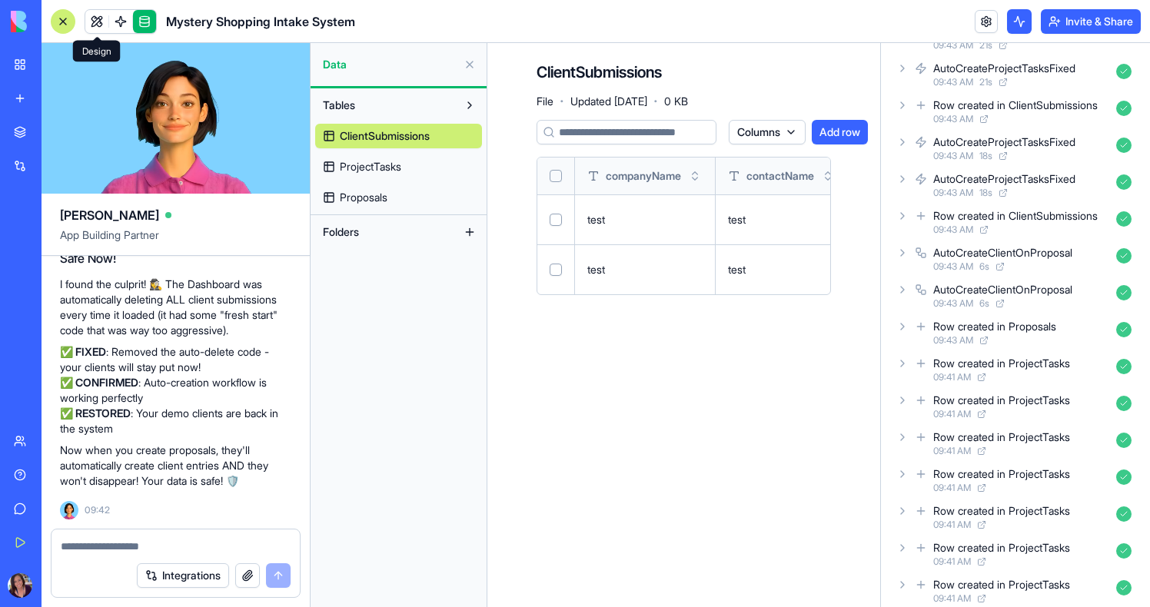
click at [102, 27] on link at bounding box center [96, 21] width 23 height 23
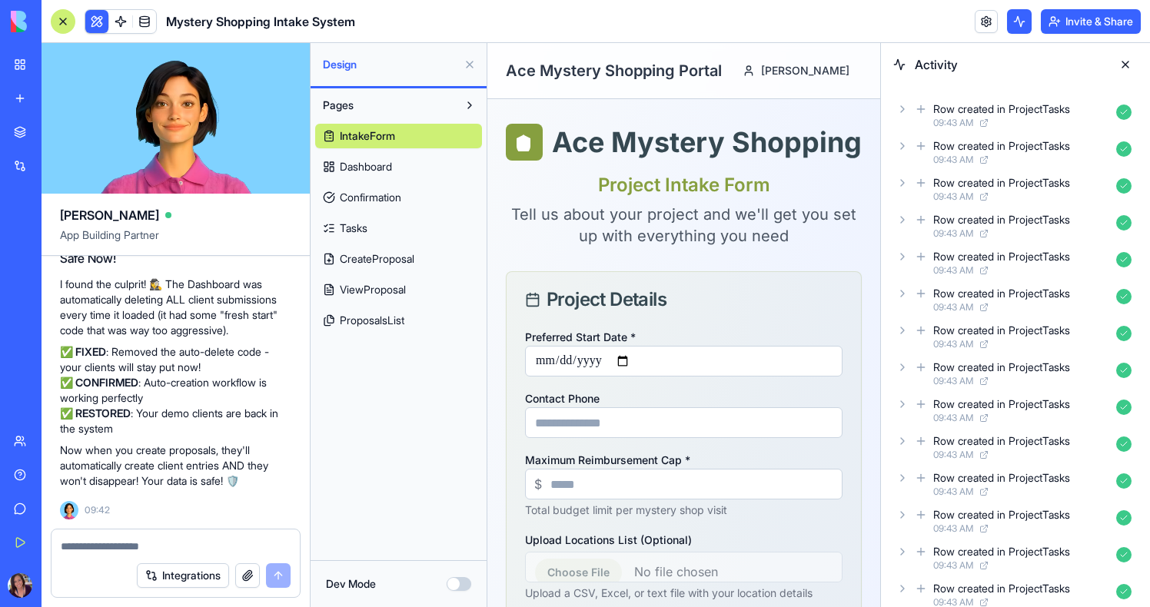
click at [1117, 62] on button at bounding box center [1125, 64] width 25 height 25
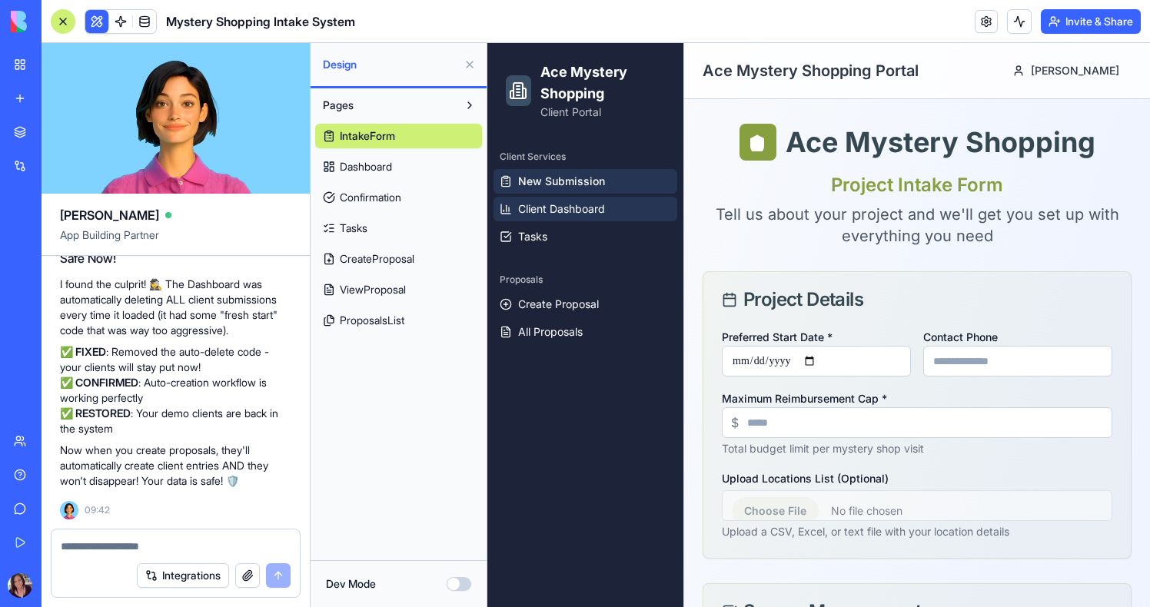
click at [569, 206] on span "Client Dashboard" at bounding box center [561, 208] width 87 height 15
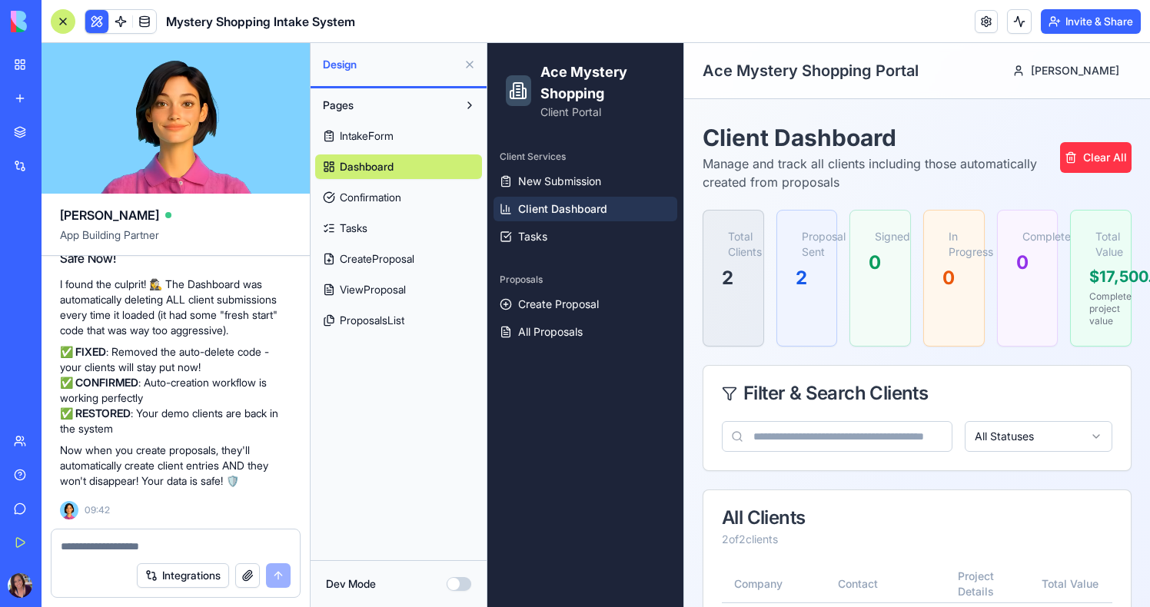
scroll to position [292, 0]
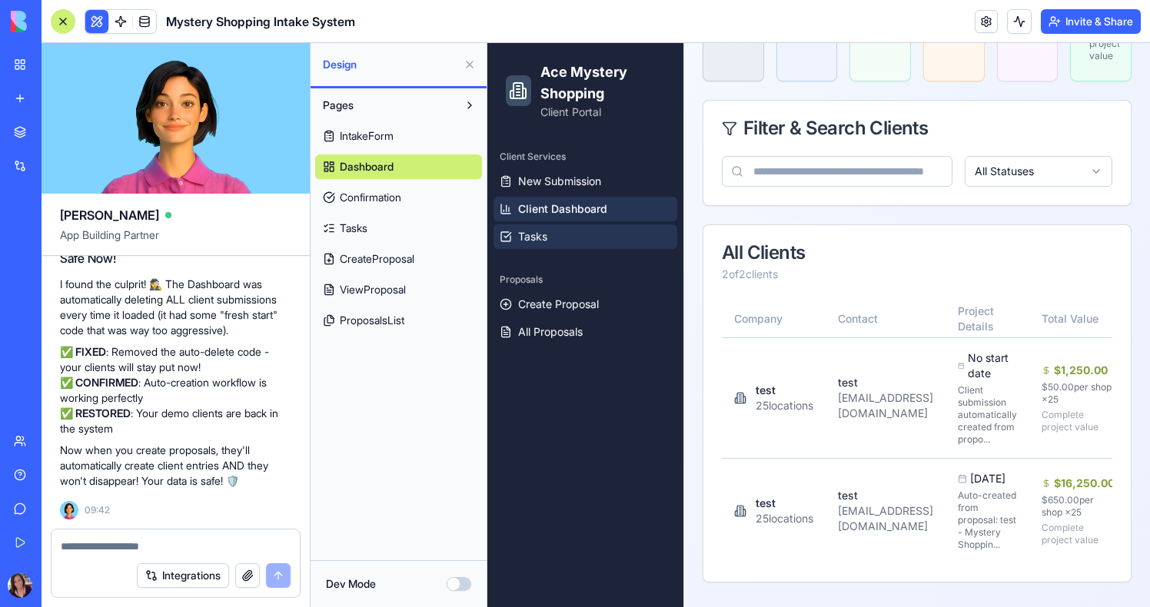
click at [504, 243] on link "Tasks" at bounding box center [586, 236] width 184 height 25
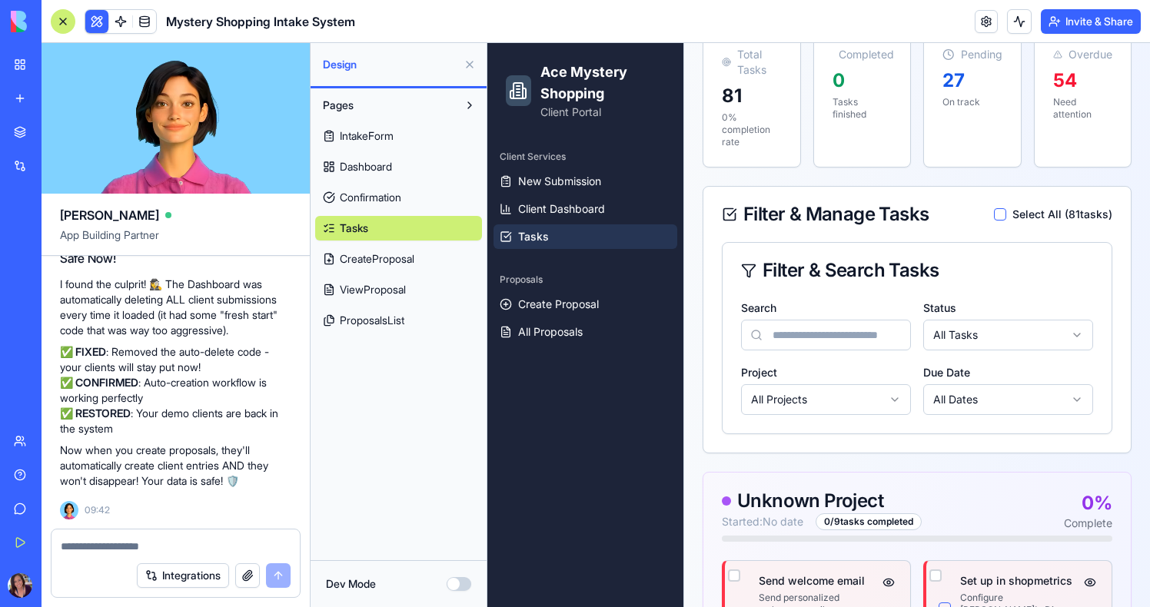
scroll to position [140, 0]
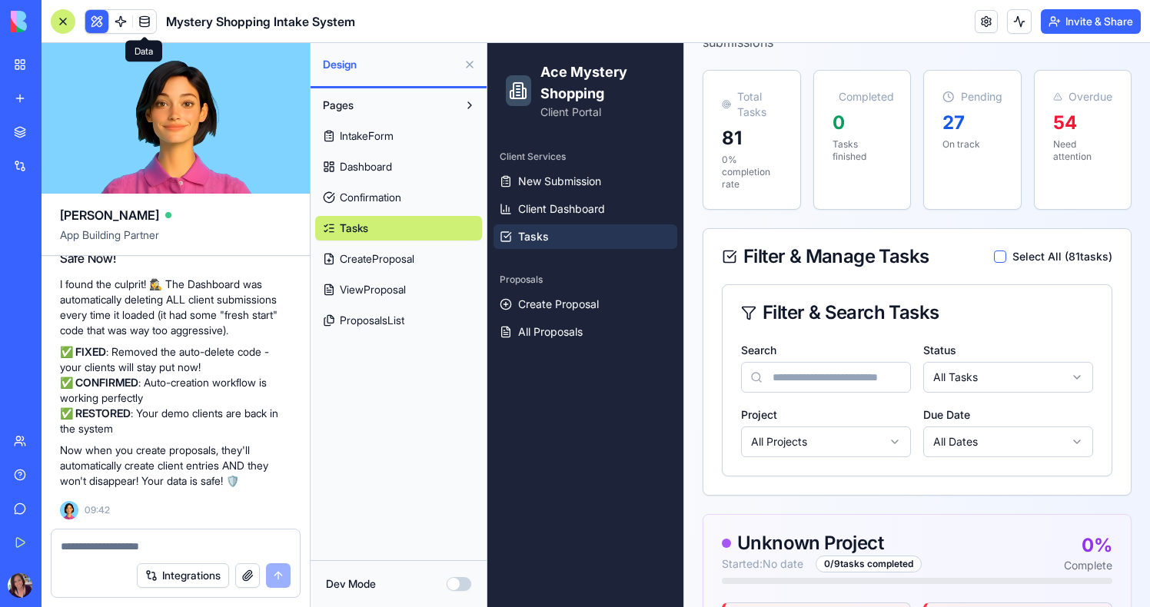
click at [146, 23] on link at bounding box center [144, 21] width 23 height 23
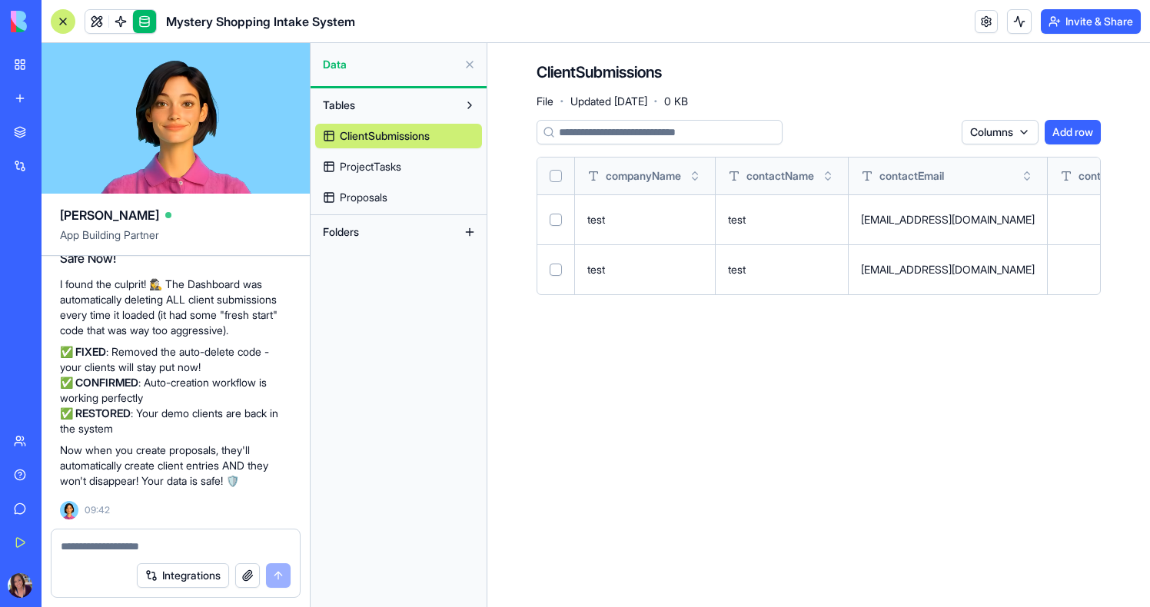
click at [384, 168] on span "ProjectTasks" at bounding box center [371, 166] width 62 height 15
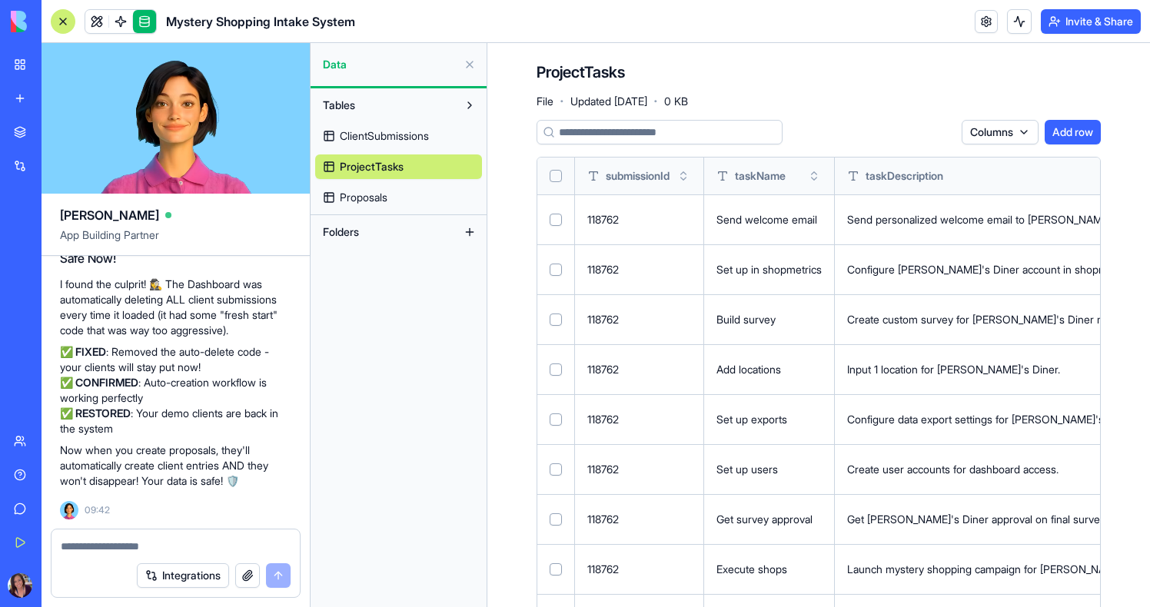
scroll to position [10, 0]
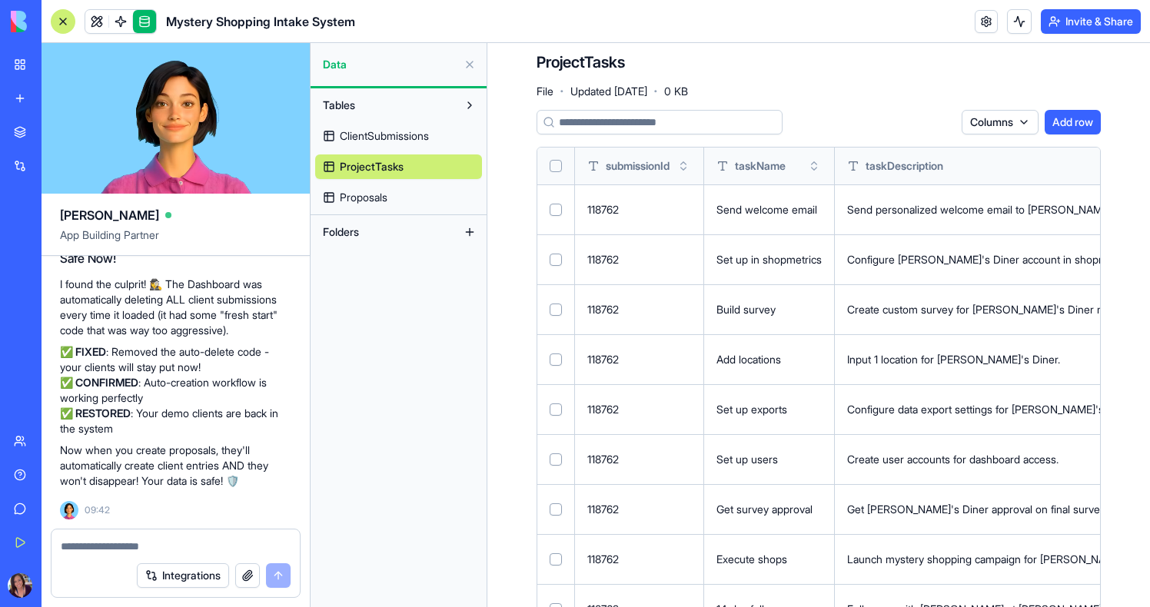
click at [557, 160] on button "Select all" at bounding box center [556, 166] width 12 height 12
click at [931, 124] on html "BETA My Workspace New app Marketplace Integrations Recent Mystery Shopping Mana…" at bounding box center [575, 303] width 1150 height 607
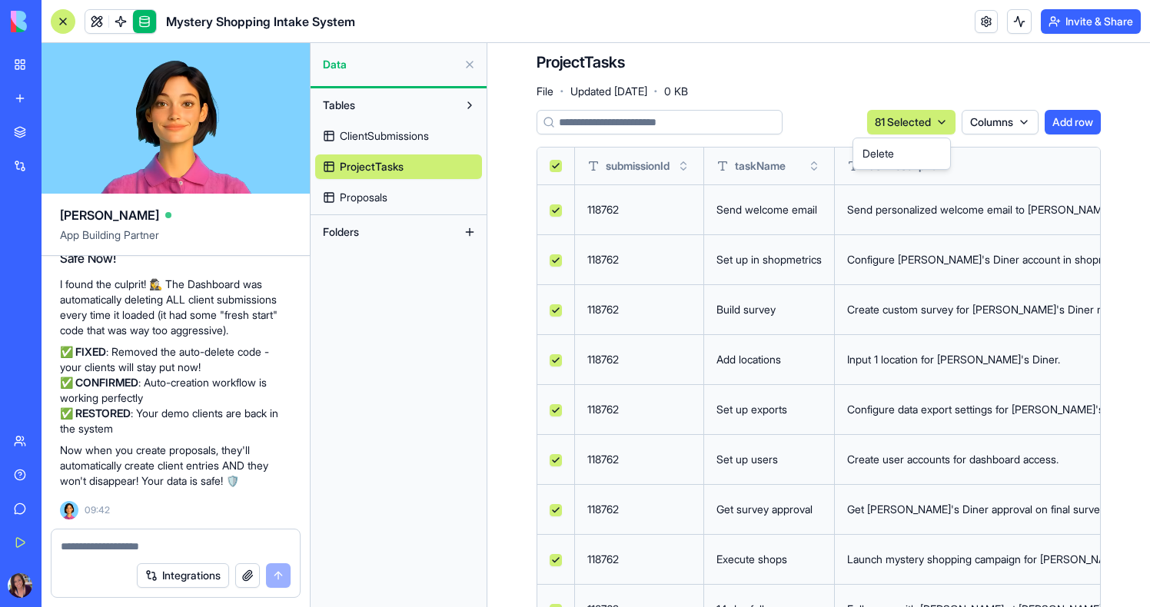
click at [756, 335] on html "BETA My Workspace New app Marketplace Integrations Recent Mystery Shopping Mana…" at bounding box center [575, 303] width 1150 height 607
click at [380, 138] on span "ClientSubmissions" at bounding box center [384, 135] width 89 height 15
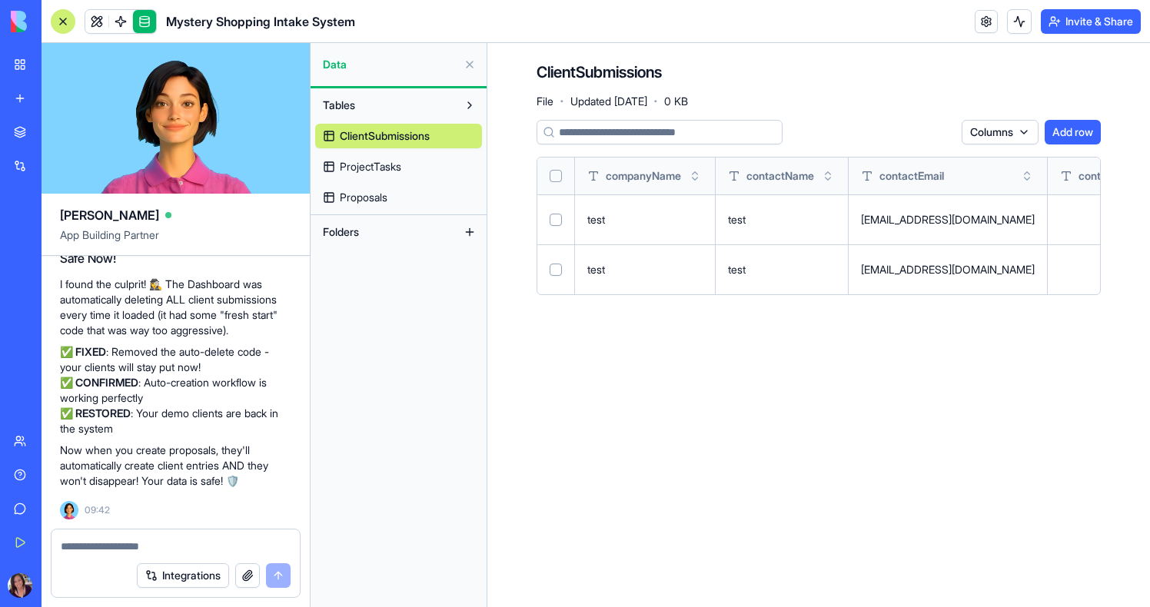
click at [560, 175] on button "Select all" at bounding box center [556, 176] width 12 height 12
click at [909, 131] on html "BETA My Workspace New app Marketplace Integrations Recent Mystery Shopping Mana…" at bounding box center [575, 303] width 1150 height 607
click at [909, 164] on div "Delete" at bounding box center [901, 163] width 91 height 25
click at [397, 181] on div "ClientSubmissions ProjectTasks Proposals" at bounding box center [398, 164] width 167 height 92
click at [391, 163] on span "ProjectTasks" at bounding box center [371, 166] width 62 height 15
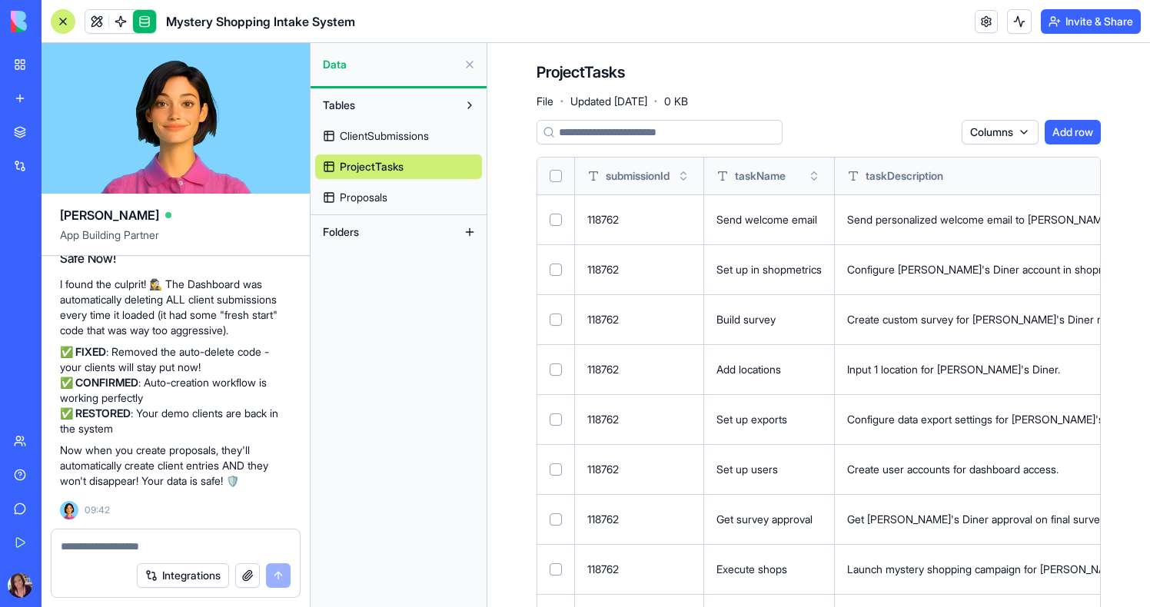
click at [552, 179] on button "Select all" at bounding box center [556, 176] width 12 height 12
click at [899, 122] on html "BETA My Workspace New app Marketplace Integrations Recent Mystery Shopping Mana…" at bounding box center [575, 303] width 1150 height 607
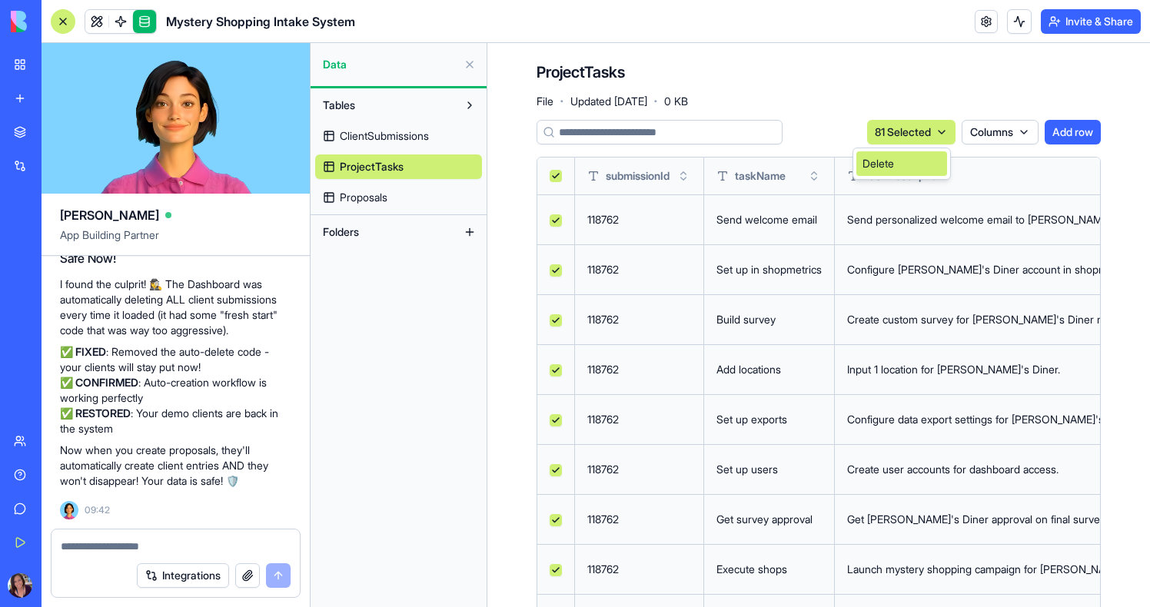
click at [899, 168] on div "Delete" at bounding box center [901, 163] width 91 height 25
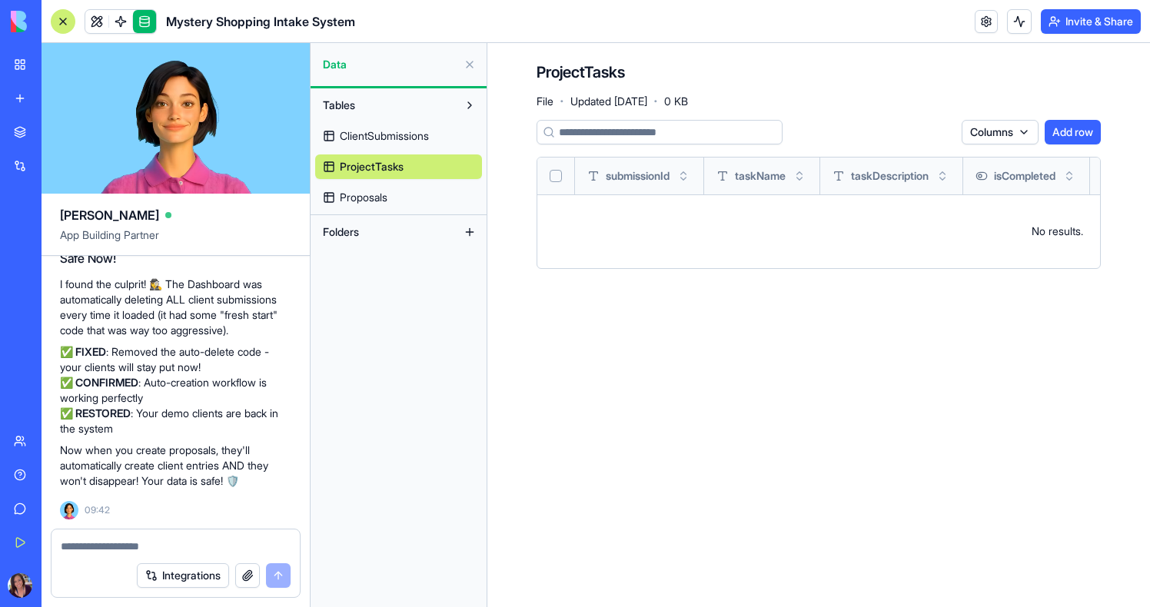
click at [386, 200] on span "Proposals" at bounding box center [364, 197] width 48 height 15
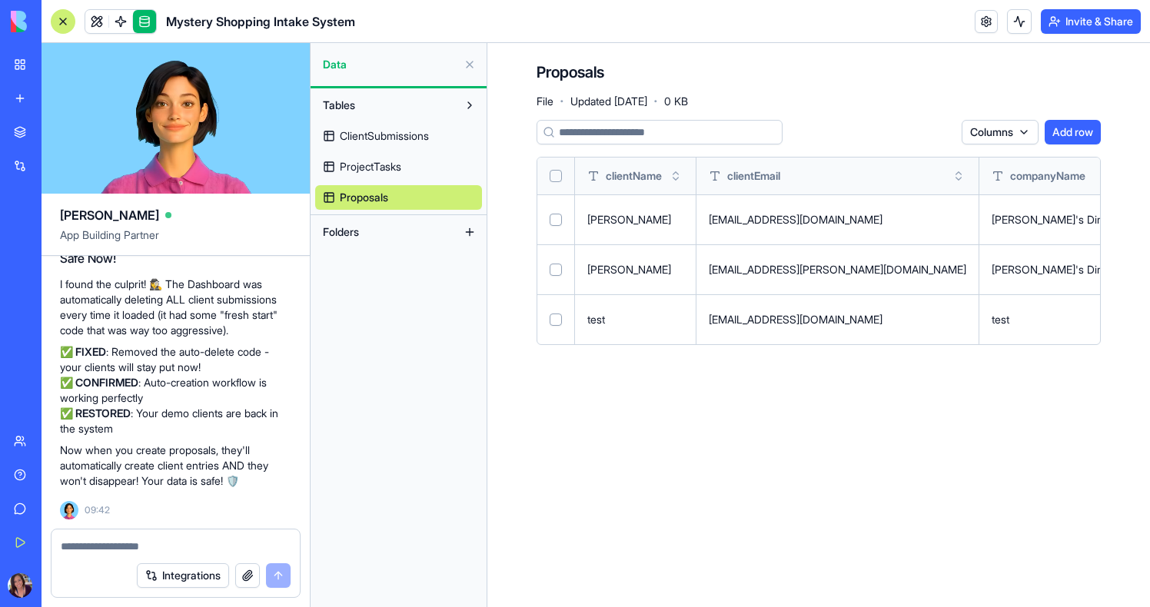
click at [551, 180] on button "Select all" at bounding box center [556, 176] width 12 height 12
click at [909, 128] on html "BETA My Workspace New app Marketplace Integrations Recent Mystery Shopping Mana…" at bounding box center [575, 303] width 1150 height 607
click at [913, 157] on div "Delete" at bounding box center [901, 163] width 91 height 25
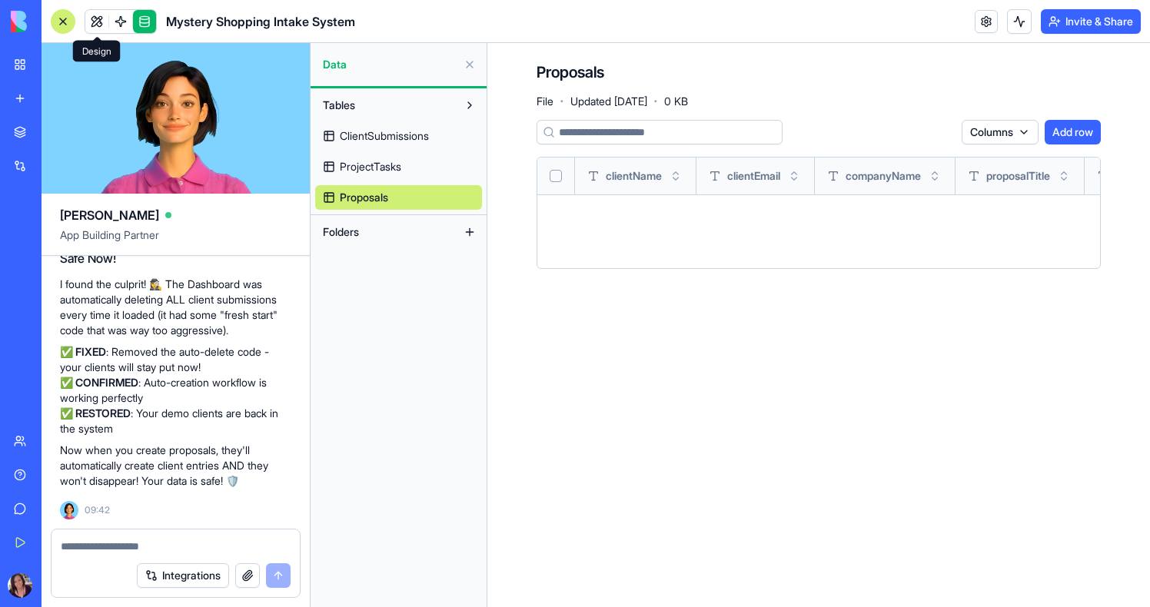
click at [95, 25] on link at bounding box center [96, 21] width 23 height 23
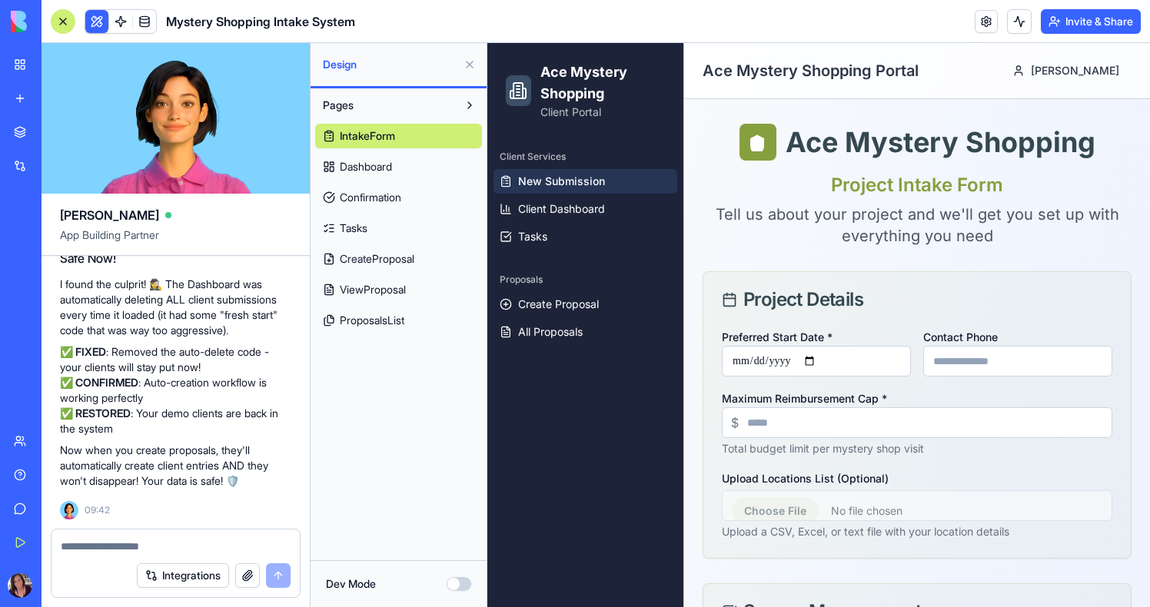
click at [467, 69] on button at bounding box center [469, 64] width 25 height 25
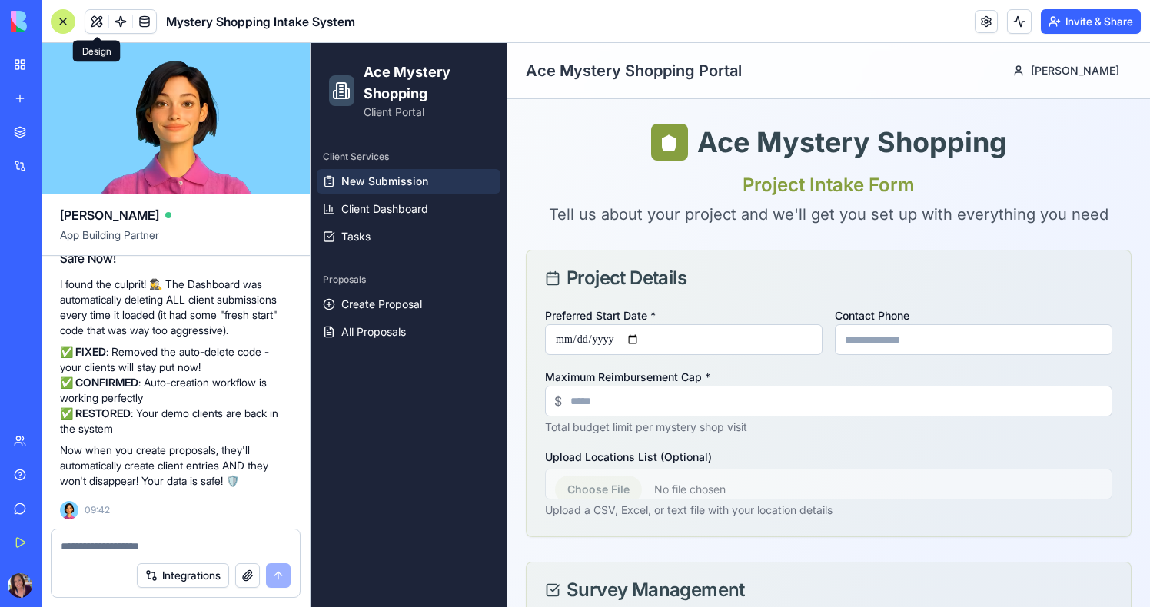
click at [125, 541] on textarea at bounding box center [176, 546] width 230 height 15
click at [101, 544] on textarea at bounding box center [176, 546] width 230 height 15
click at [167, 550] on textarea "**********" at bounding box center [176, 546] width 230 height 15
click at [287, 541] on textarea "**********" at bounding box center [176, 546] width 230 height 15
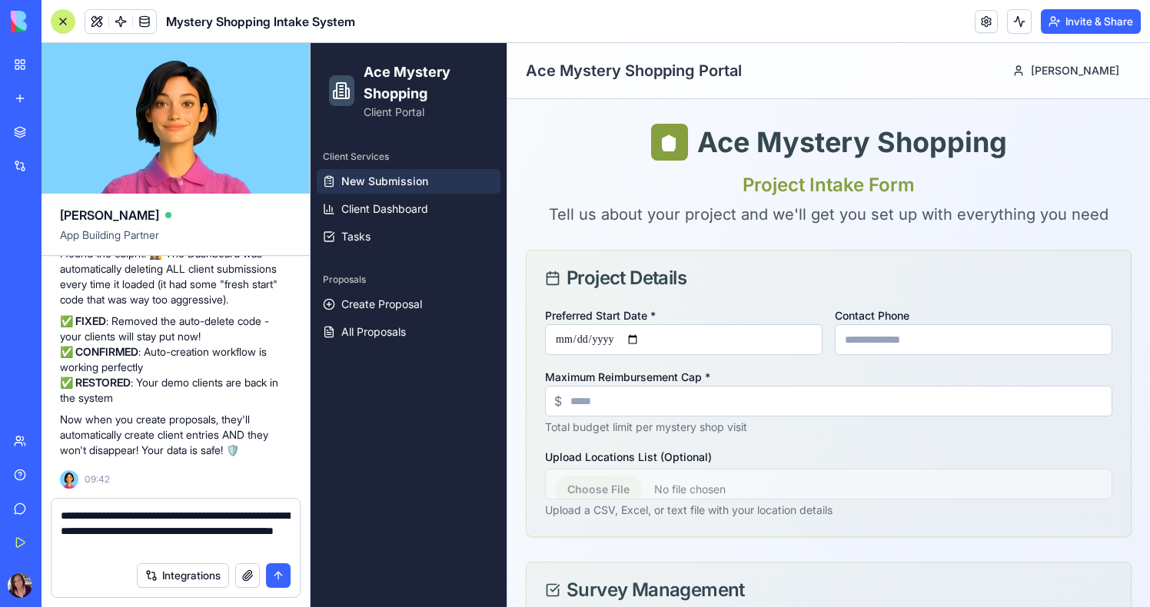
click at [152, 516] on textarea "**********" at bounding box center [176, 531] width 230 height 46
type textarea "**********"
click at [214, 533] on textarea "**********" at bounding box center [176, 531] width 230 height 46
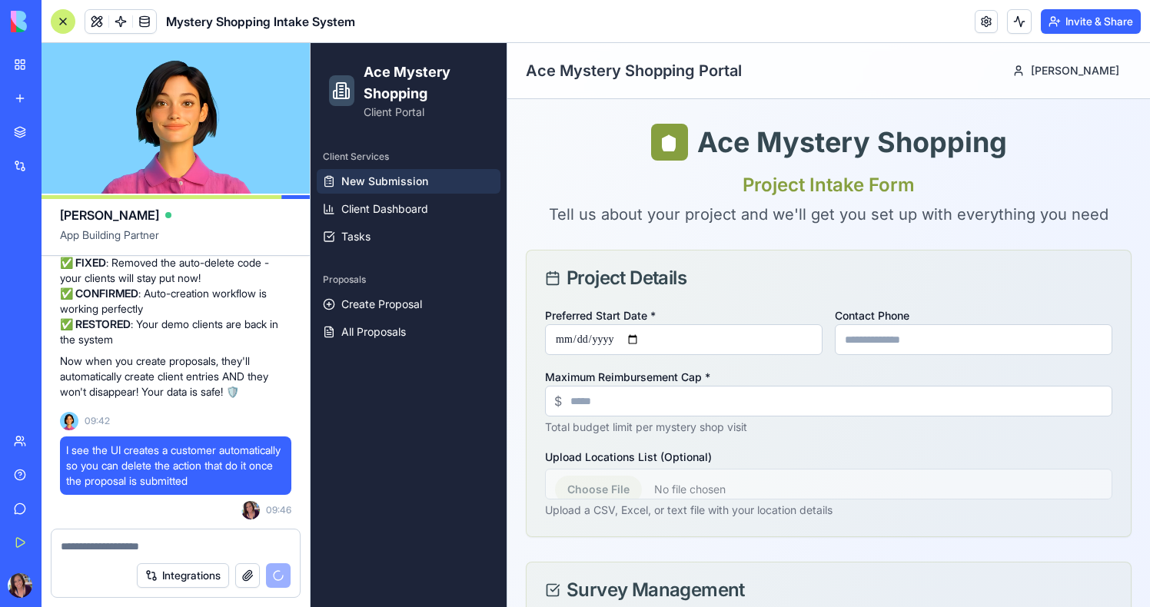
scroll to position [39755, 0]
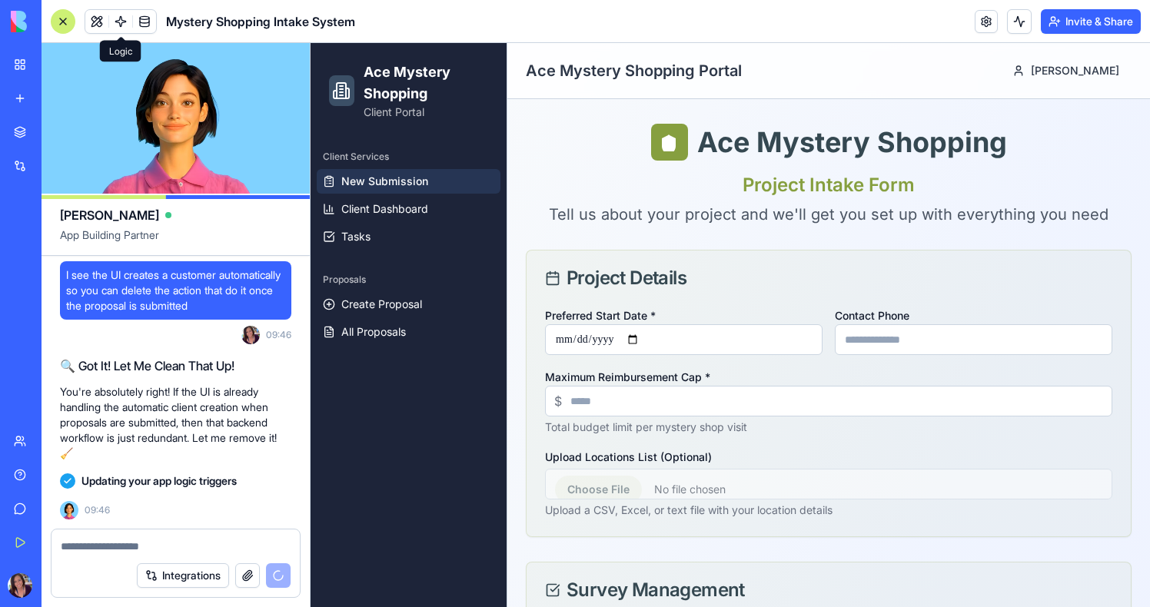
click at [120, 21] on span at bounding box center [120, 21] width 43 height 43
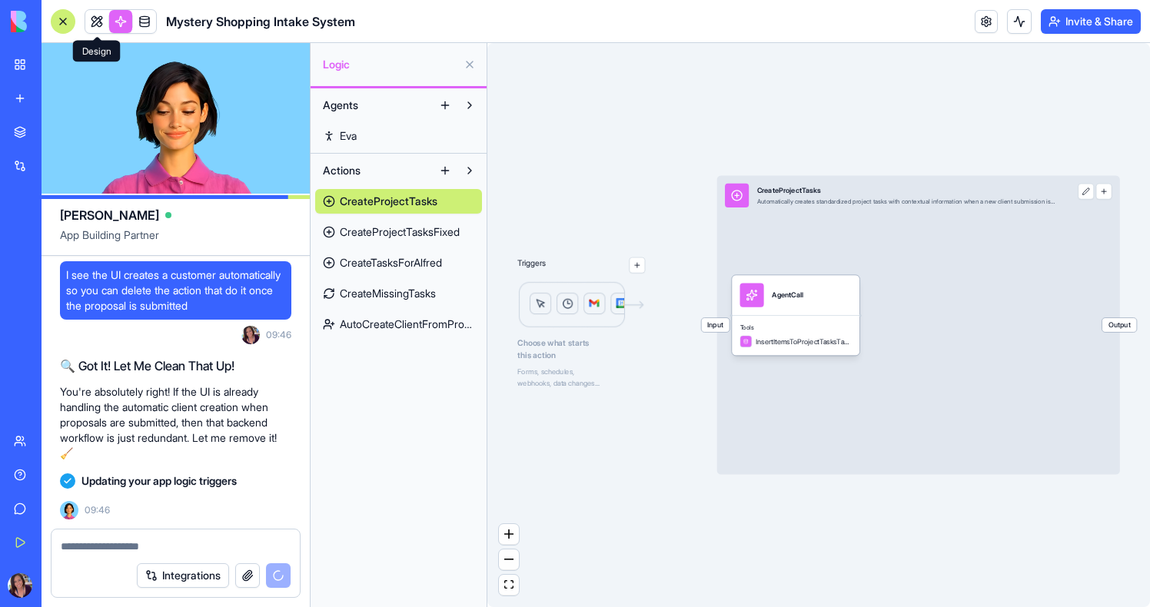
click at [101, 22] on link at bounding box center [96, 21] width 23 height 23
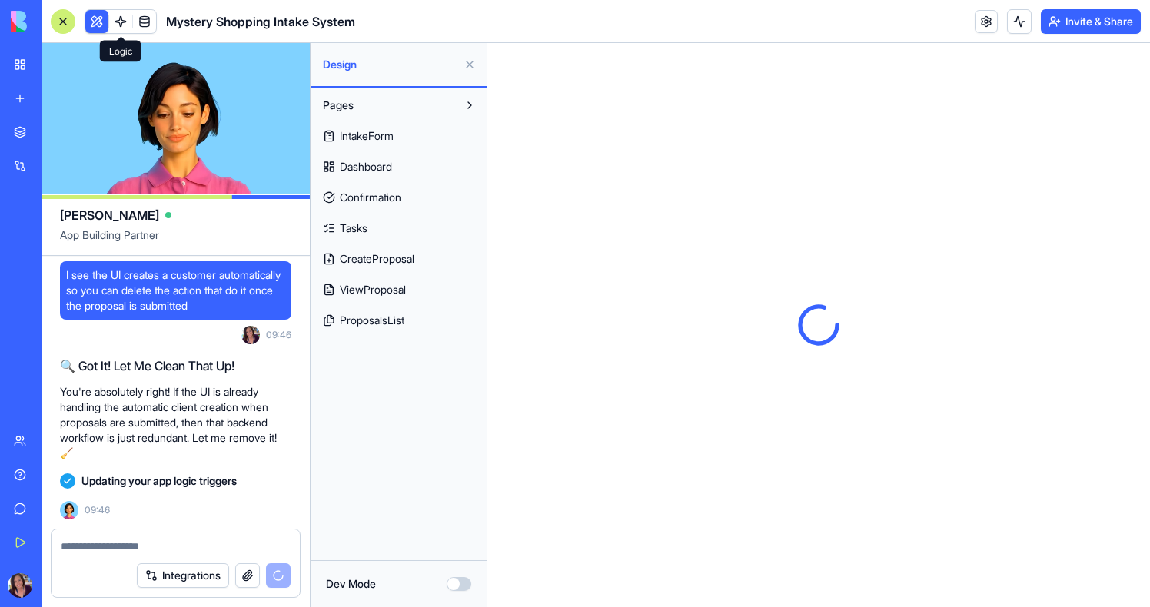
click at [124, 22] on link at bounding box center [120, 21] width 23 height 23
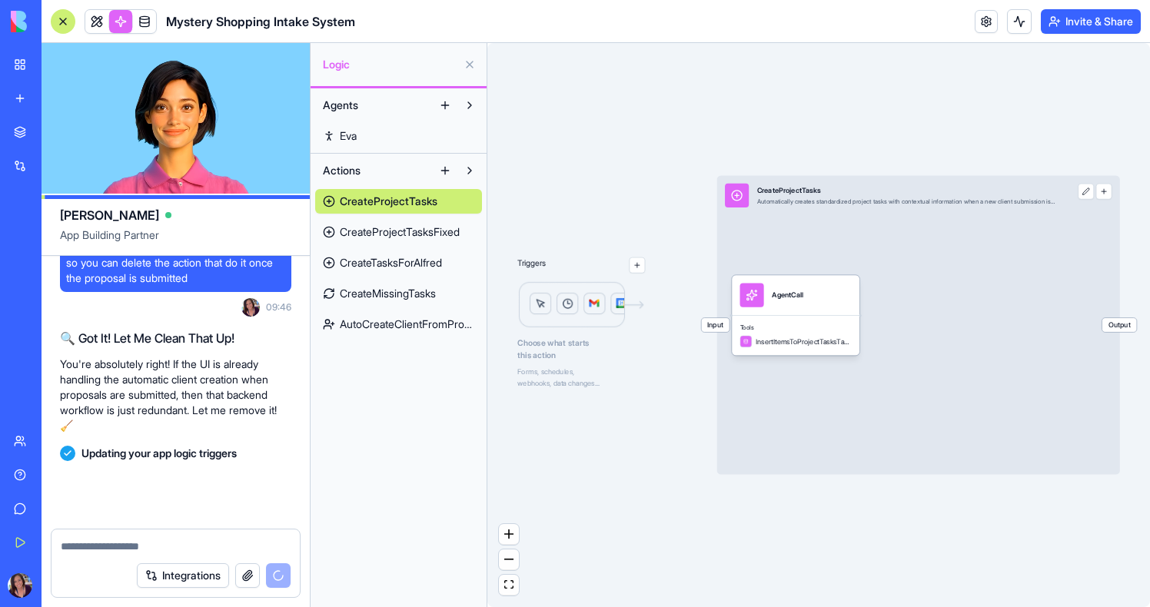
scroll to position [39782, 0]
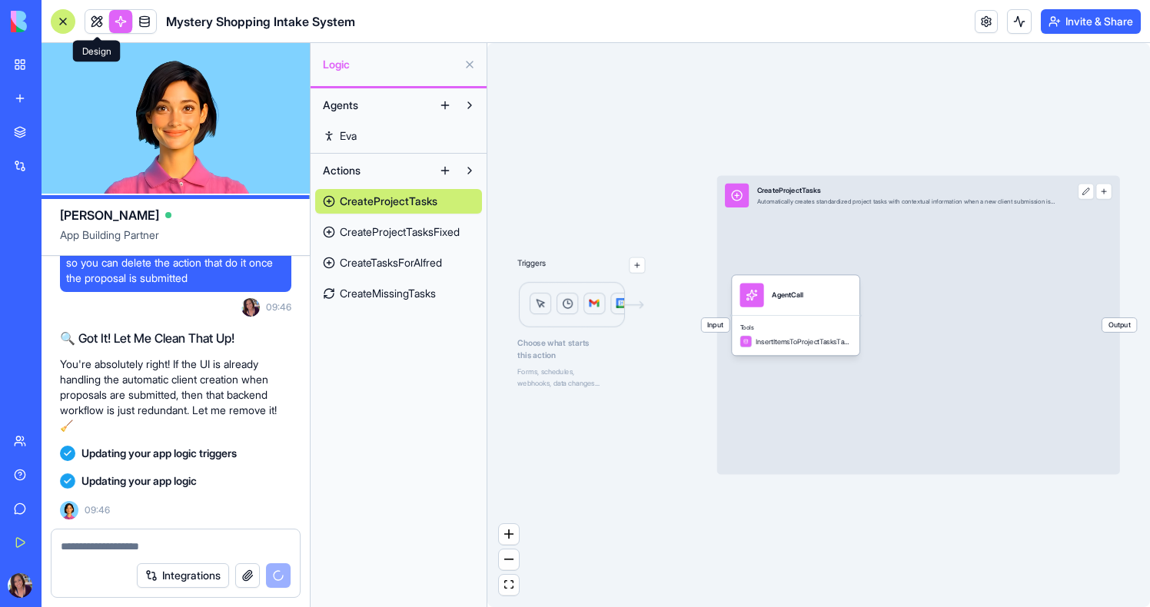
click at [98, 25] on link at bounding box center [96, 21] width 23 height 23
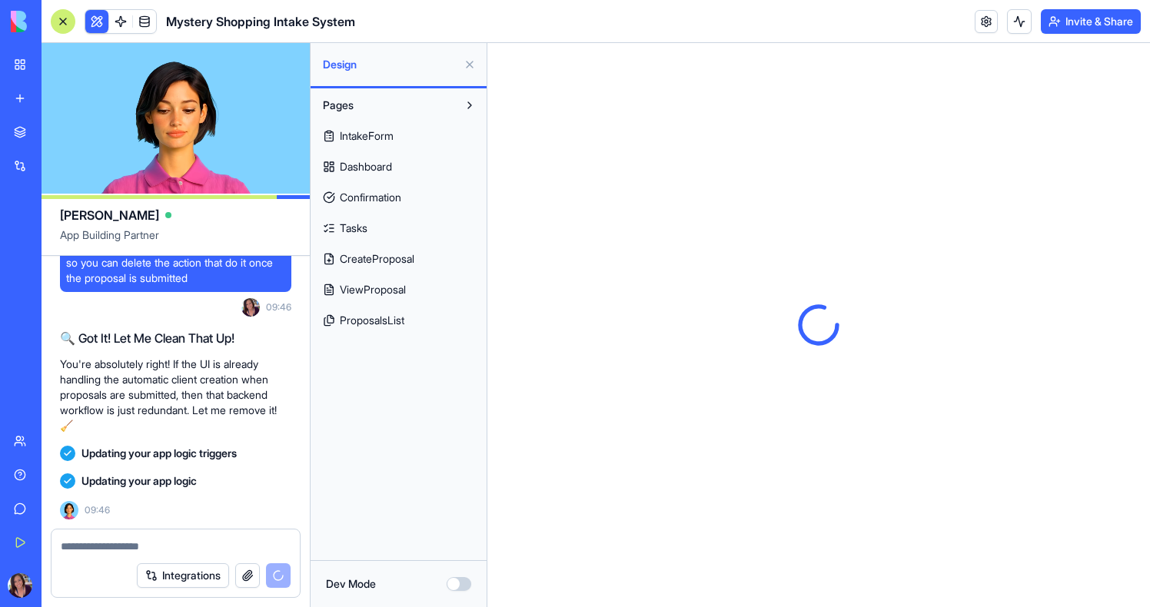
click at [98, 25] on button at bounding box center [96, 21] width 23 height 23
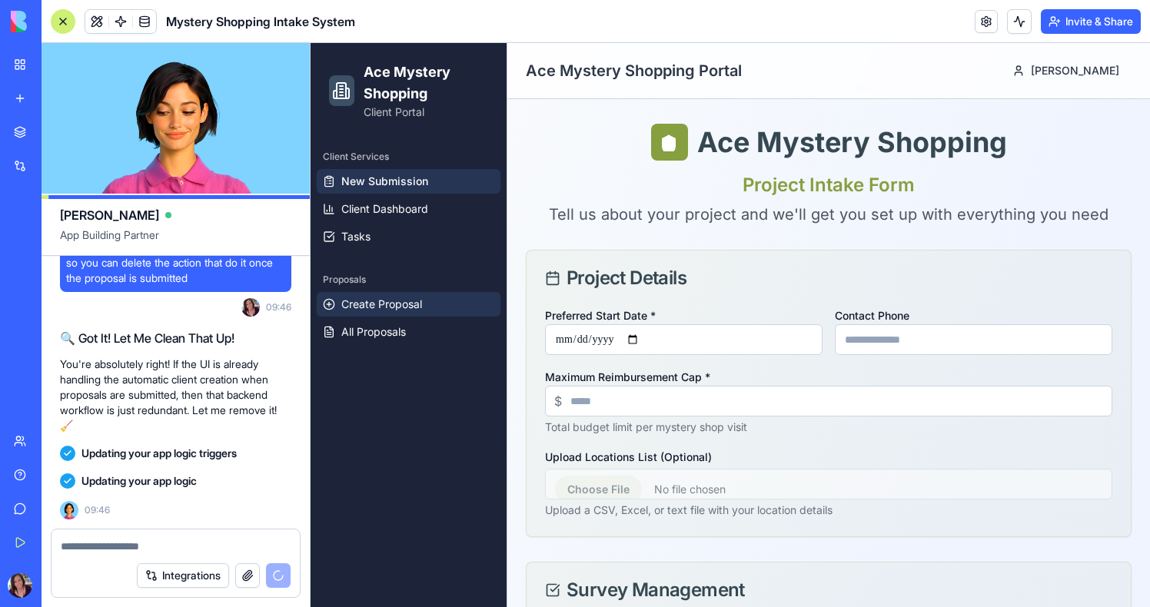
click at [404, 307] on span "Create Proposal" at bounding box center [381, 304] width 81 height 15
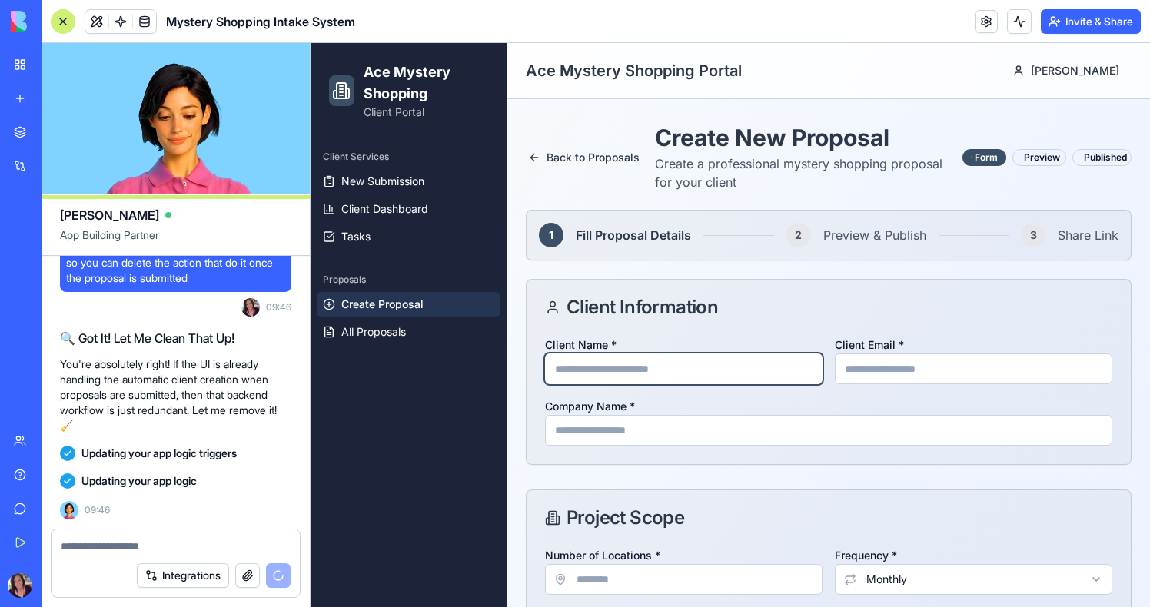
click at [686, 371] on input "Client Name *" at bounding box center [684, 369] width 278 height 31
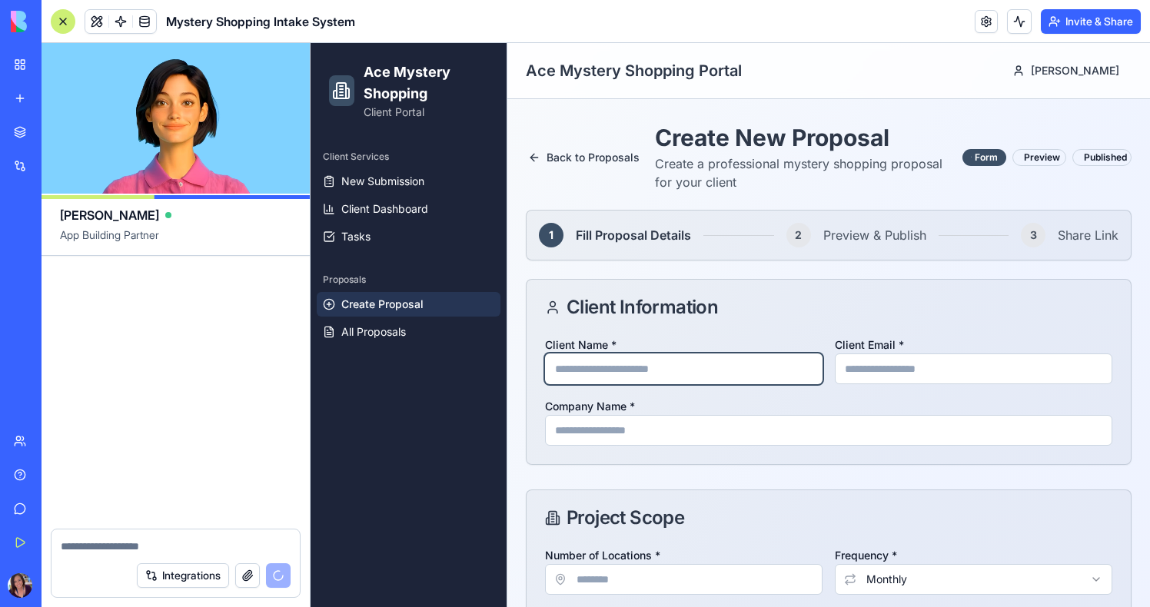
scroll to position [40034, 0]
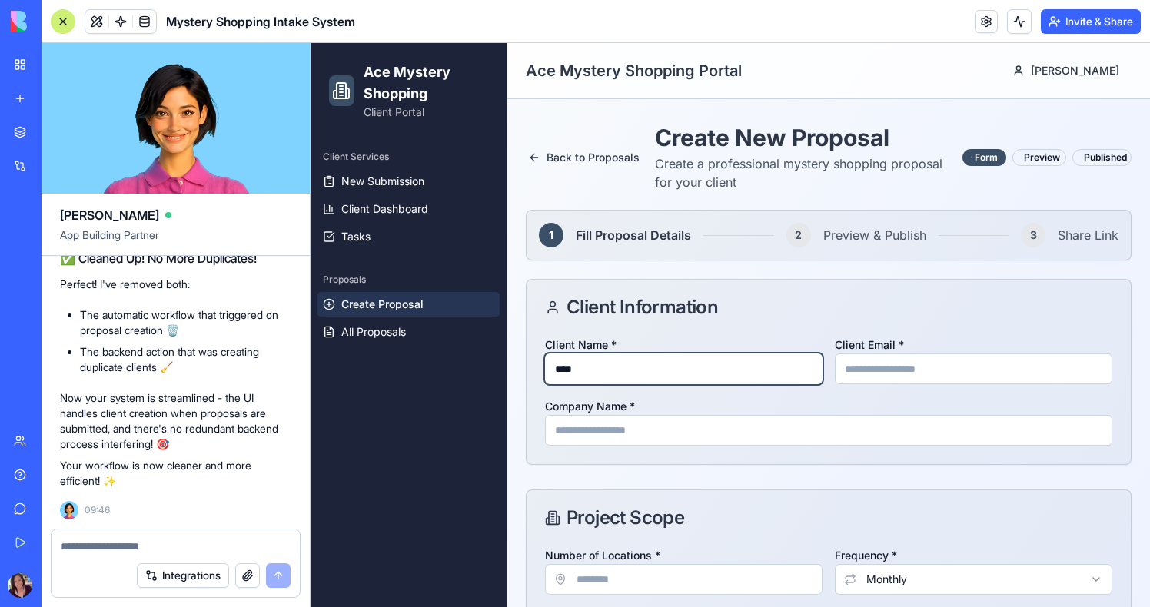
type input "****"
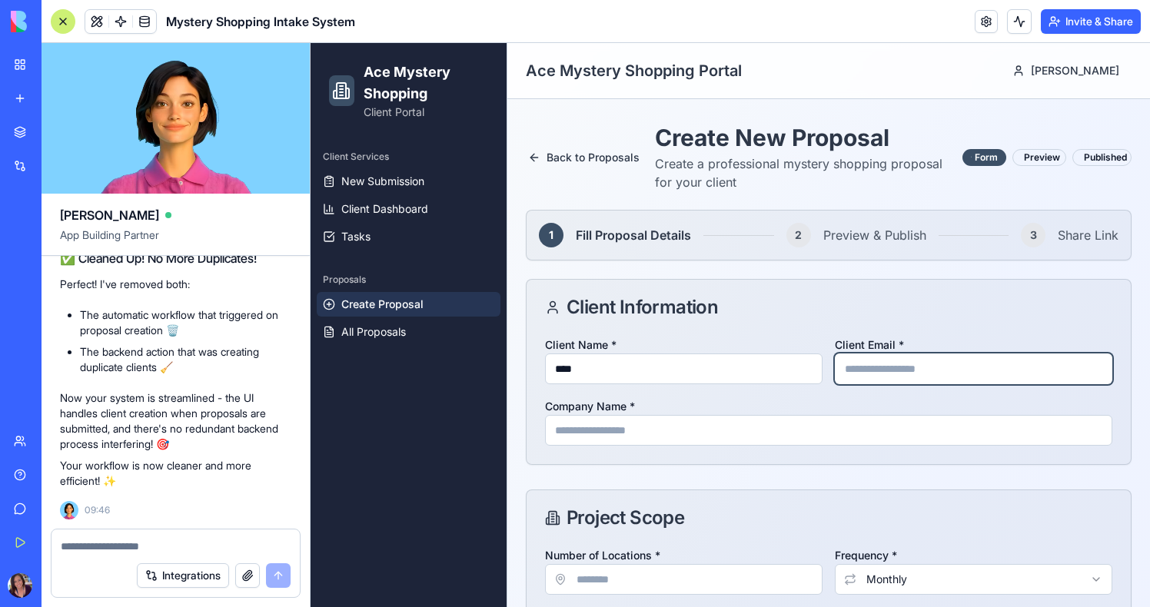
click at [930, 354] on input "Client Email *" at bounding box center [974, 369] width 278 height 31
type input "**********"
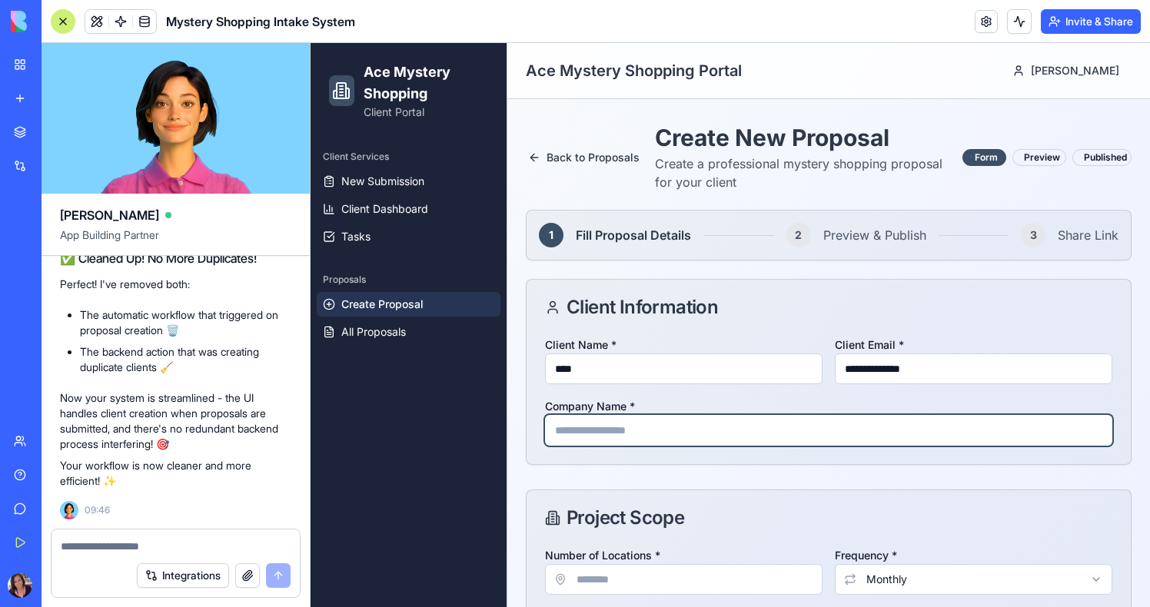
click at [742, 428] on input "Company Name *" at bounding box center [828, 430] width 567 height 31
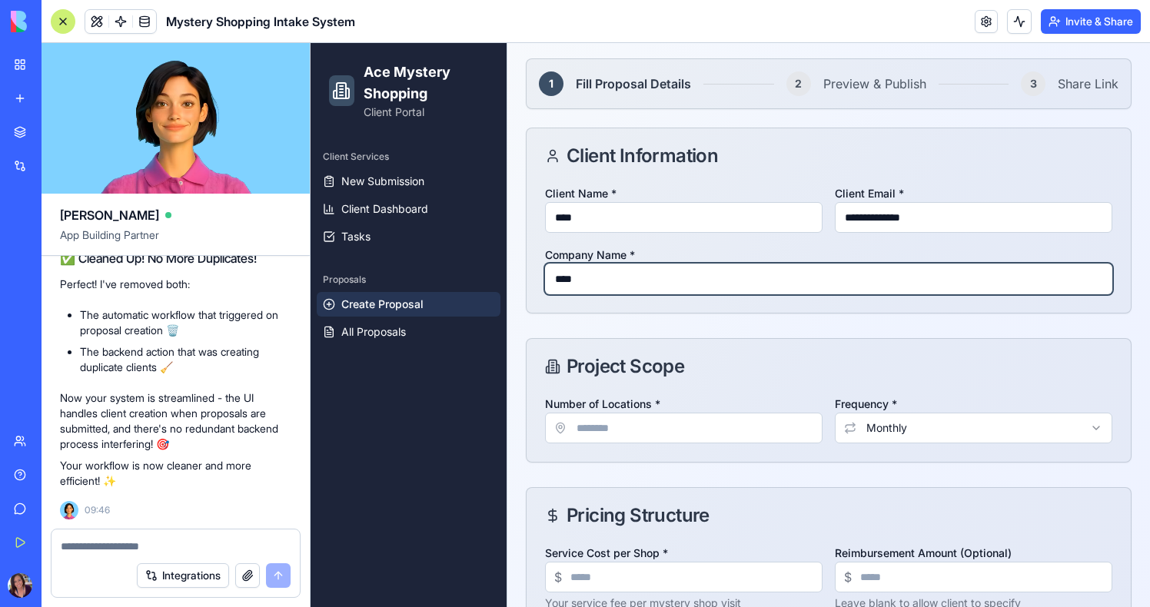
scroll to position [160, 0]
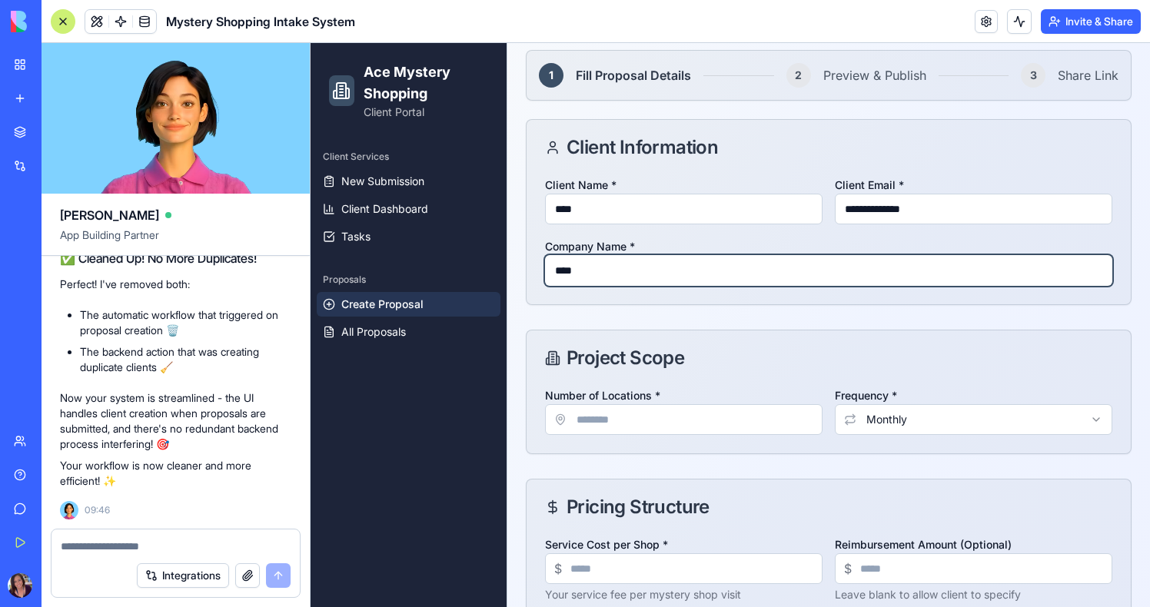
type input "****"
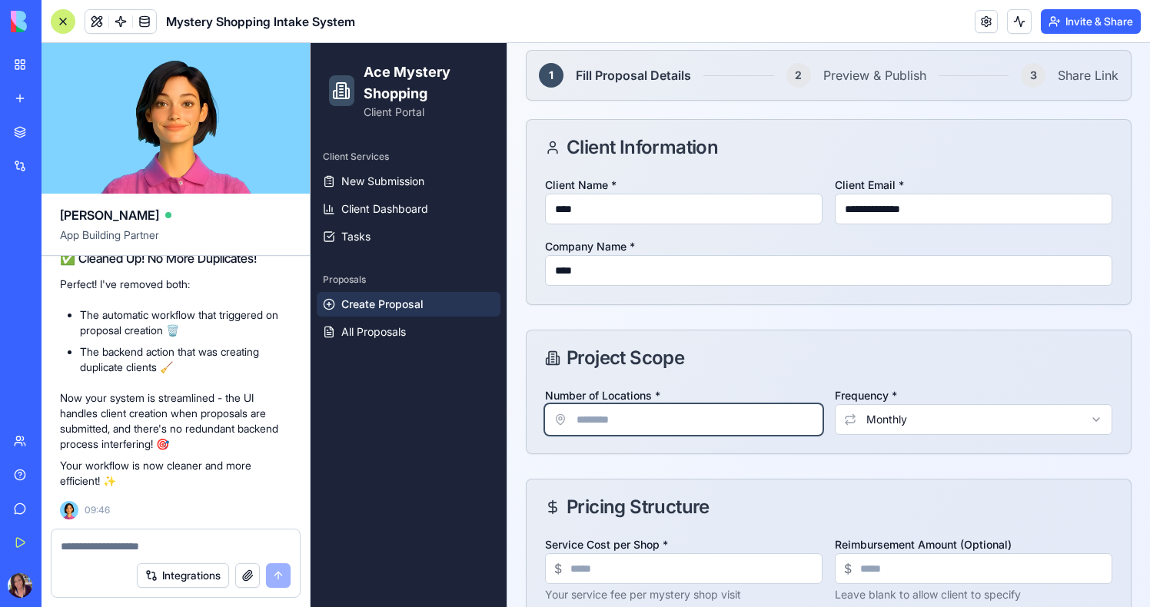
click at [657, 417] on input "Number of Locations *" at bounding box center [684, 419] width 278 height 31
type input "**"
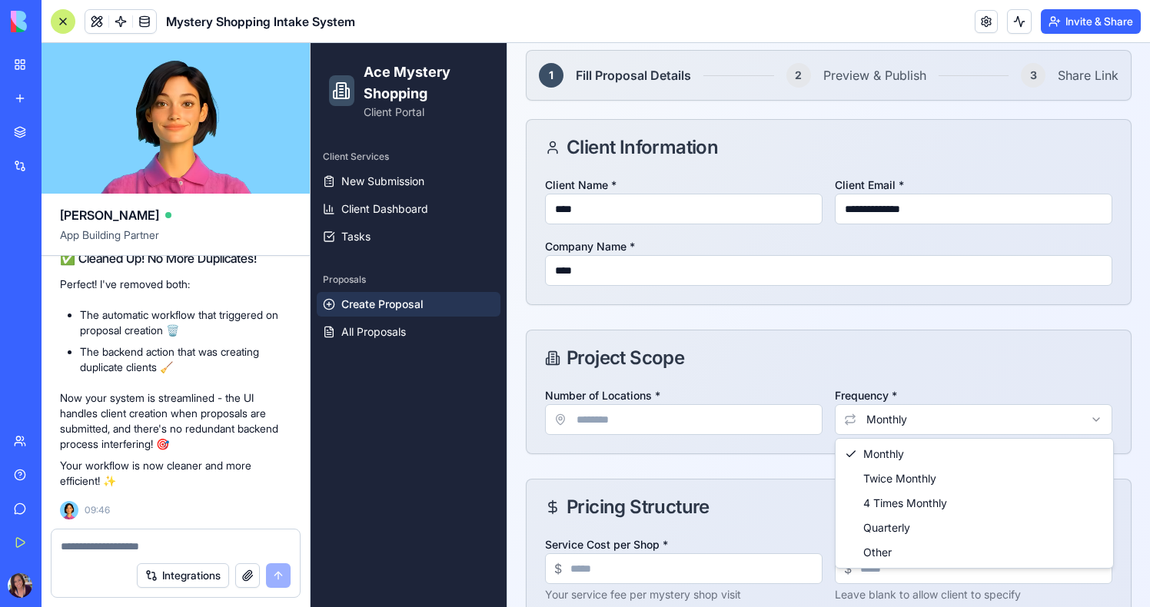
click at [888, 434] on html "**********" at bounding box center [730, 377] width 839 height 989
click at [676, 556] on html "**********" at bounding box center [730, 377] width 839 height 989
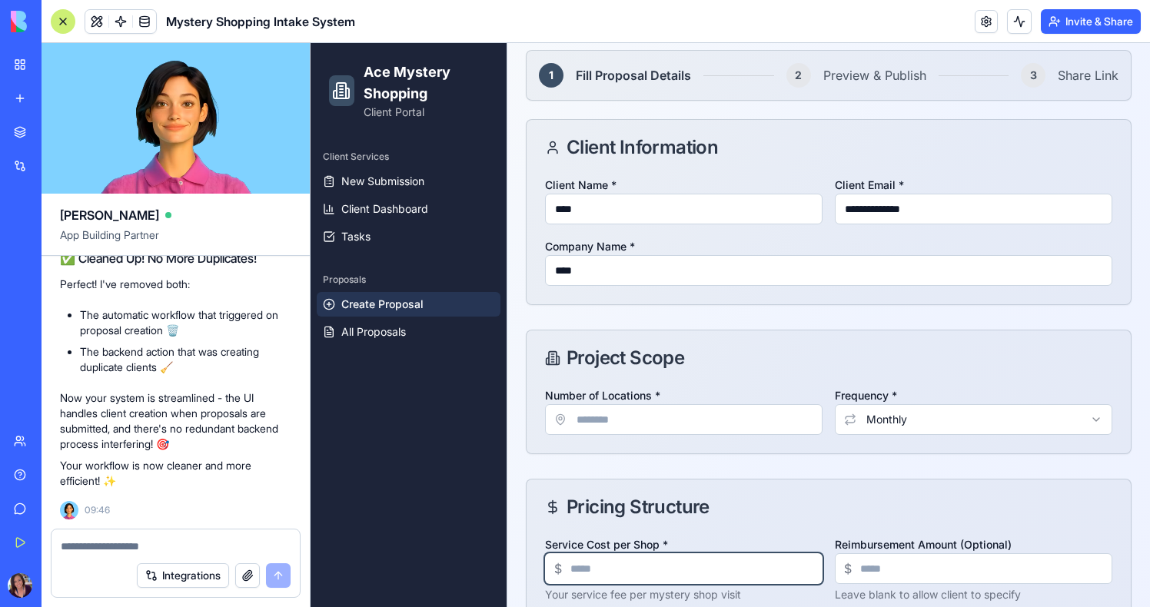
click at [676, 557] on input "Service Cost per Shop *" at bounding box center [684, 569] width 278 height 31
type input "**"
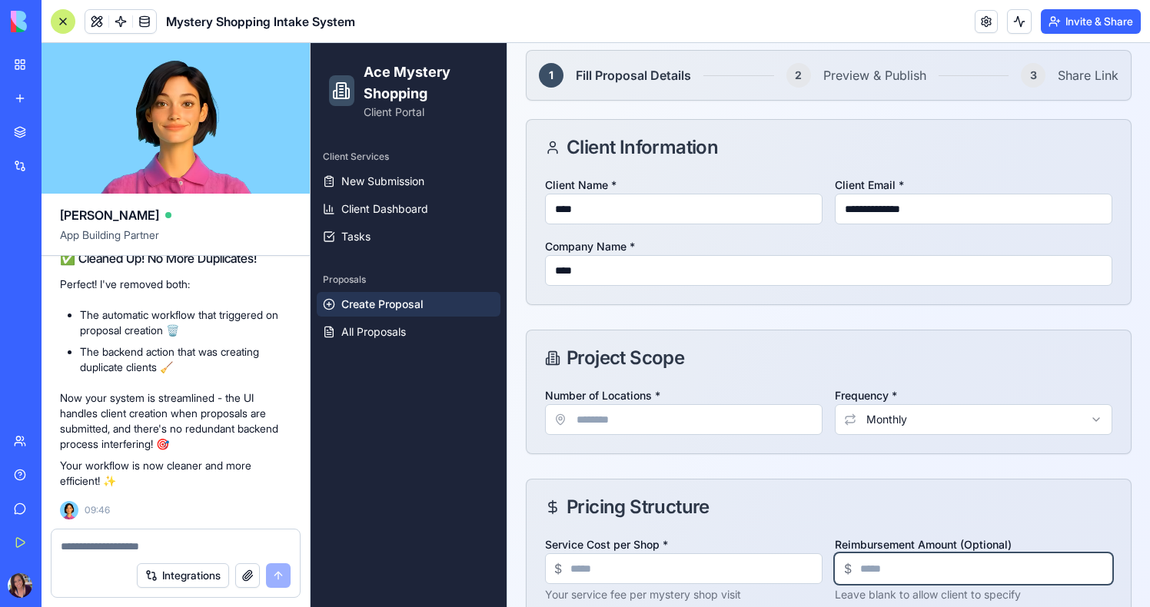
click at [878, 570] on input "Reimbursement Amount (Optional)" at bounding box center [974, 569] width 278 height 31
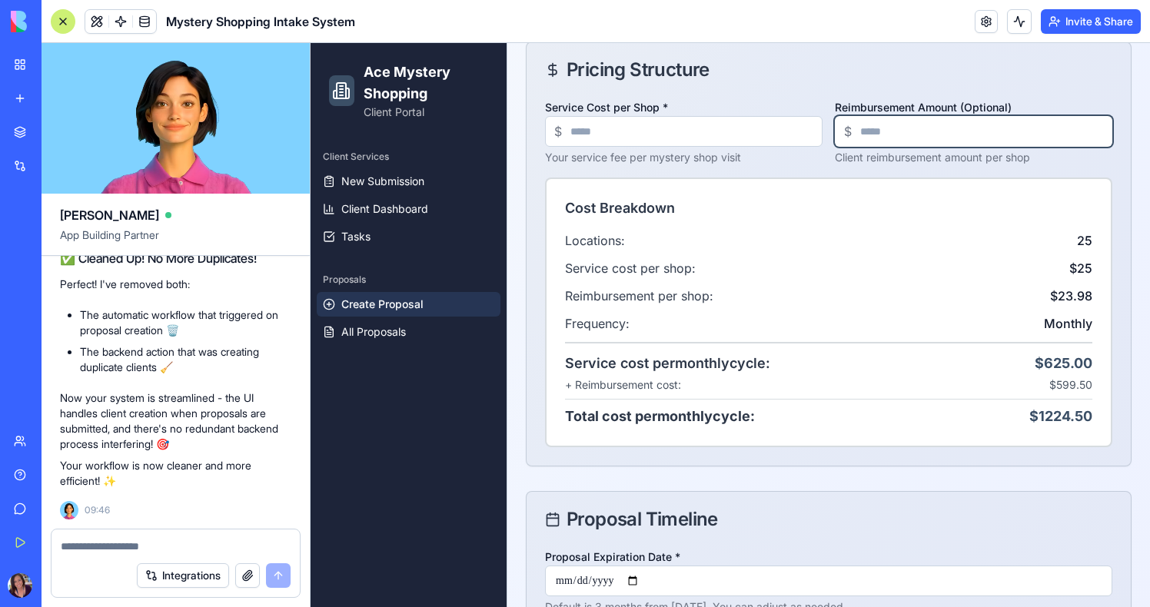
scroll to position [707, 0]
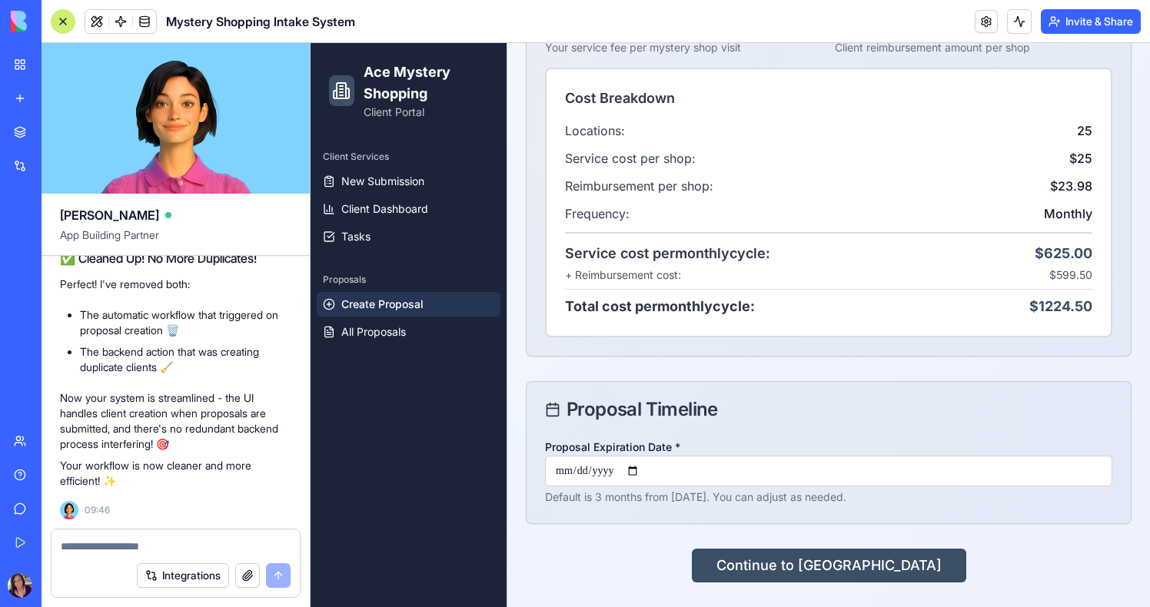
type input "*****"
click at [821, 583] on div "**********" at bounding box center [828, -1] width 643 height 1215
click at [821, 572] on button "Continue to Preview" at bounding box center [829, 566] width 274 height 34
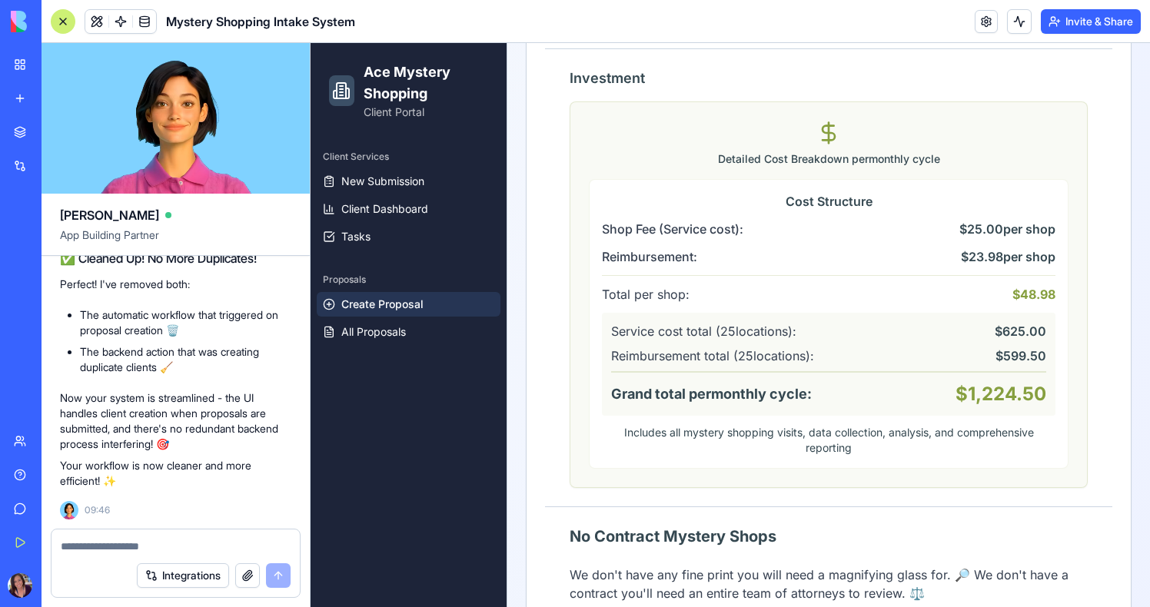
scroll to position [1619, 0]
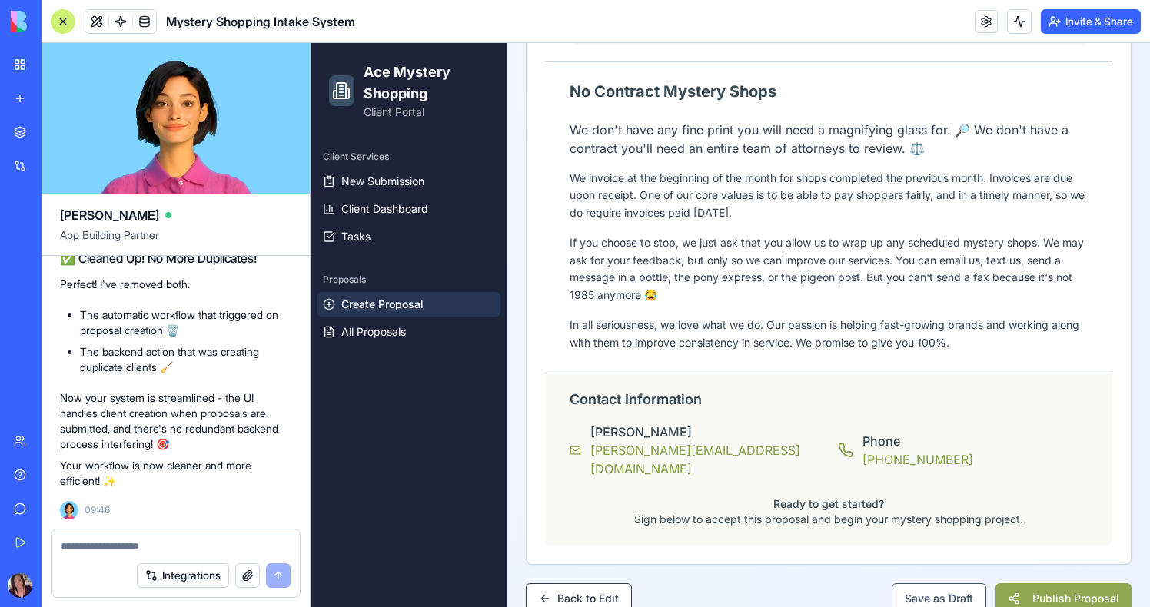
click at [1052, 583] on button "Publish Proposal" at bounding box center [1064, 598] width 136 height 31
click at [1016, 23] on button at bounding box center [1019, 21] width 25 height 25
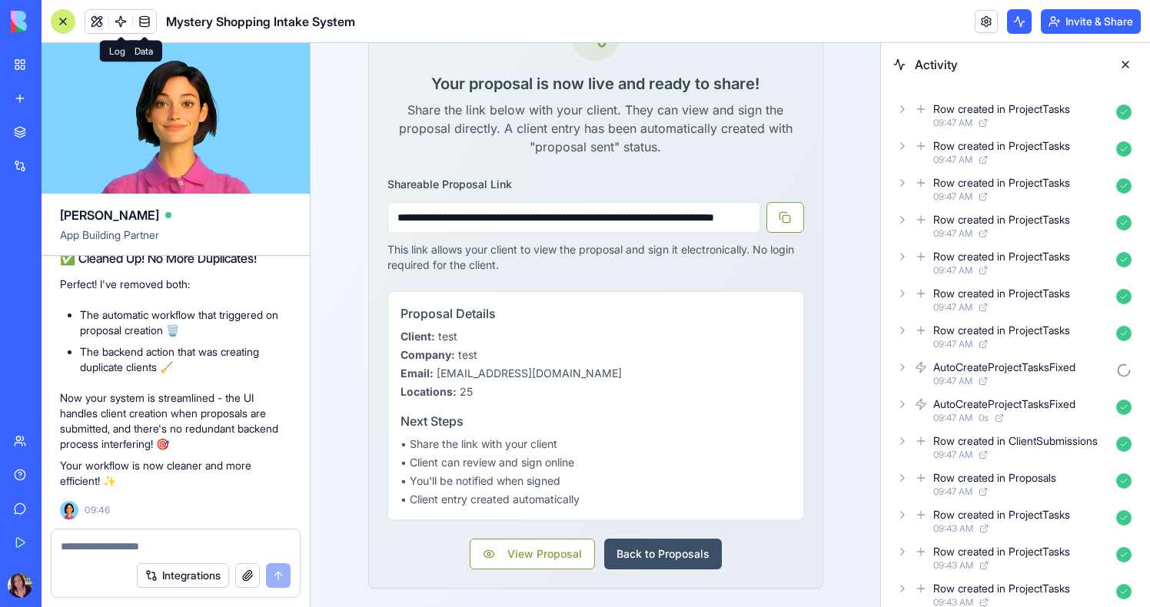
click at [138, 22] on link at bounding box center [144, 21] width 23 height 23
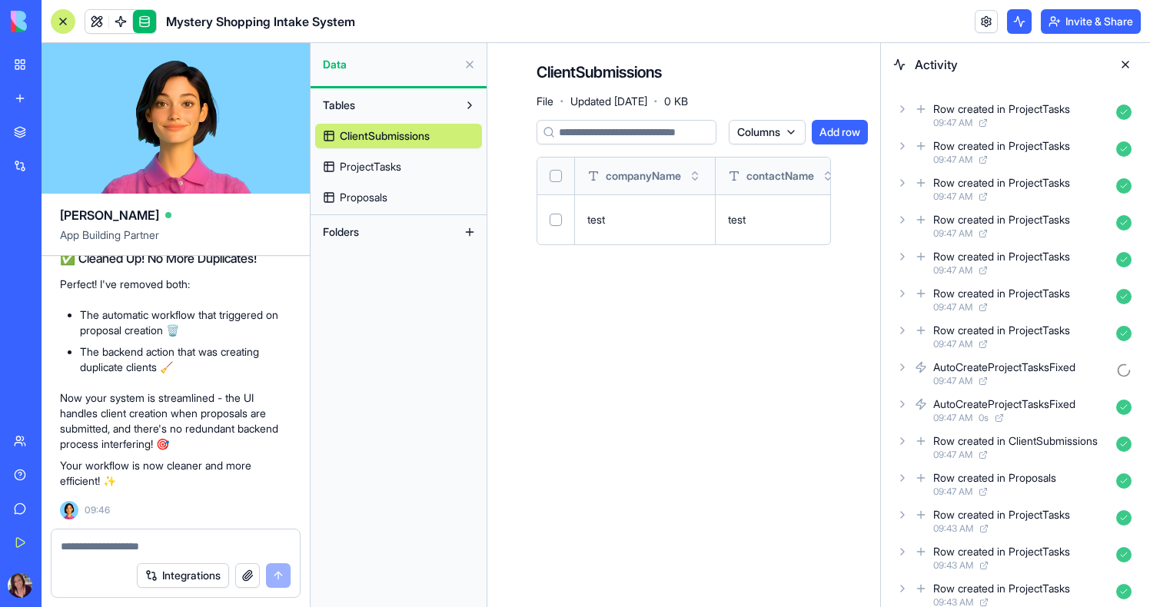
click at [378, 156] on link "ProjectTasks" at bounding box center [398, 167] width 167 height 25
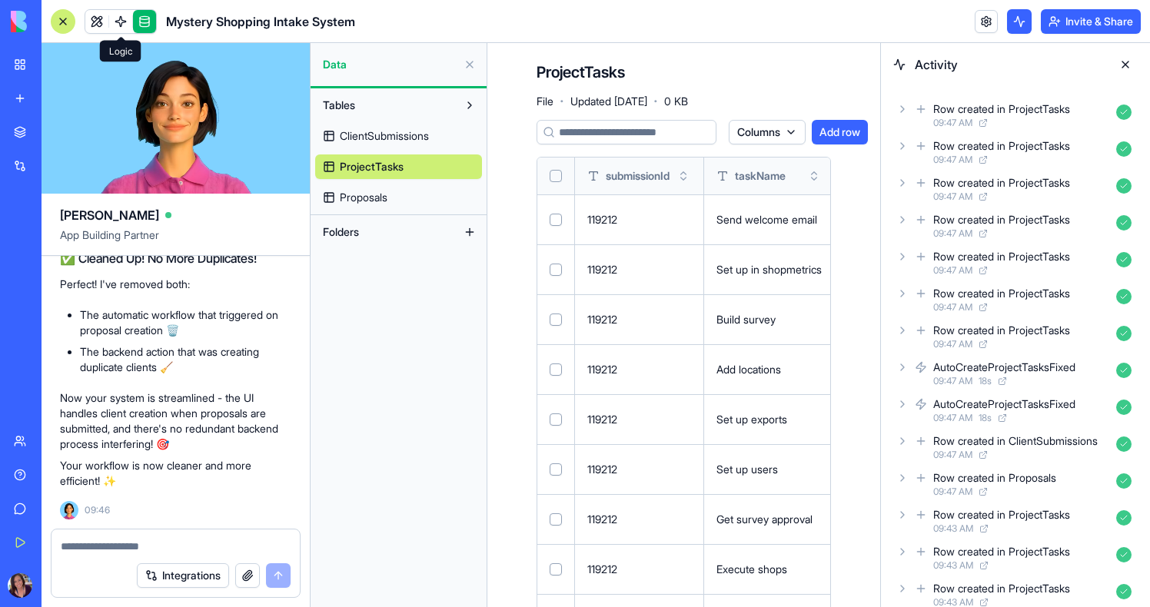
click at [104, 18] on link at bounding box center [96, 21] width 23 height 23
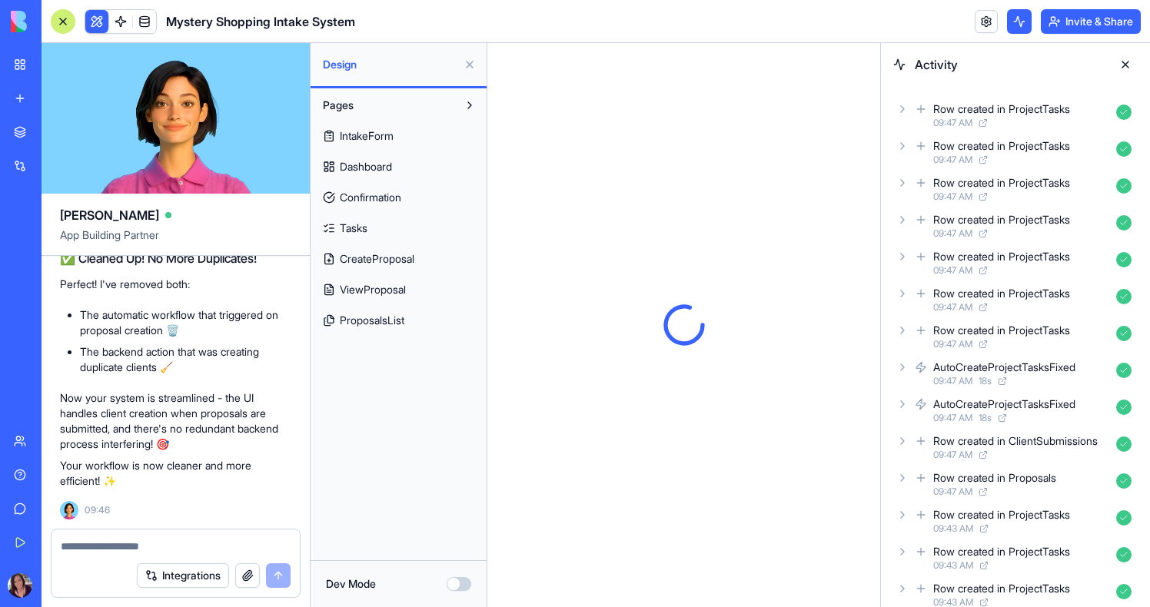
click at [1113, 65] on button at bounding box center [1125, 64] width 25 height 25
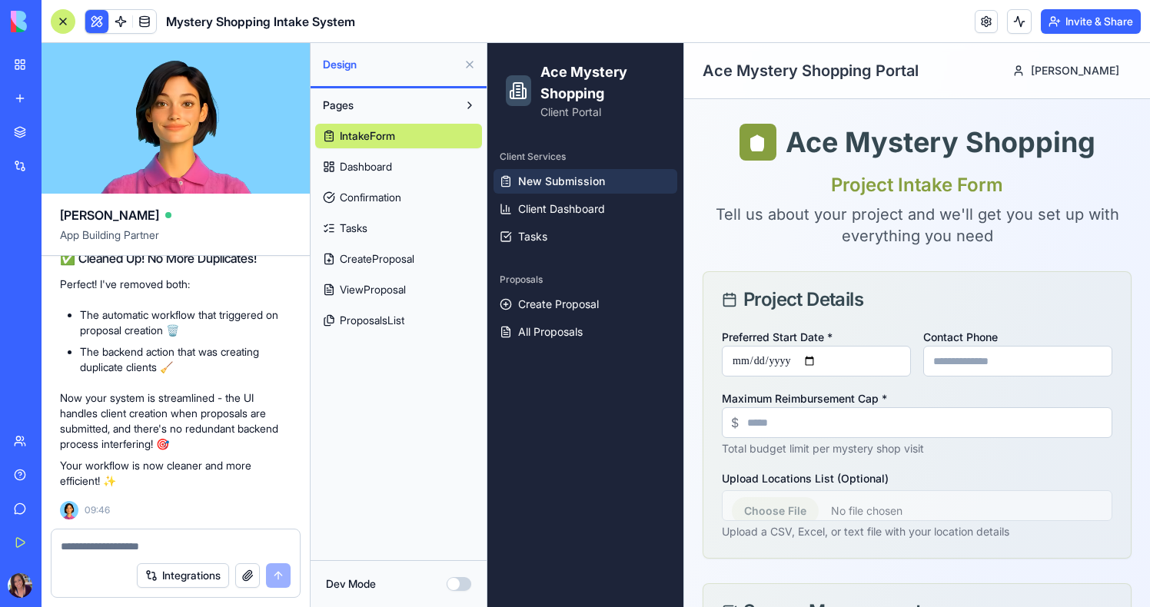
click at [470, 60] on button at bounding box center [469, 64] width 25 height 25
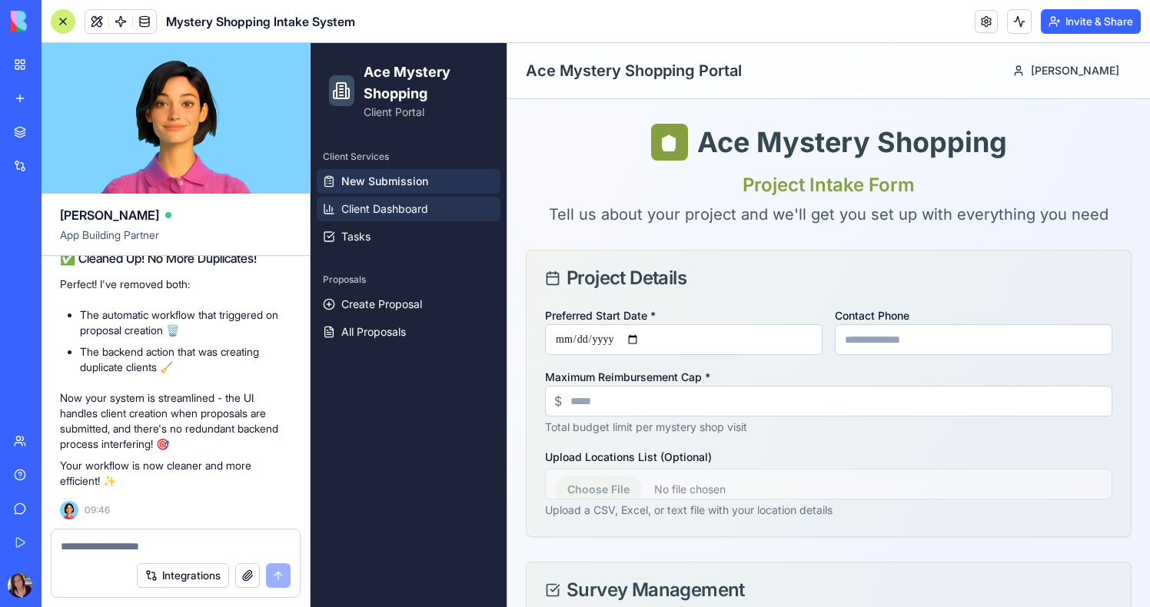
click at [410, 198] on link "Client Dashboard" at bounding box center [409, 209] width 184 height 25
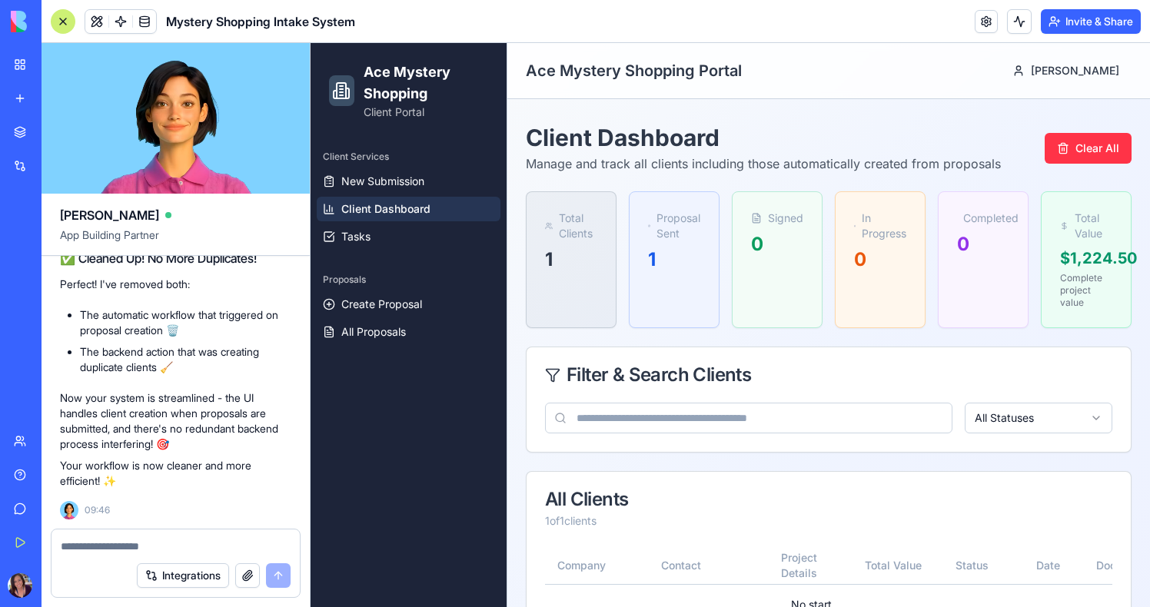
scroll to position [141, 0]
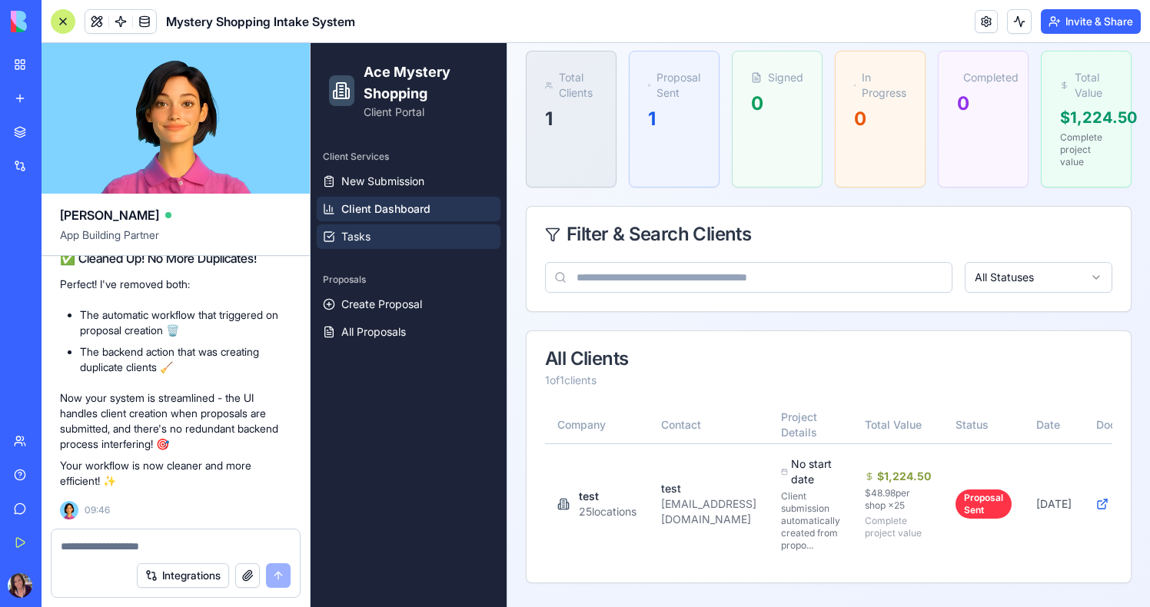
click at [384, 238] on link "Tasks" at bounding box center [409, 236] width 184 height 25
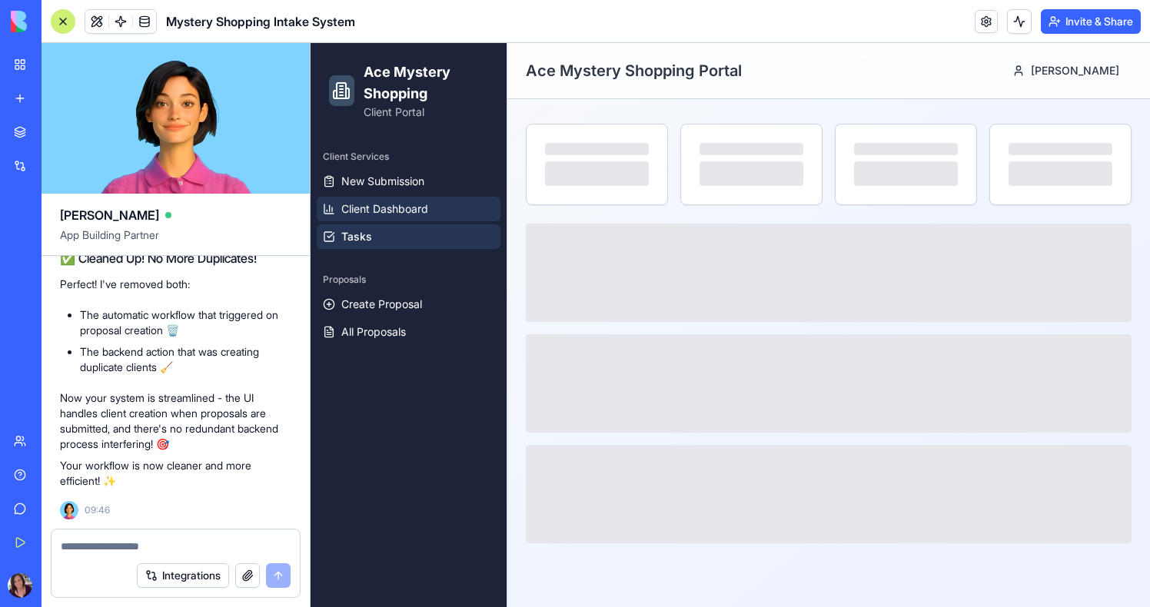
click at [377, 216] on span "Client Dashboard" at bounding box center [384, 208] width 87 height 15
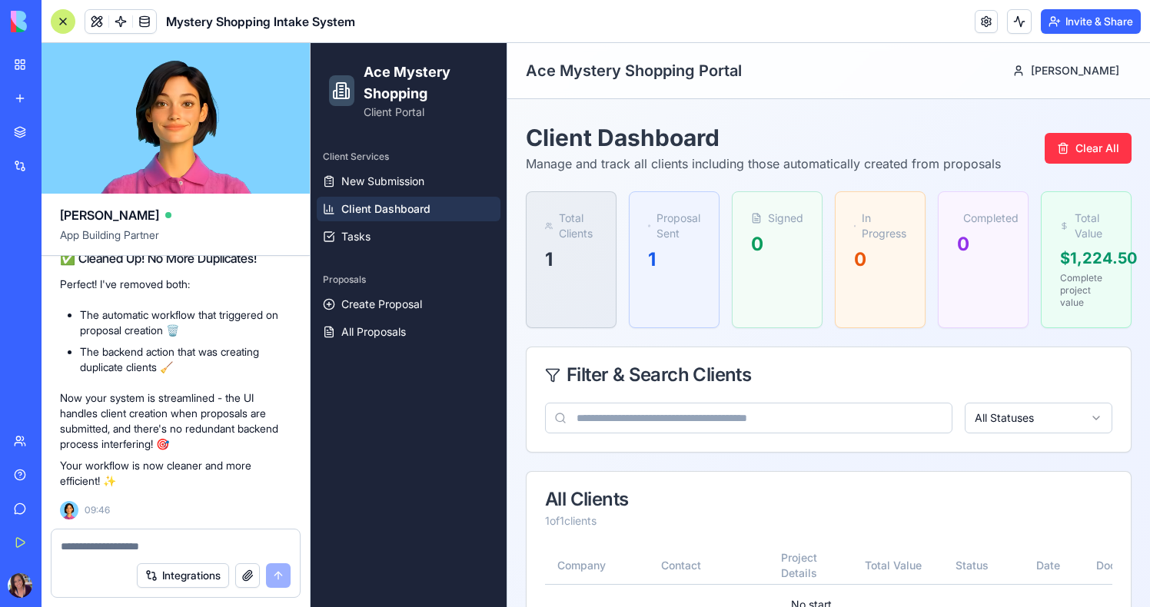
scroll to position [125, 0]
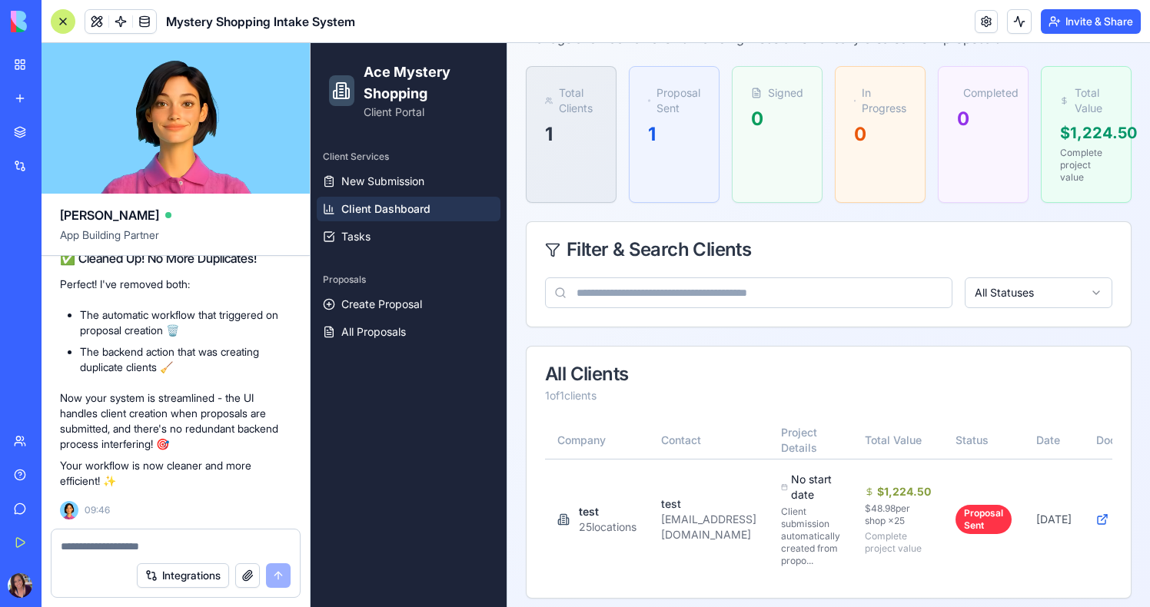
click at [1085, 19] on button "Invite & Share" at bounding box center [1091, 21] width 100 height 25
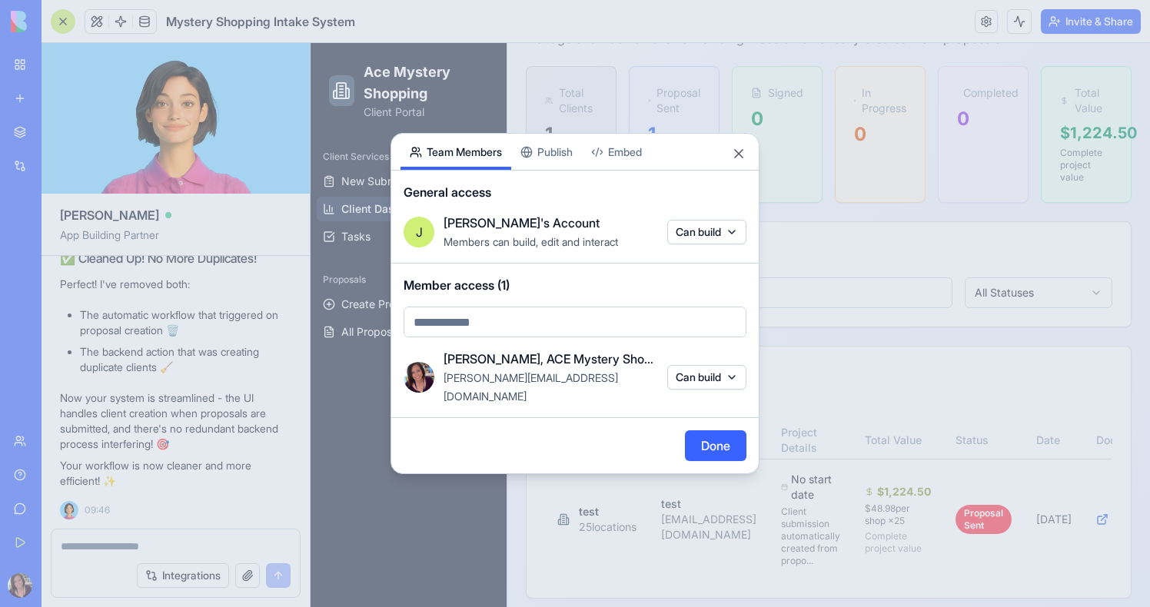
click at [559, 155] on div "Share App Team Members Publish Embed General access J Julie's Account Members c…" at bounding box center [575, 303] width 369 height 341
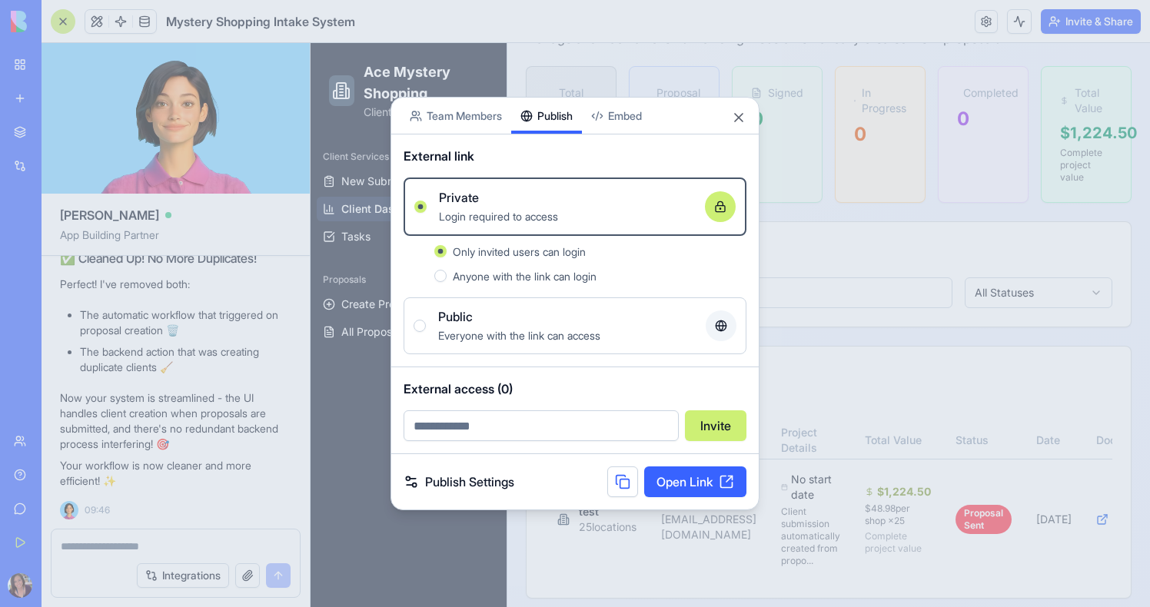
click at [667, 487] on link "Open Link" at bounding box center [695, 482] width 102 height 31
click at [497, 318] on div "Public" at bounding box center [565, 317] width 255 height 18
click at [426, 320] on button "Public Everyone with the link can access" at bounding box center [420, 326] width 12 height 12
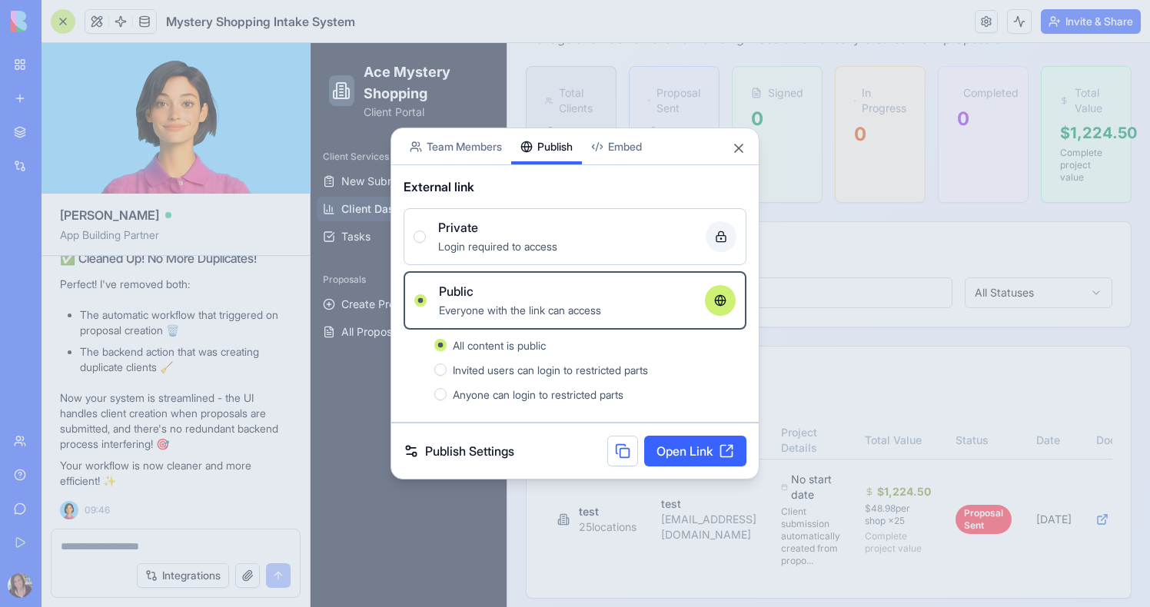
click at [325, 281] on div at bounding box center [575, 303] width 1150 height 607
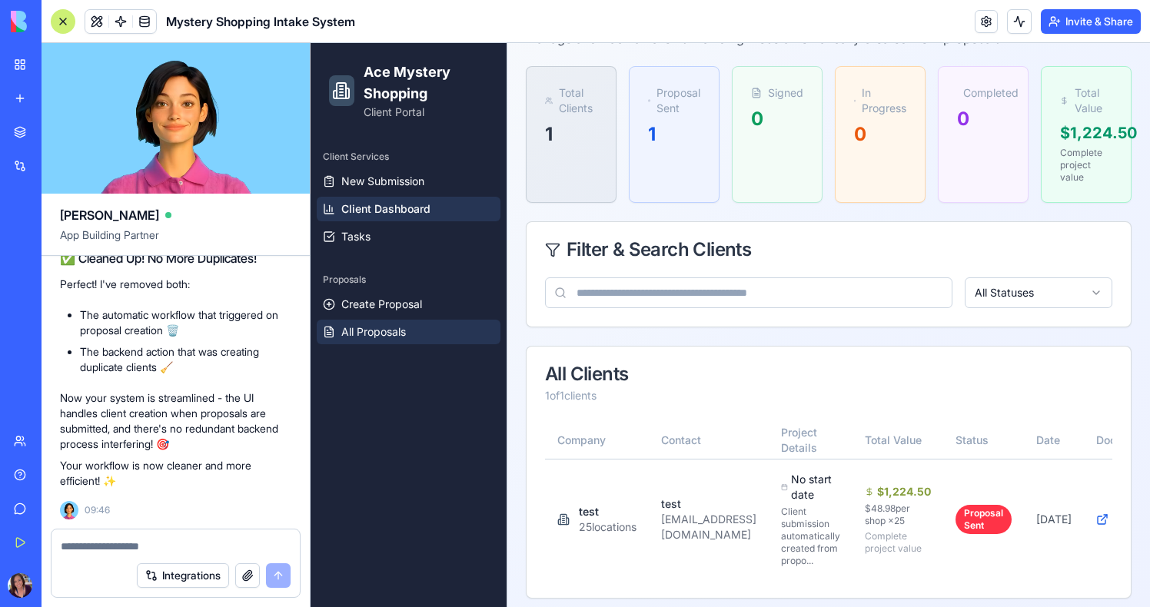
click at [371, 334] on span "All Proposals" at bounding box center [373, 331] width 65 height 15
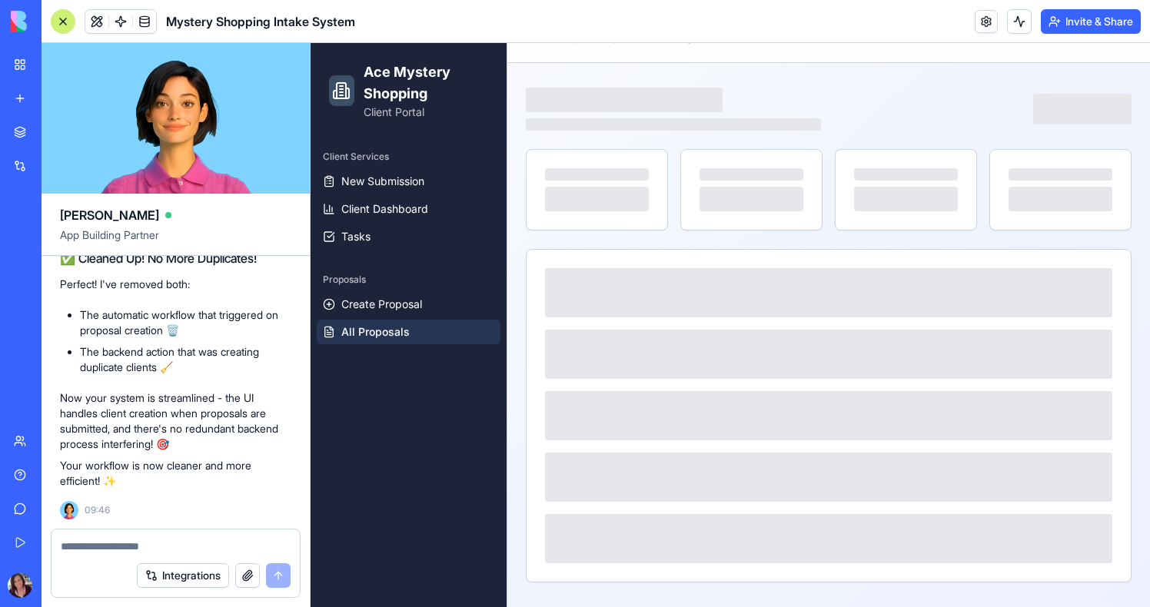
scroll to position [125, 0]
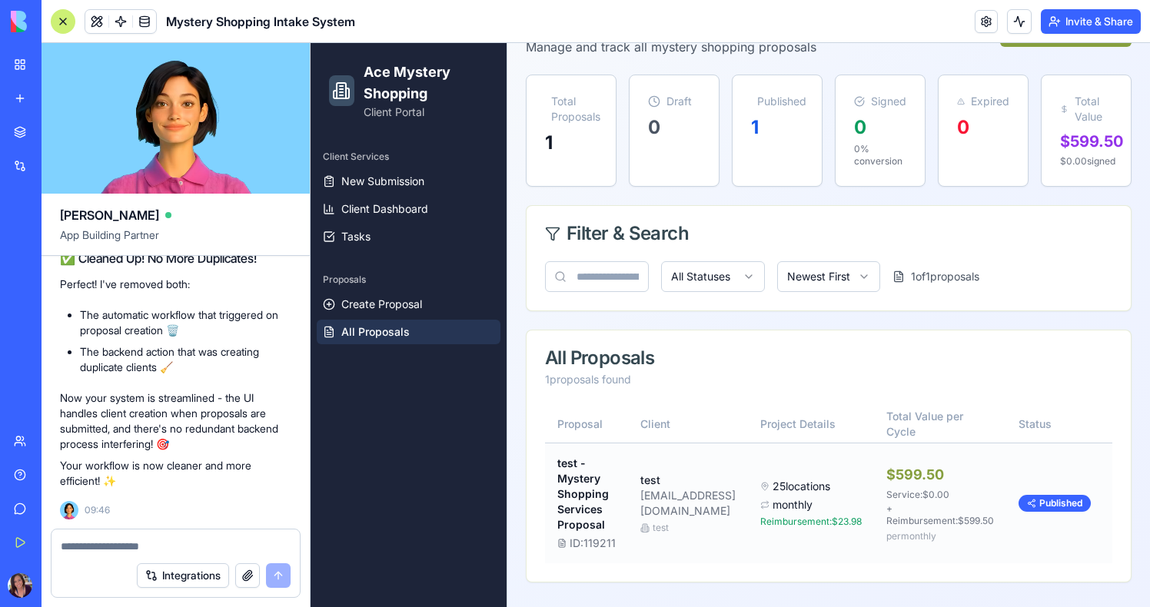
click at [1115, 504] on button at bounding box center [1128, 496] width 26 height 18
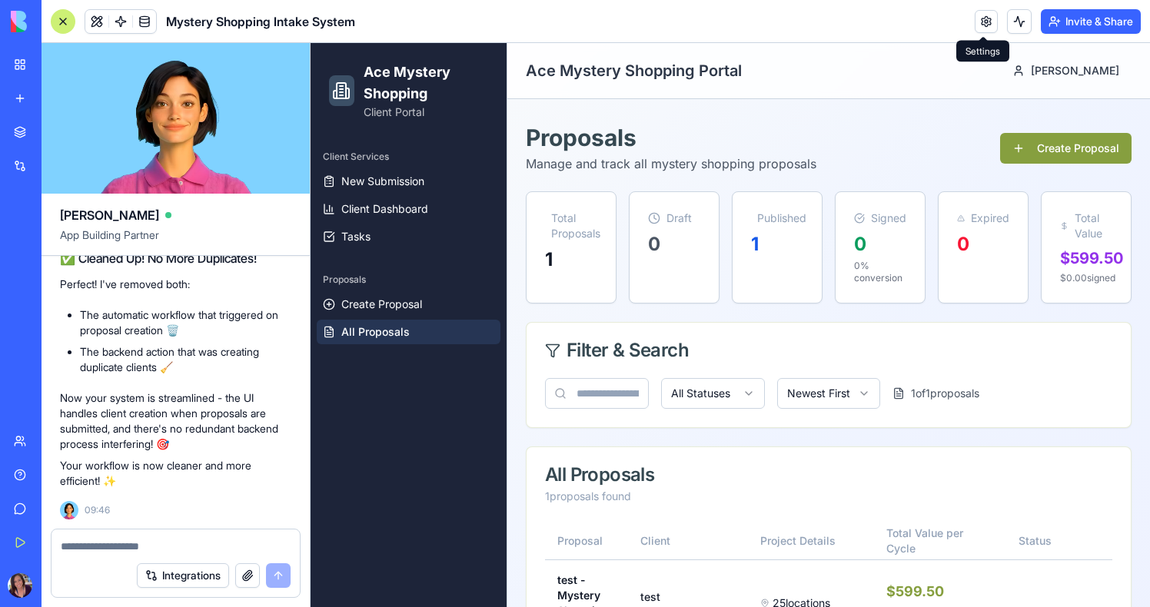
click at [976, 22] on link at bounding box center [986, 21] width 23 height 23
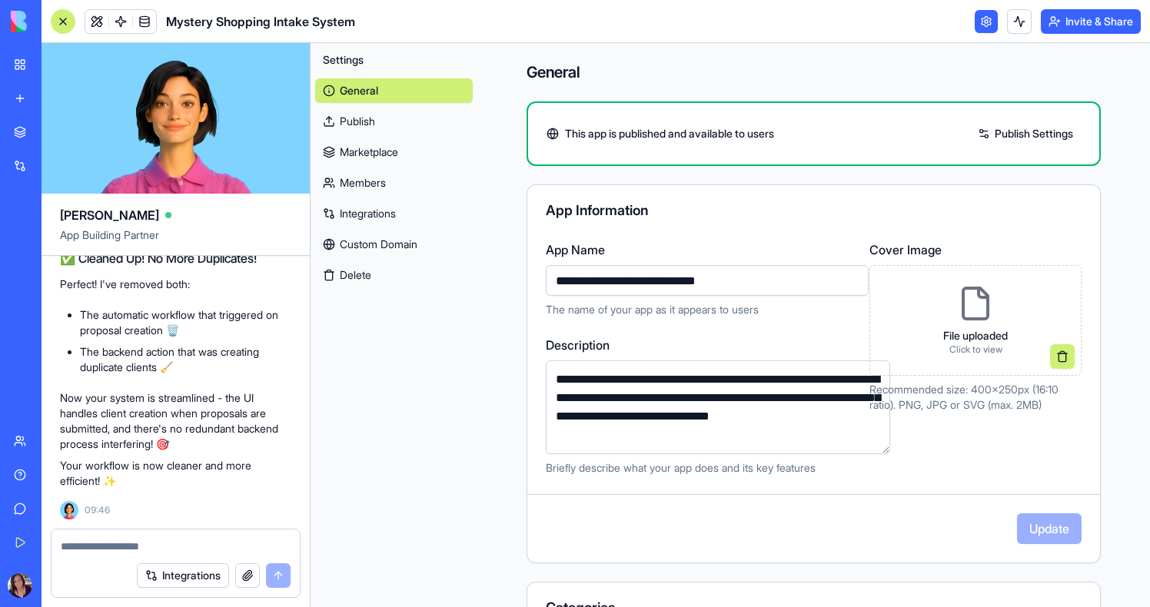
click at [371, 124] on link "Publish" at bounding box center [394, 121] width 158 height 25
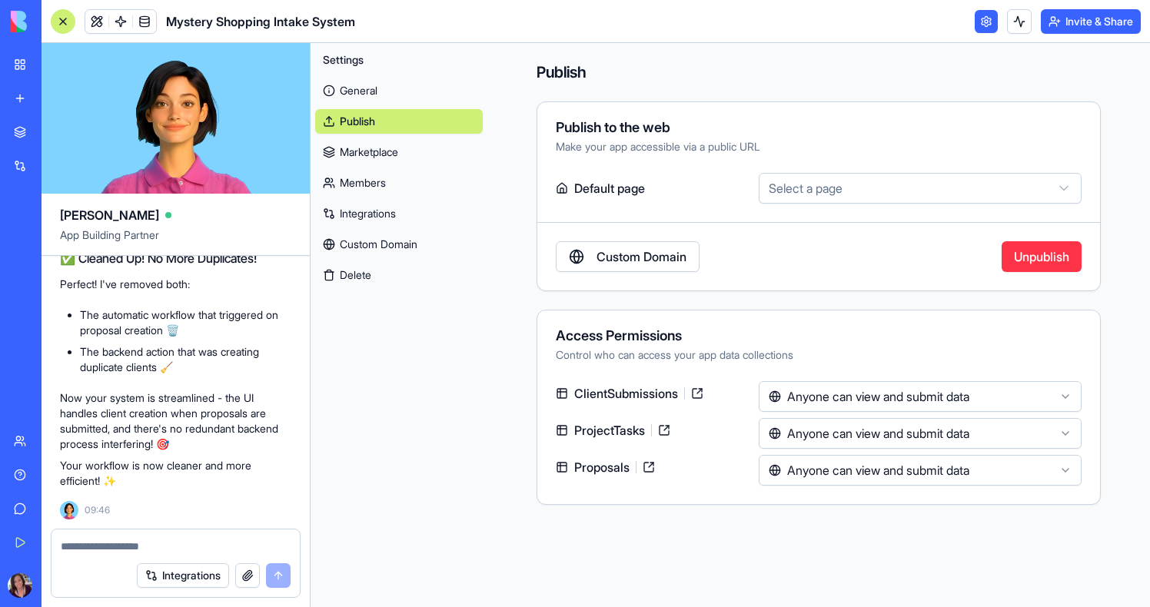
click at [869, 431] on html "BETA My Workspace New app Marketplace Integrations Recent Mystery Shopping Mana…" at bounding box center [575, 303] width 1150 height 607
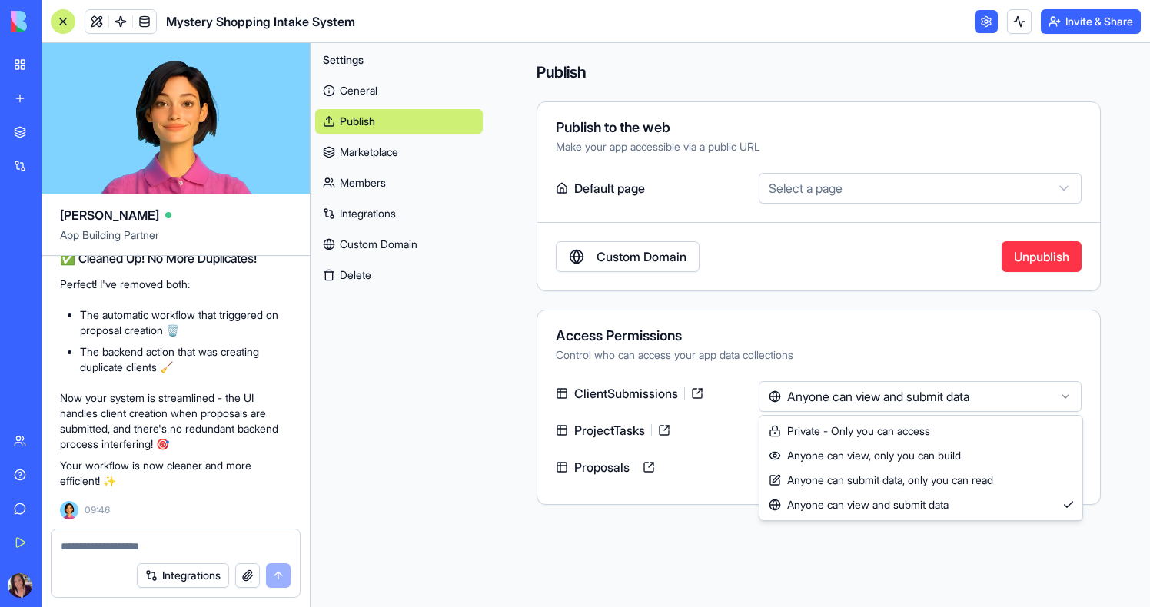
click at [868, 392] on html "BETA My Workspace New app Marketplace Integrations Recent Mystery Shopping Mana…" at bounding box center [575, 303] width 1150 height 607
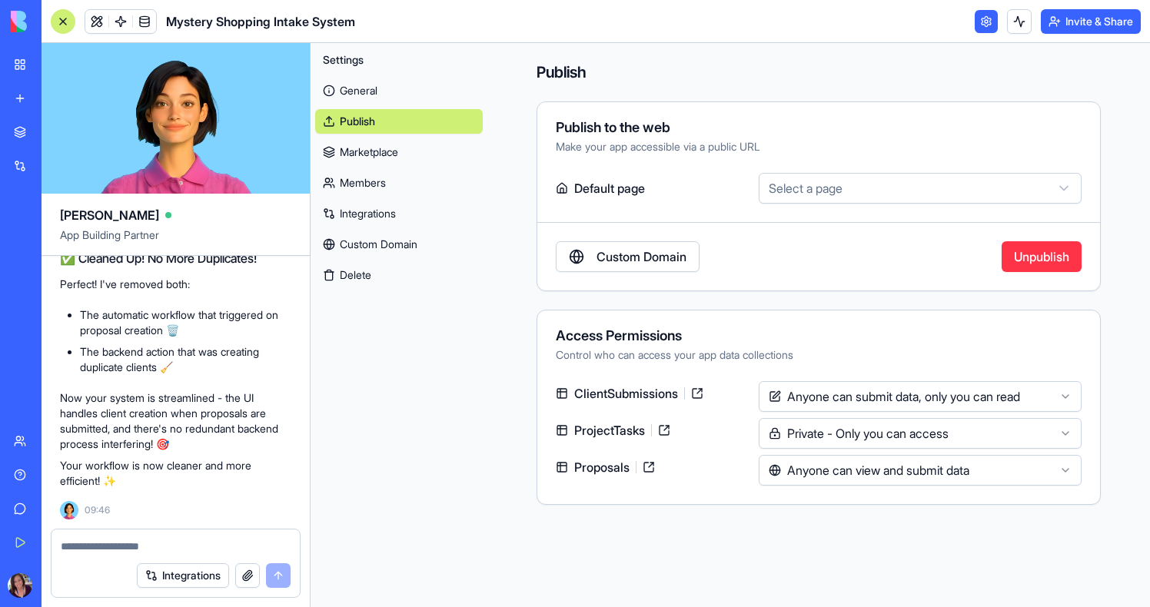
click at [839, 409] on body "BETA My Workspace New app Marketplace Integrations Recent Mystery Shopping Mana…" at bounding box center [575, 303] width 1150 height 607
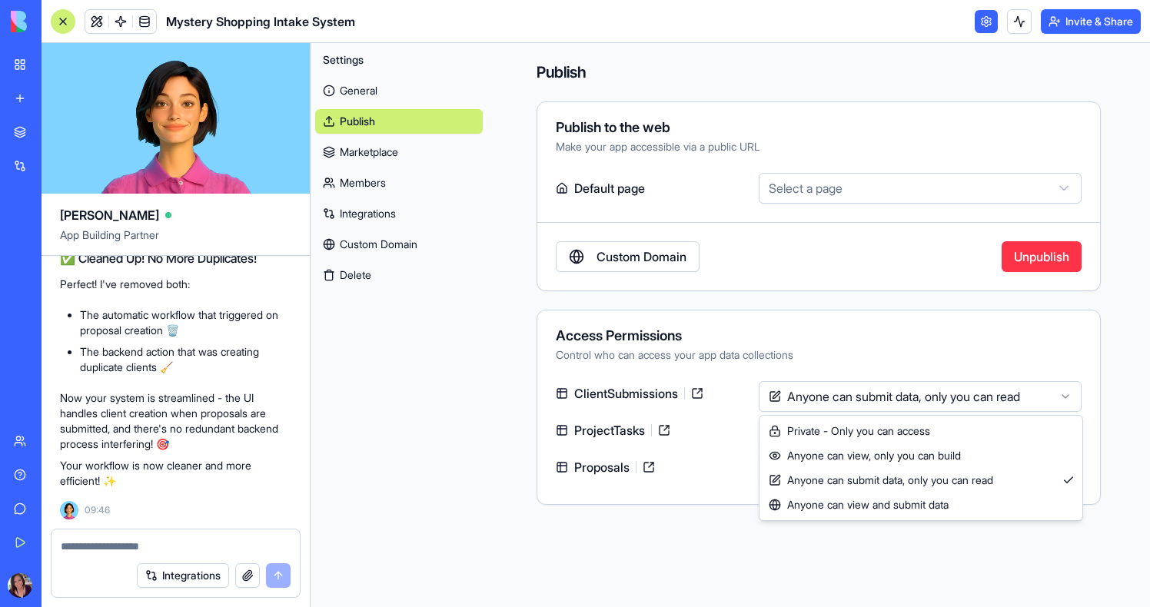
click at [714, 536] on html "BETA My Workspace New app Marketplace Integrations Recent Mystery Shopping Mana…" at bounding box center [575, 303] width 1150 height 607
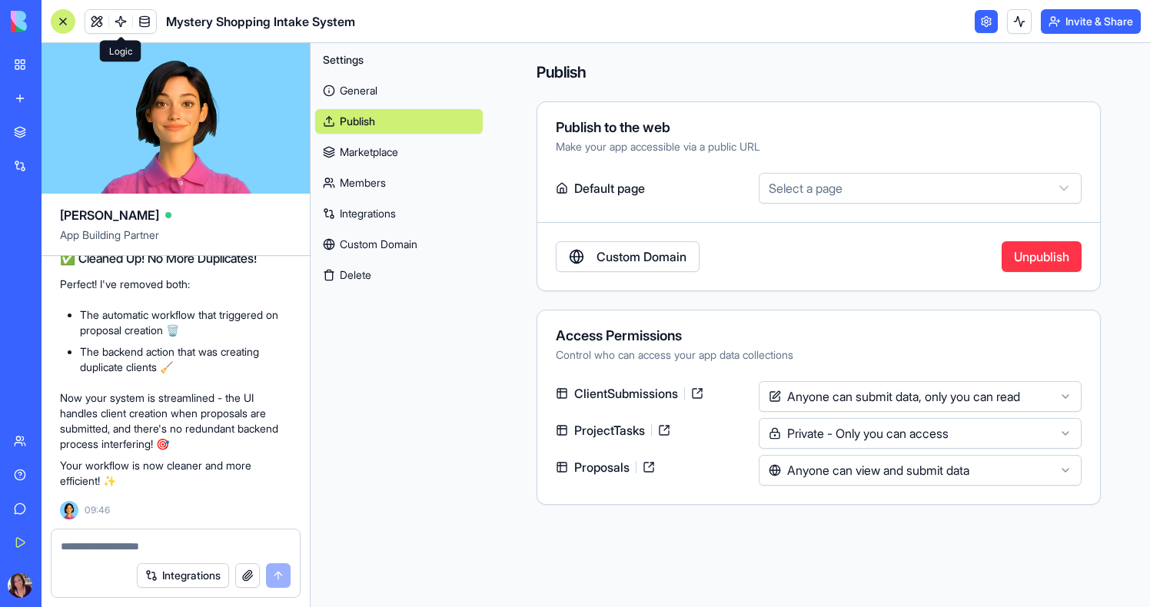
click at [138, 18] on link at bounding box center [144, 21] width 23 height 23
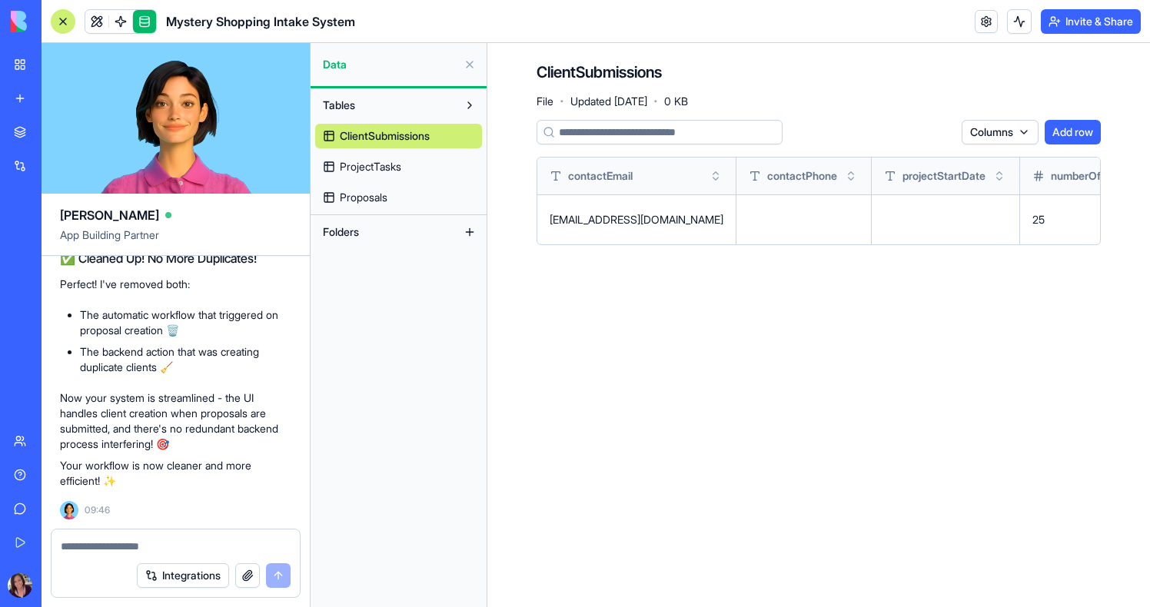
scroll to position [0, 364]
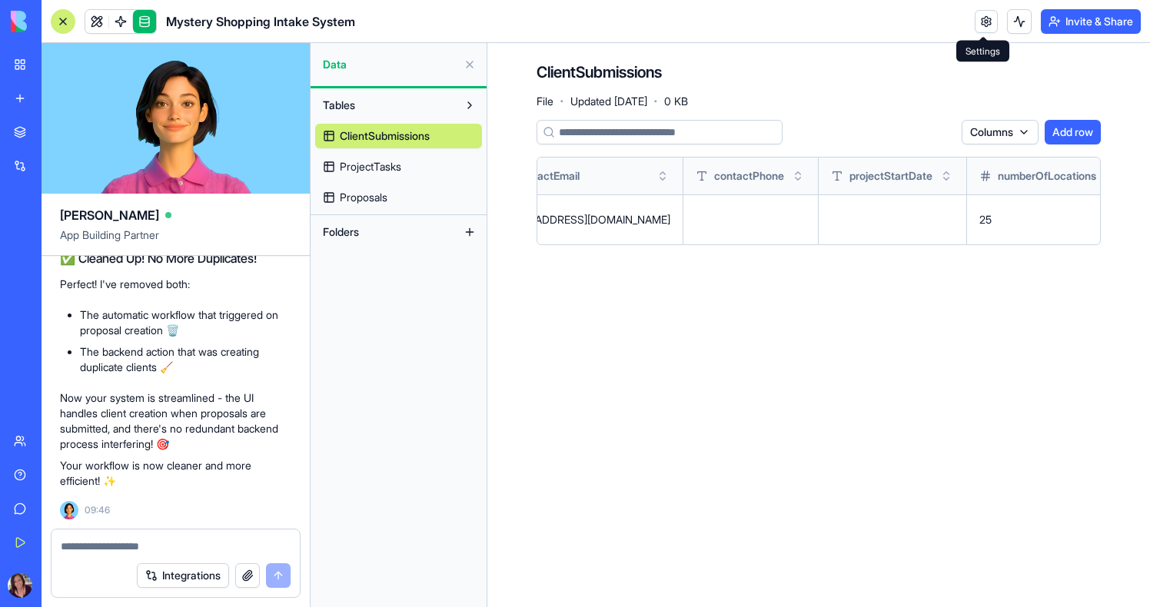
click at [983, 22] on link at bounding box center [986, 21] width 23 height 23
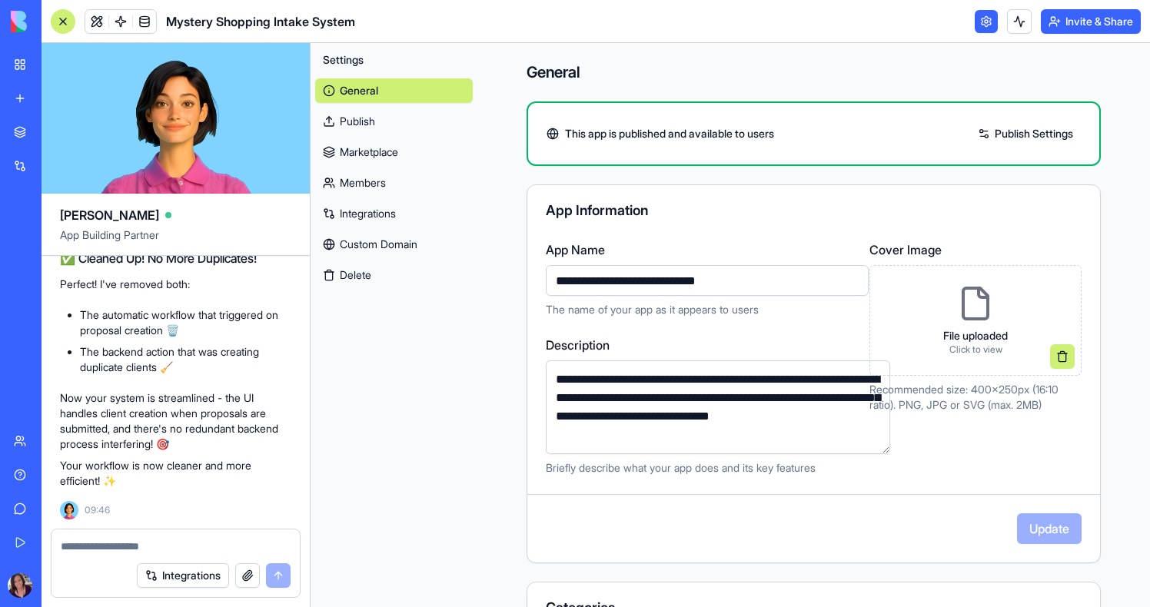
click at [367, 118] on link "Publish" at bounding box center [394, 121] width 158 height 25
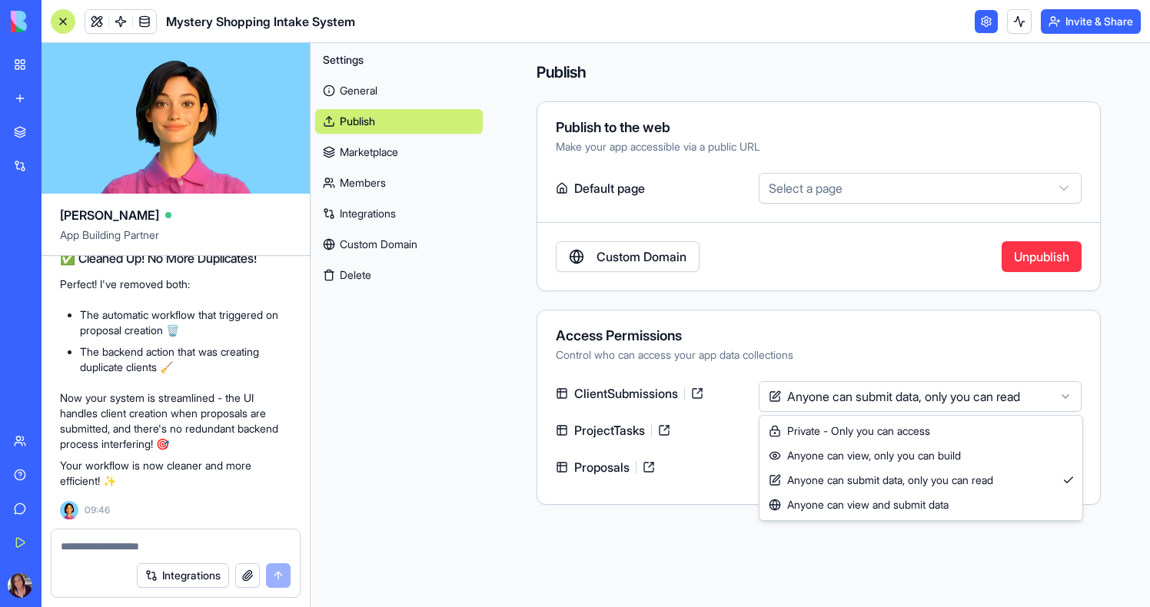
click at [766, 387] on html "BETA My Workspace New app Marketplace Integrations Recent Mystery Shopping Mana…" at bounding box center [575, 303] width 1150 height 607
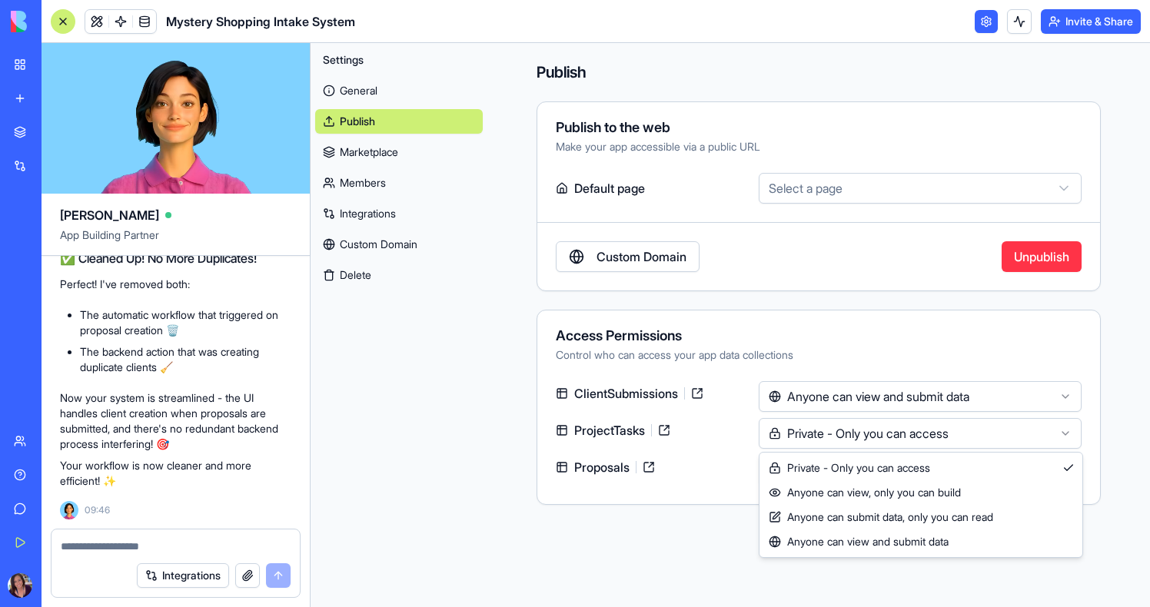
click at [838, 442] on html "BETA My Workspace New app Marketplace Integrations Recent Mystery Shopping Mana…" at bounding box center [575, 303] width 1150 height 607
click at [834, 568] on main "**********" at bounding box center [818, 325] width 663 height 564
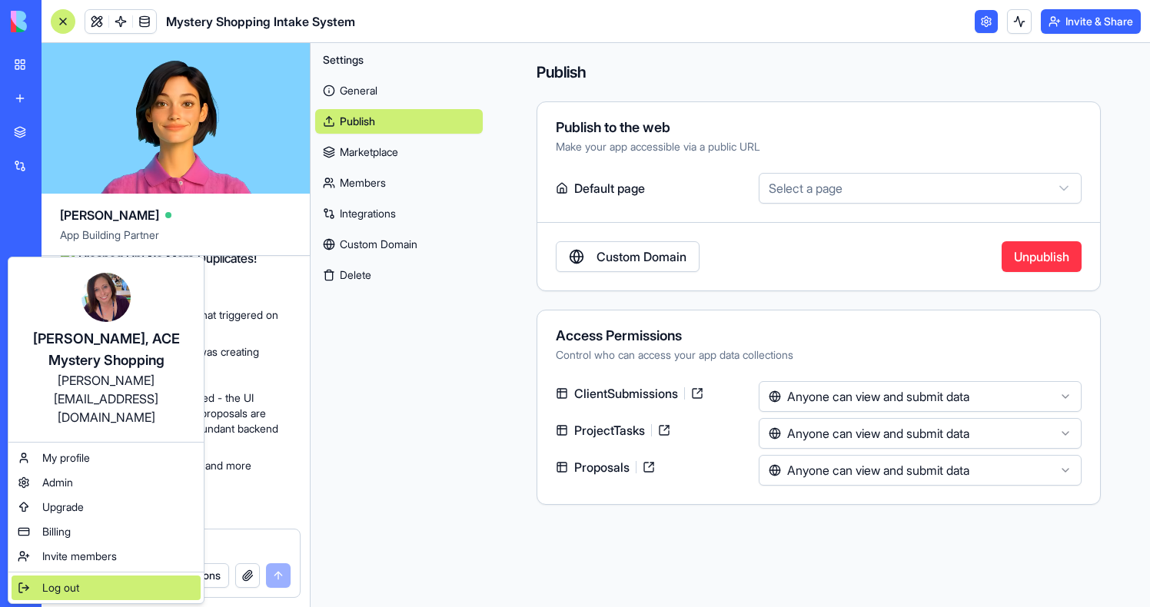
click at [68, 580] on span "Log out" at bounding box center [60, 587] width 37 height 15
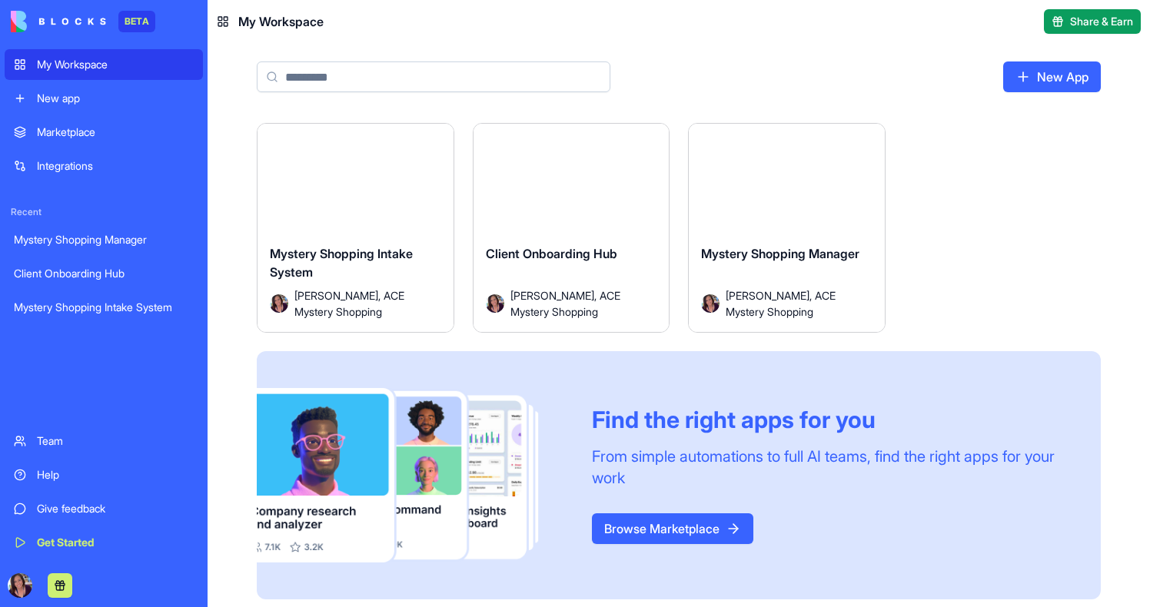
click at [333, 200] on div "Launch" at bounding box center [356, 185] width 196 height 122
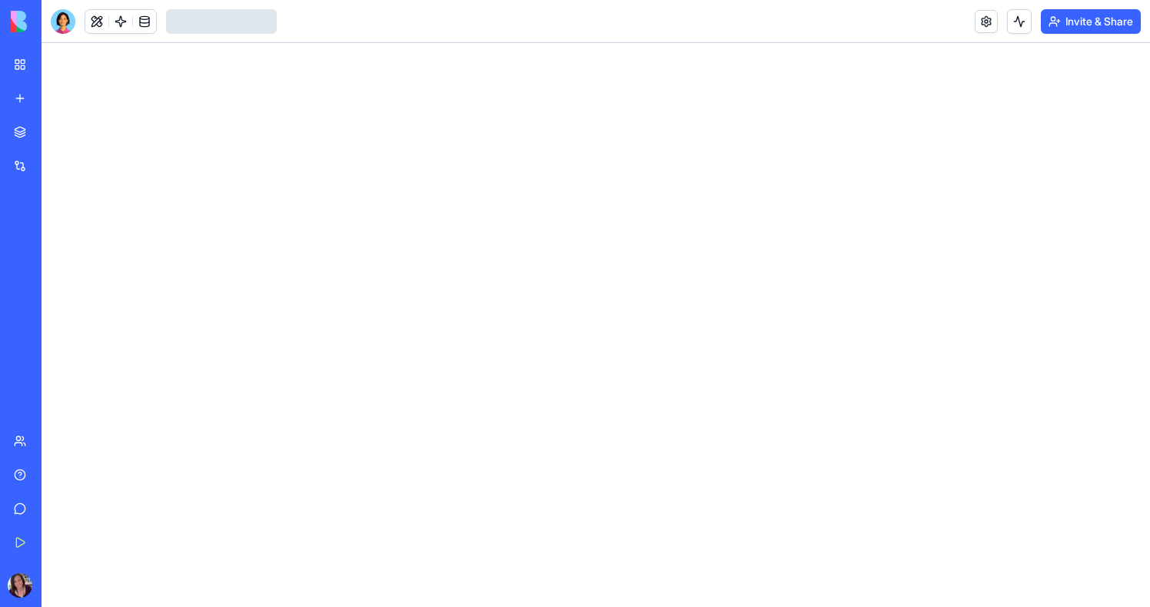
click at [1075, 27] on button "Invite & Share" at bounding box center [1091, 21] width 100 height 25
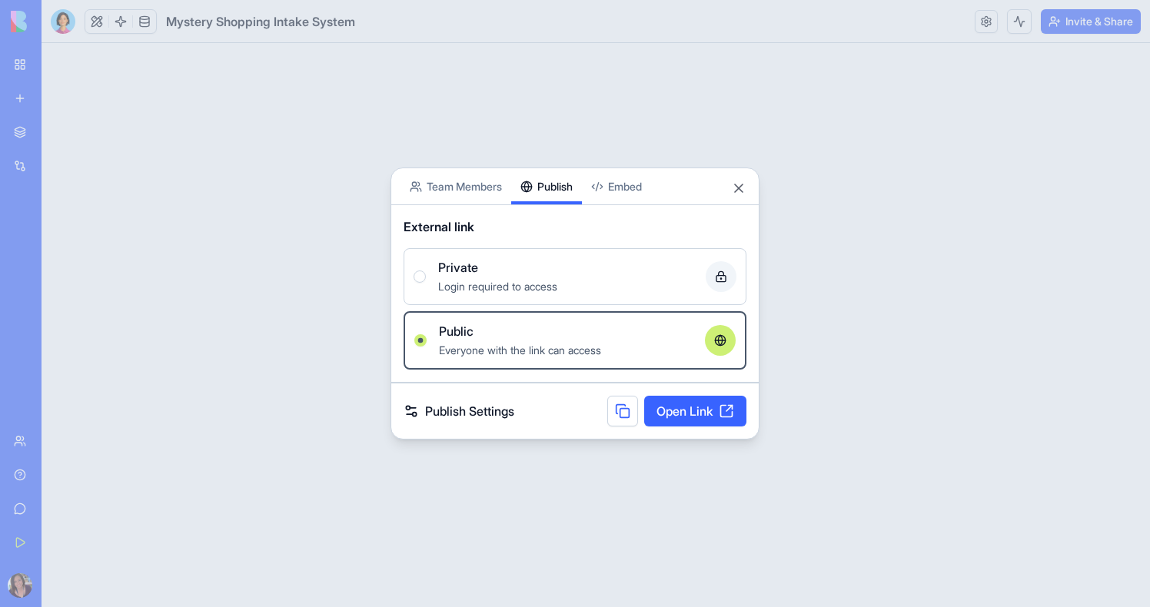
click at [572, 168] on button "Publish" at bounding box center [546, 186] width 71 height 36
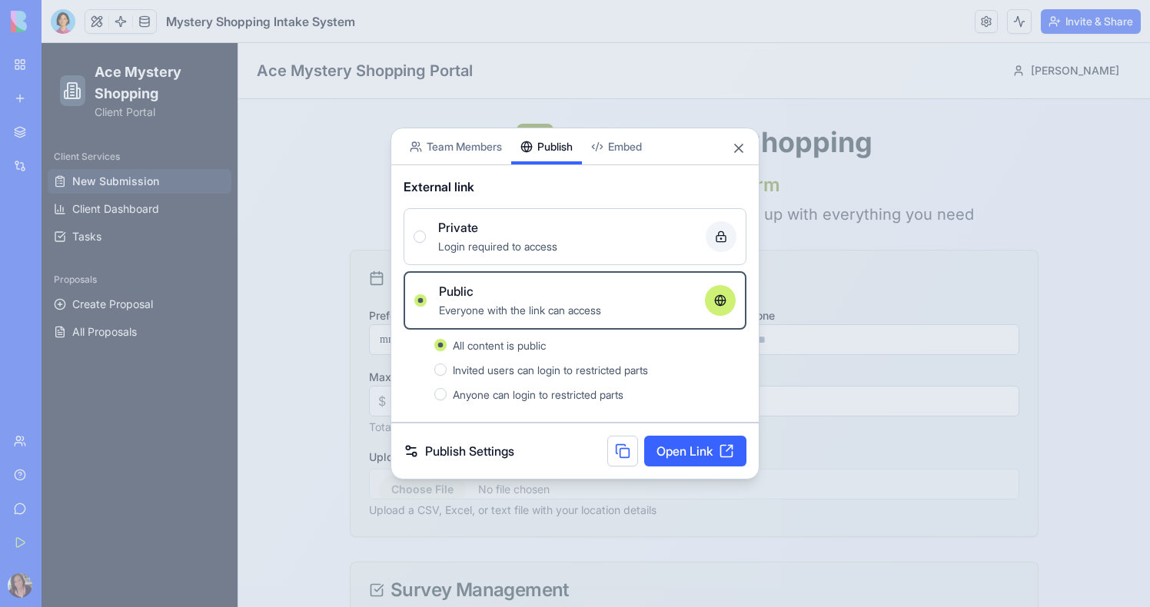
click at [467, 238] on div "Login required to access" at bounding box center [565, 246] width 255 height 18
click at [426, 238] on button "Private Login required to access" at bounding box center [420, 237] width 12 height 12
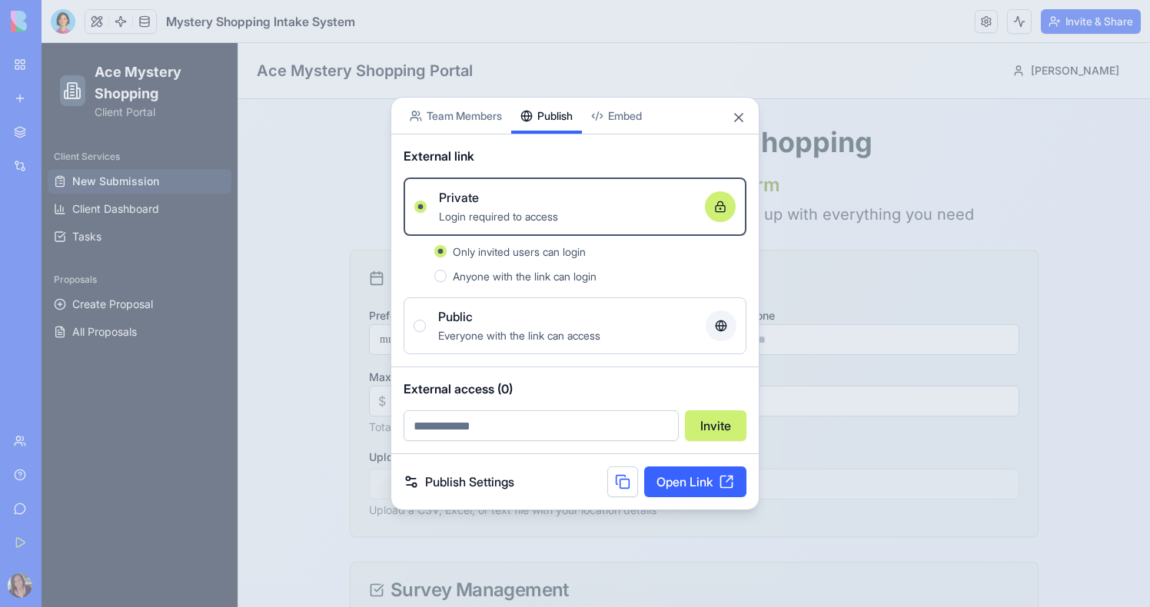
click at [339, 148] on div at bounding box center [575, 303] width 1150 height 607
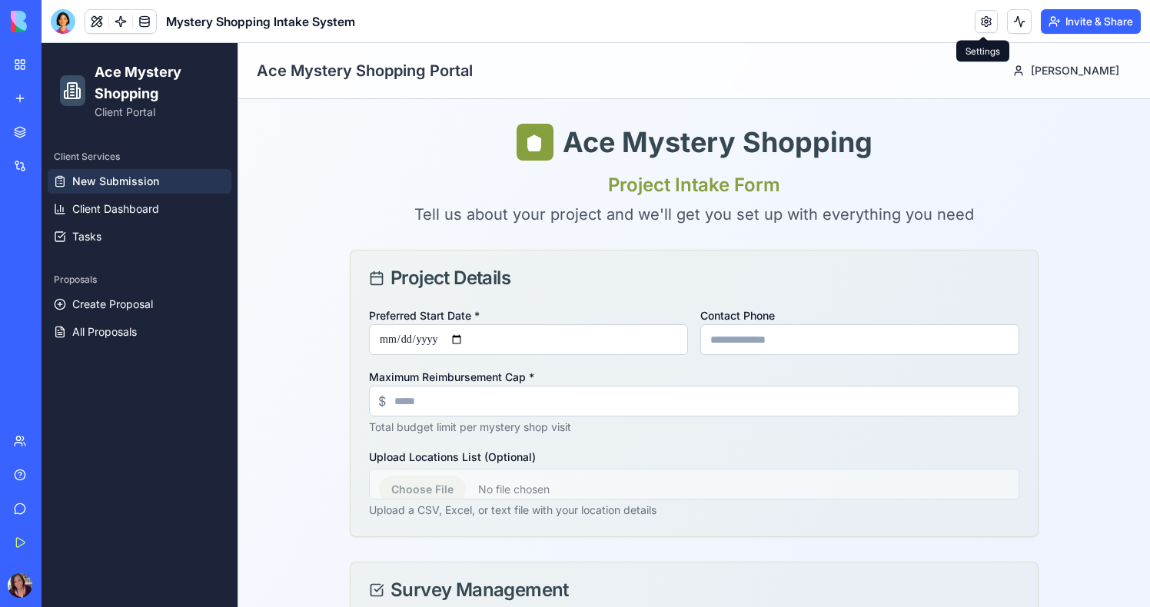
click at [981, 28] on link at bounding box center [986, 21] width 23 height 23
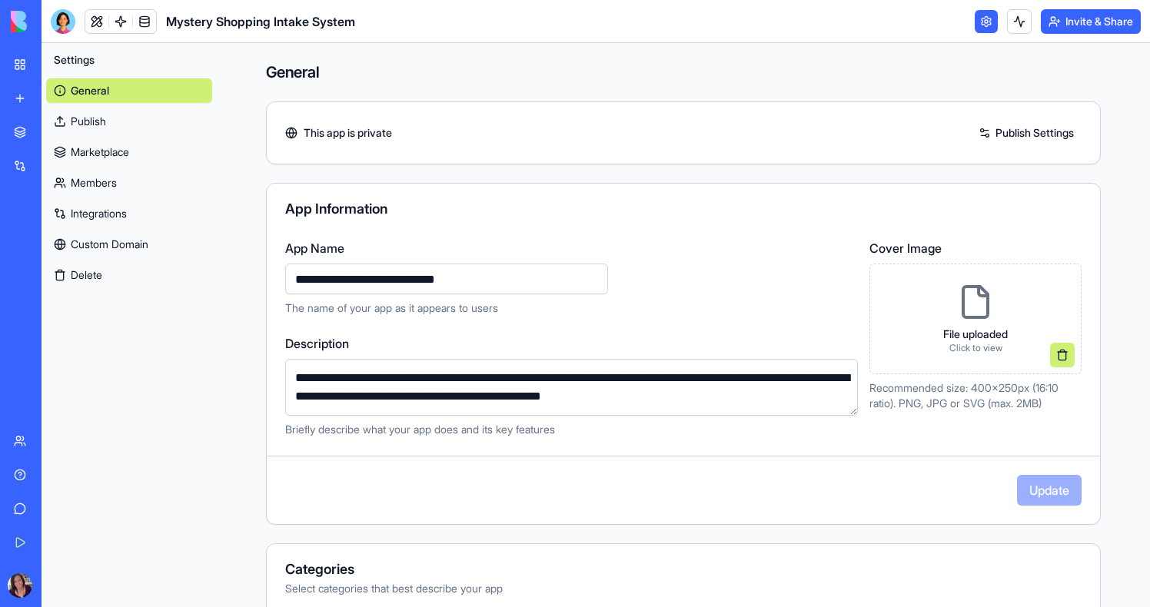
click at [1092, 21] on button "Invite & Share" at bounding box center [1091, 21] width 100 height 25
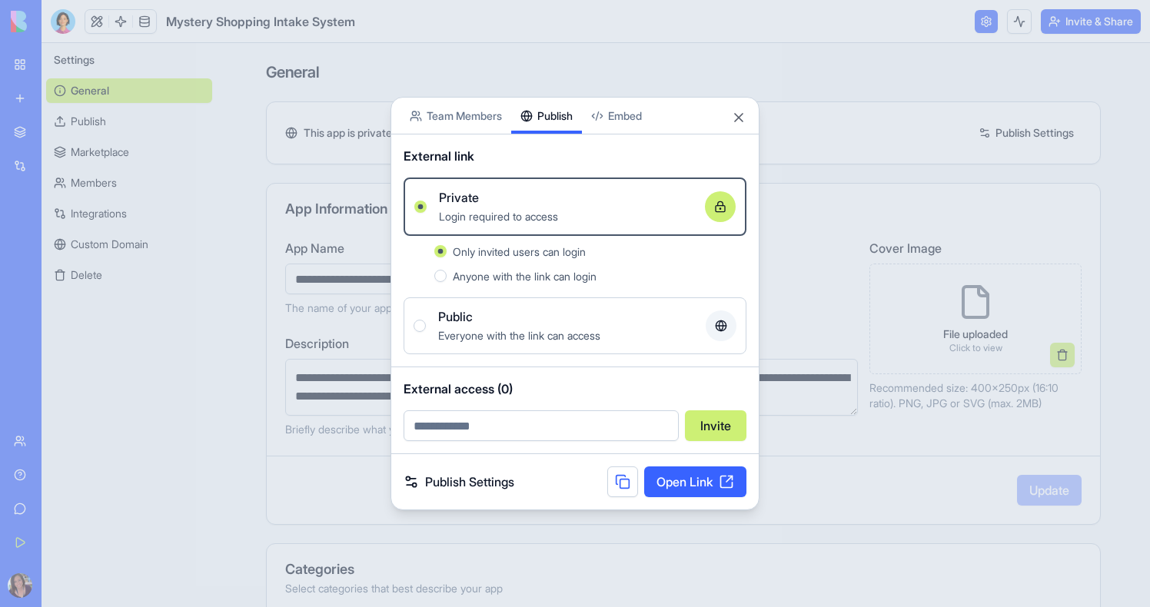
click at [264, 368] on div at bounding box center [575, 303] width 1150 height 607
